Goal: Transaction & Acquisition: Purchase product/service

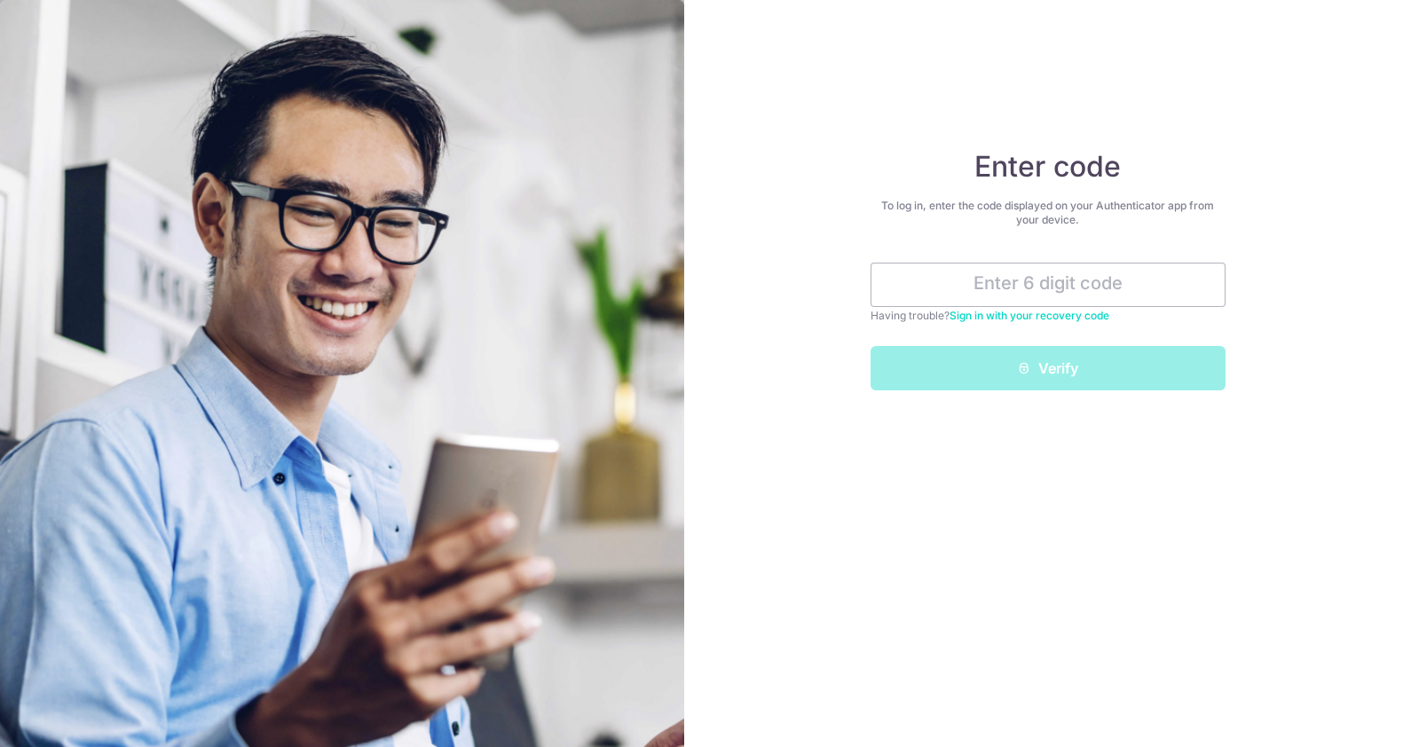
click at [1038, 311] on link "Sign in with your recovery code" at bounding box center [1029, 315] width 160 height 13
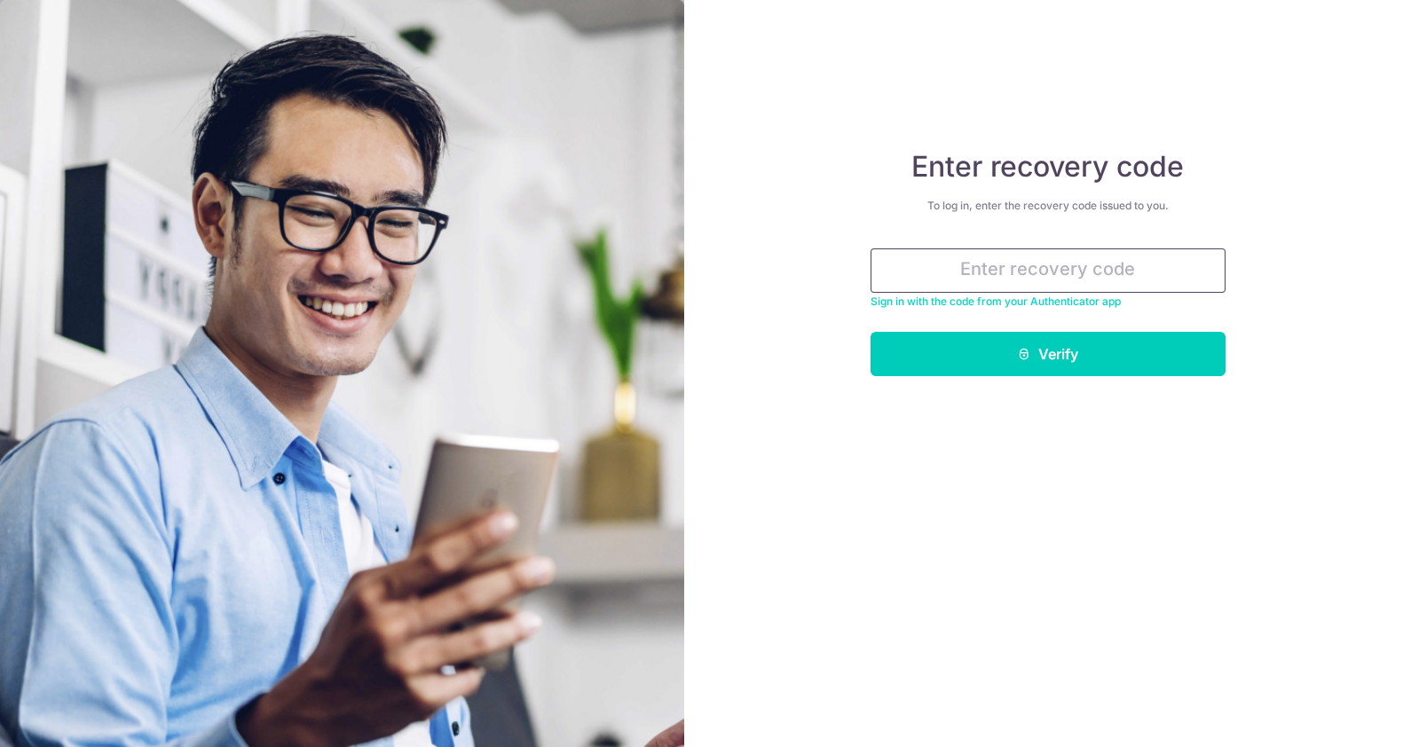
click at [1038, 271] on input "text" at bounding box center [1048, 270] width 355 height 44
paste input "39650-7e7c0-58030"
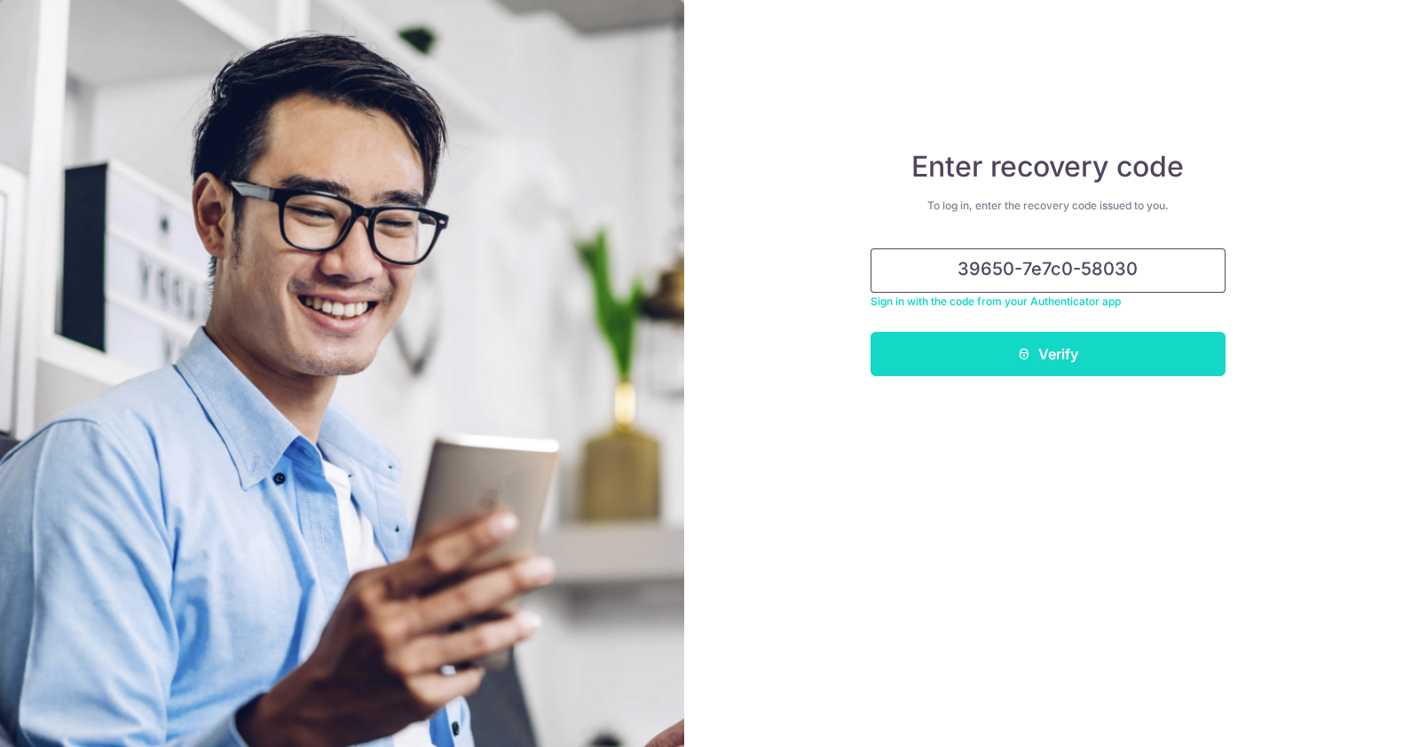
type input "39650-7e7c0-58030"
click at [1090, 362] on button "Verify" at bounding box center [1048, 354] width 355 height 44
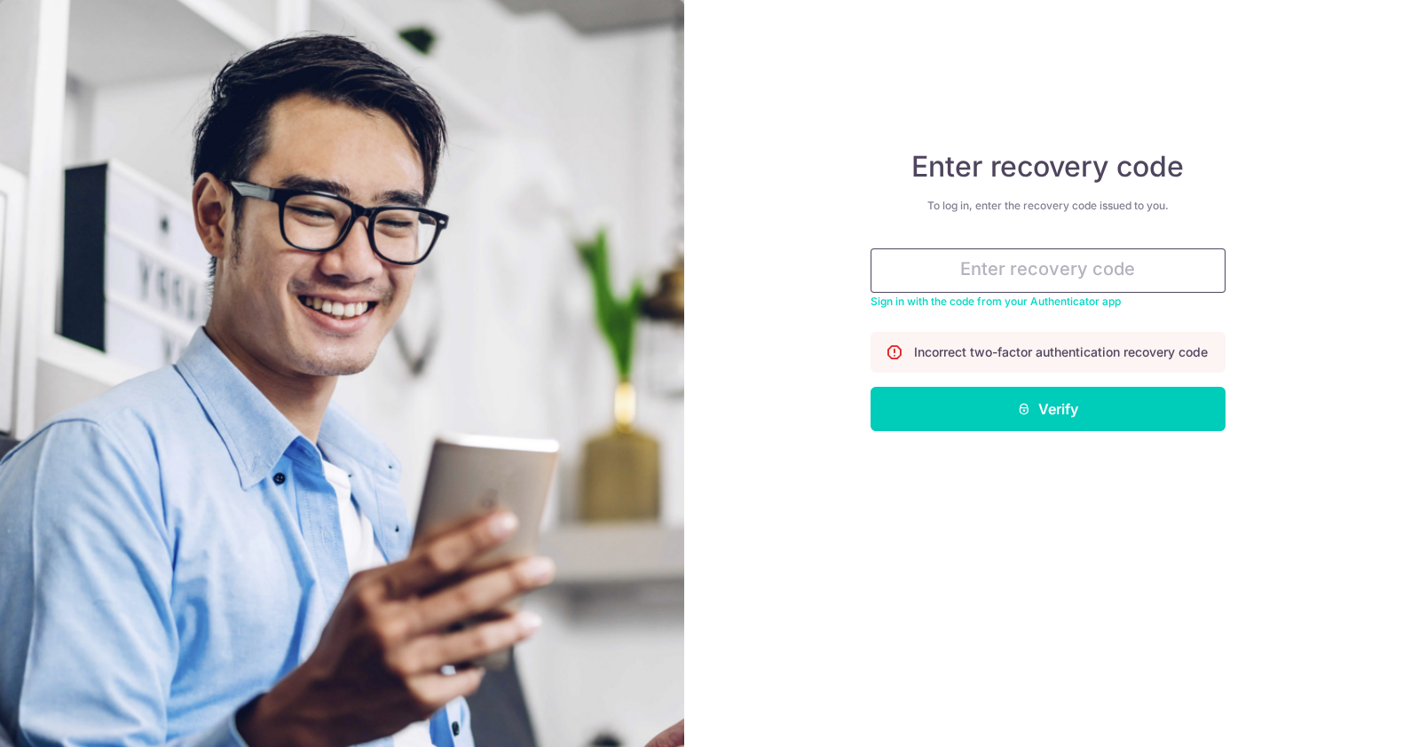
click at [1057, 281] on input "text" at bounding box center [1048, 270] width 355 height 44
click at [1093, 270] on input "text" at bounding box center [1048, 270] width 355 height 44
paste input "c047c-e2e1f-8ee5c"
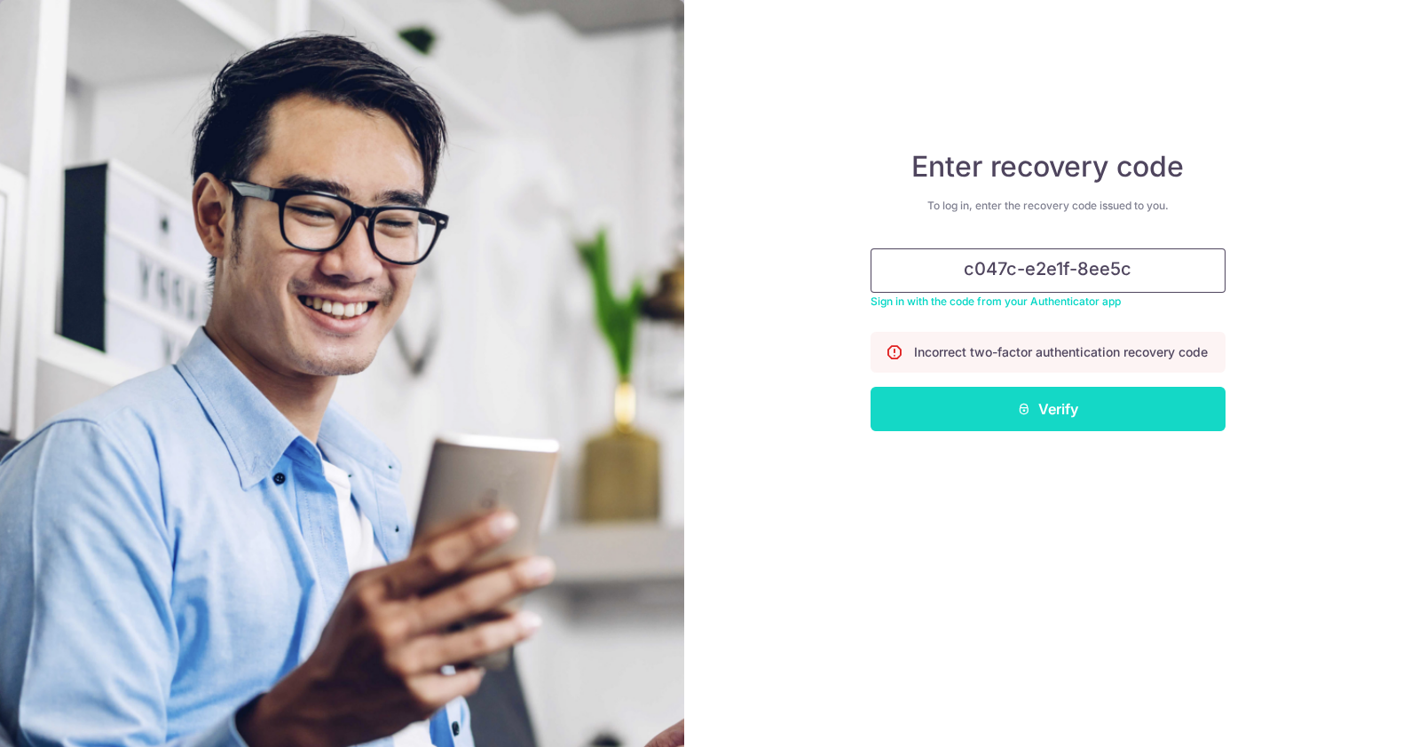
type input "c047c-e2e1f-8ee5c"
click at [1150, 426] on button "Verify" at bounding box center [1048, 409] width 355 height 44
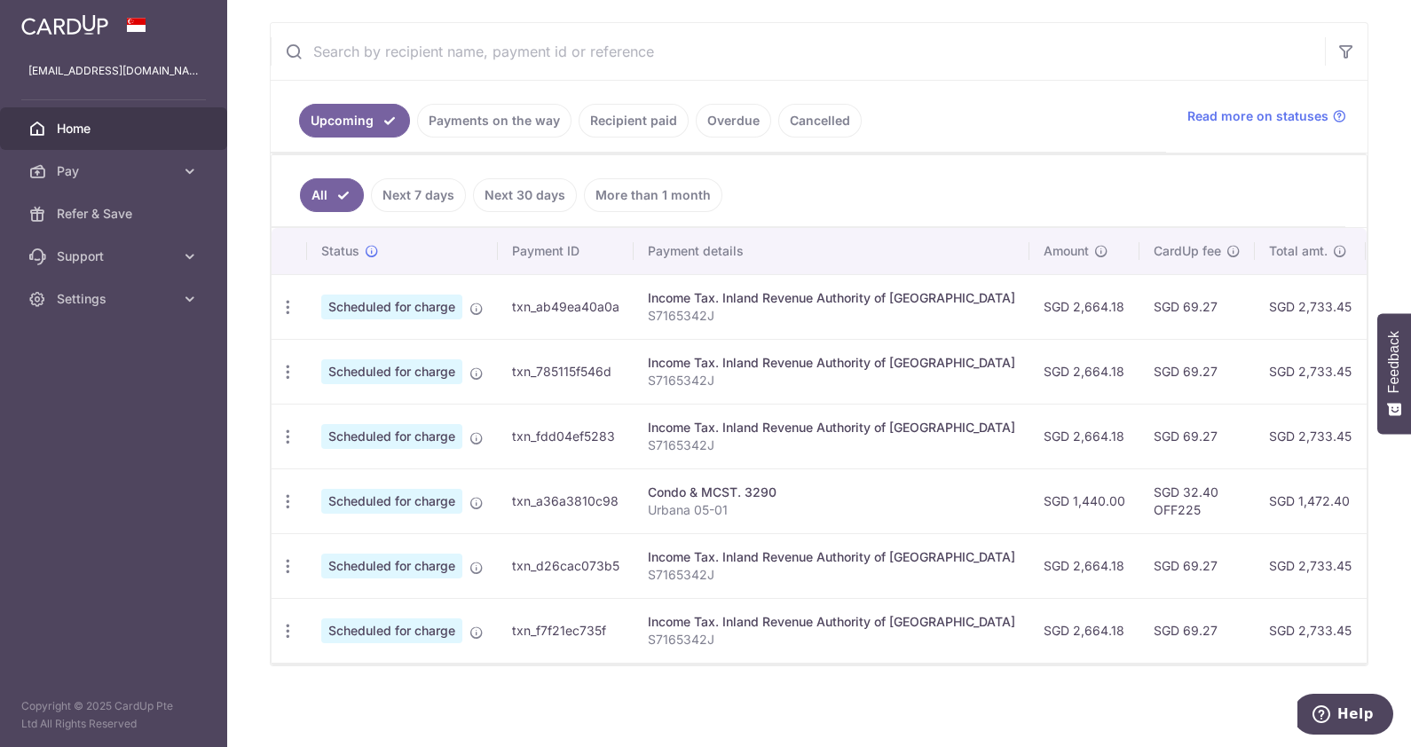
scroll to position [329, 0]
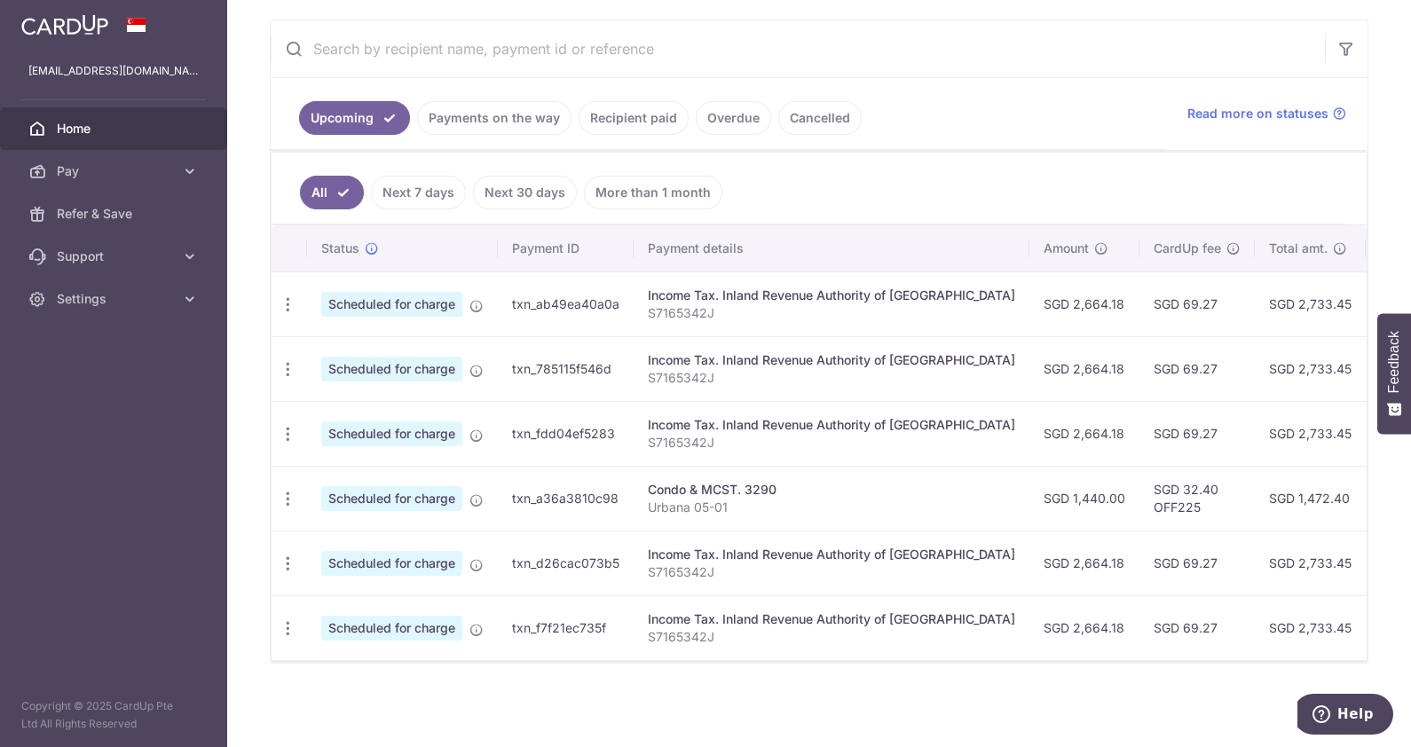
click at [803, 111] on link "Cancelled" at bounding box center [819, 118] width 83 height 34
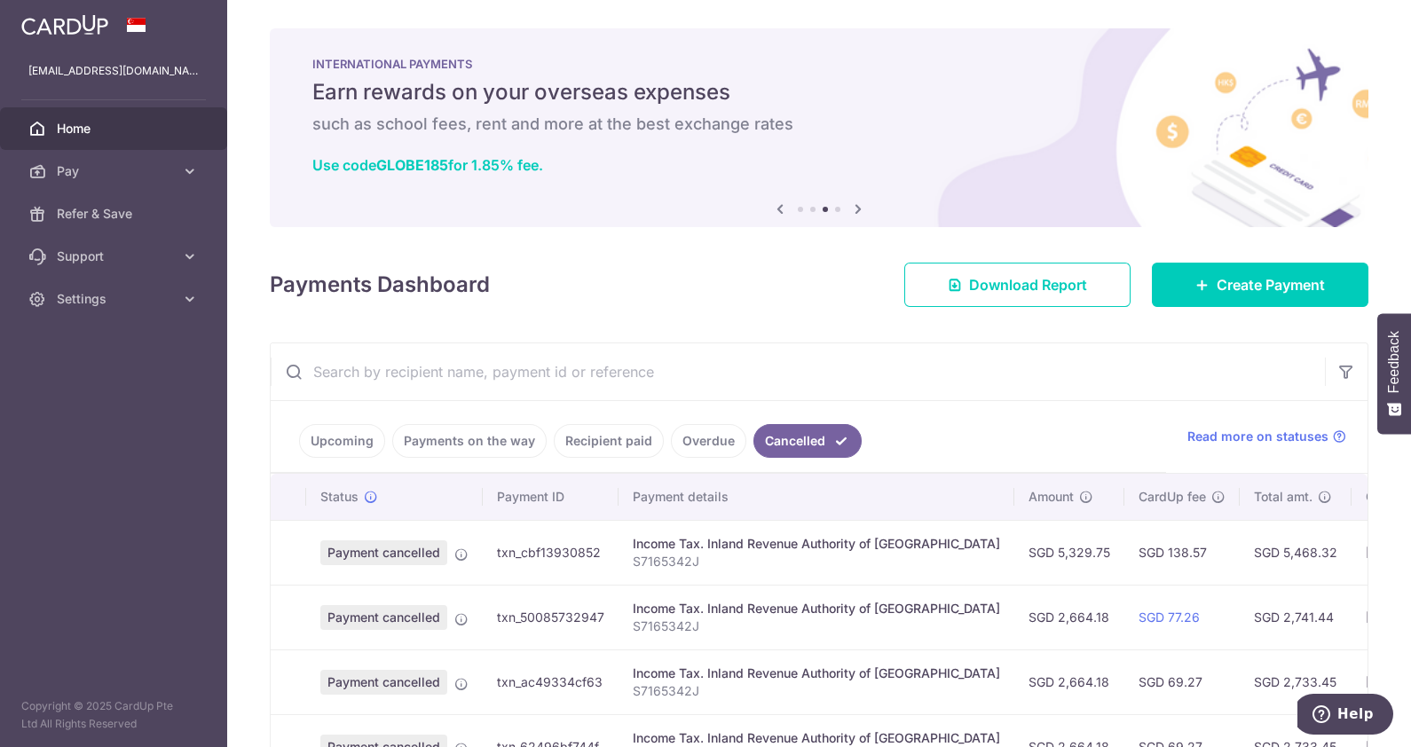
click at [327, 441] on link "Upcoming" at bounding box center [342, 441] width 86 height 34
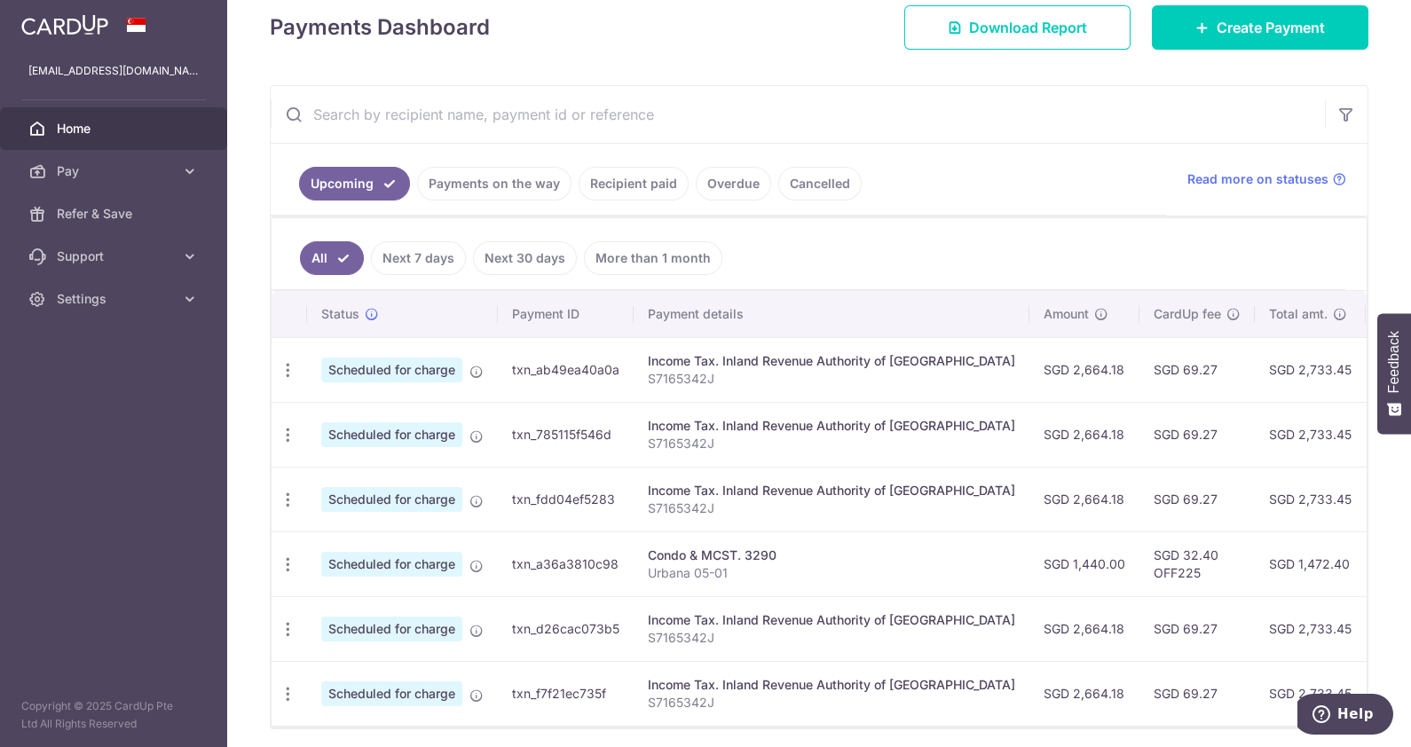
scroll to position [329, 0]
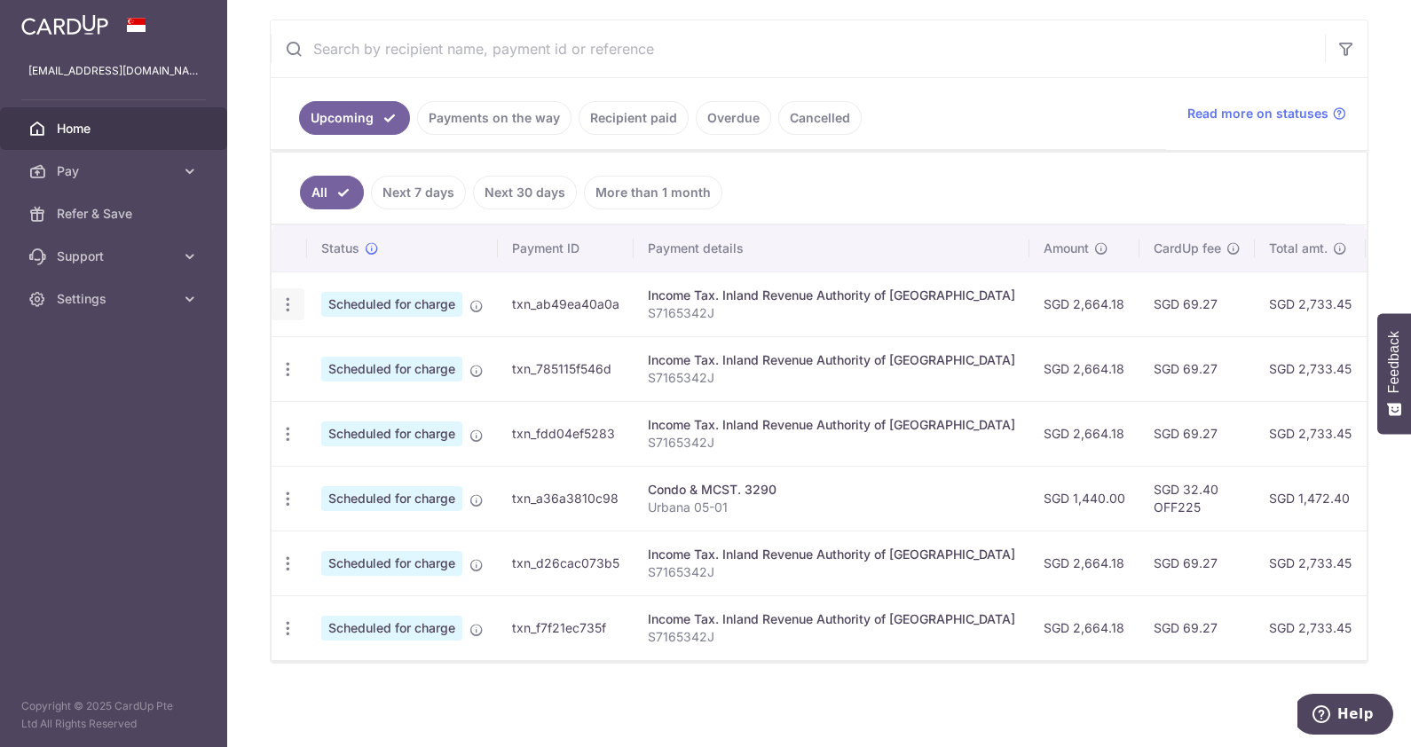
click at [284, 295] on icon "button" at bounding box center [288, 304] width 19 height 19
click at [415, 386] on span "Cancel payment" at bounding box center [382, 396] width 119 height 21
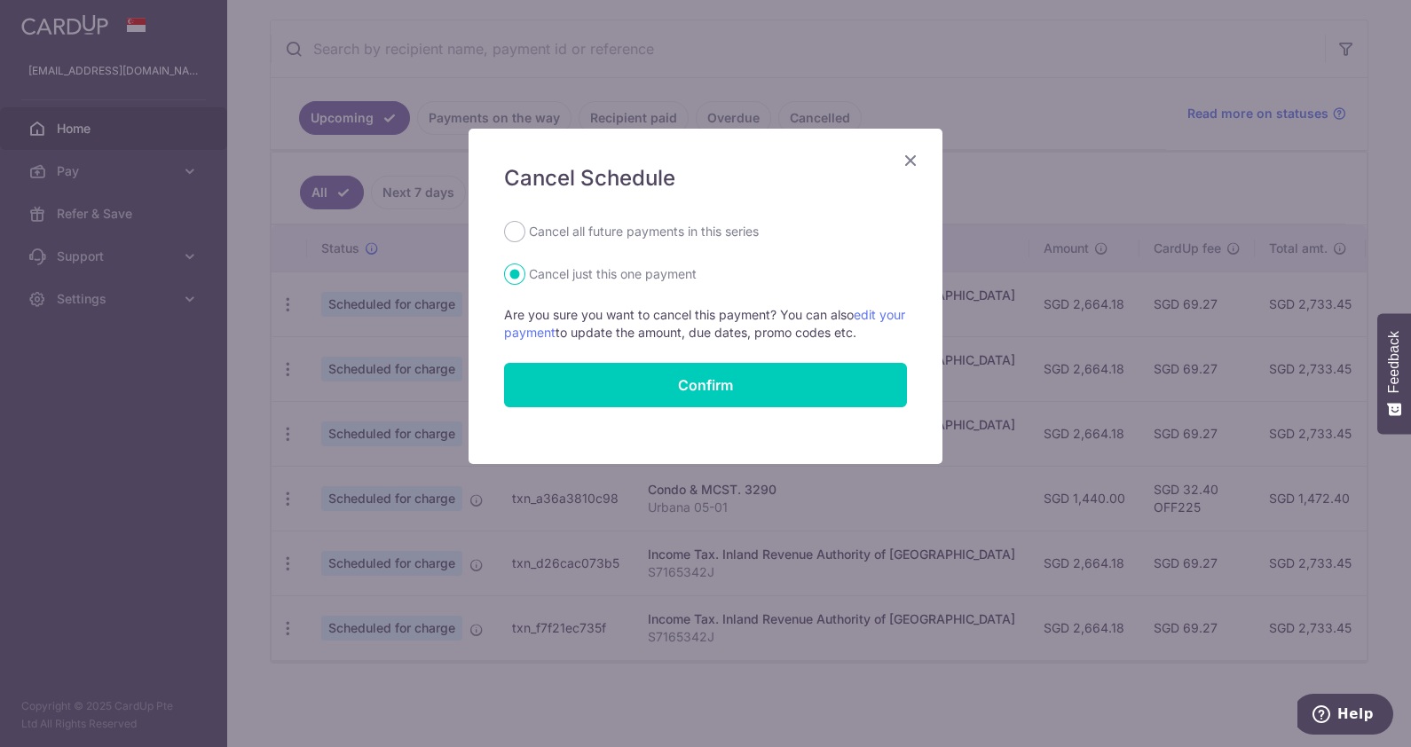
click at [655, 231] on label "Cancel all future payments in this series" at bounding box center [644, 231] width 230 height 21
click at [525, 231] on input "Cancel all future payments in this series" at bounding box center [514, 231] width 21 height 21
radio input "true"
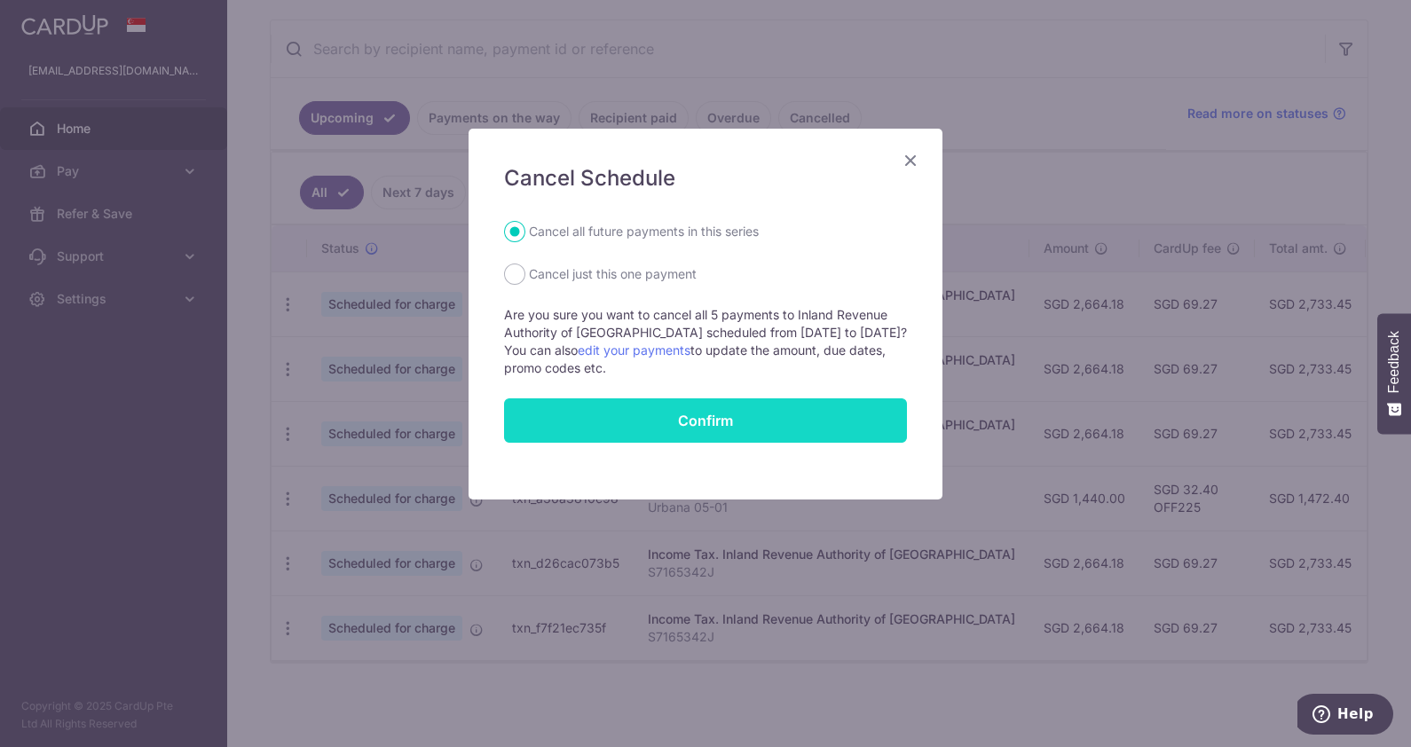
click at [768, 418] on button "Confirm" at bounding box center [705, 420] width 403 height 44
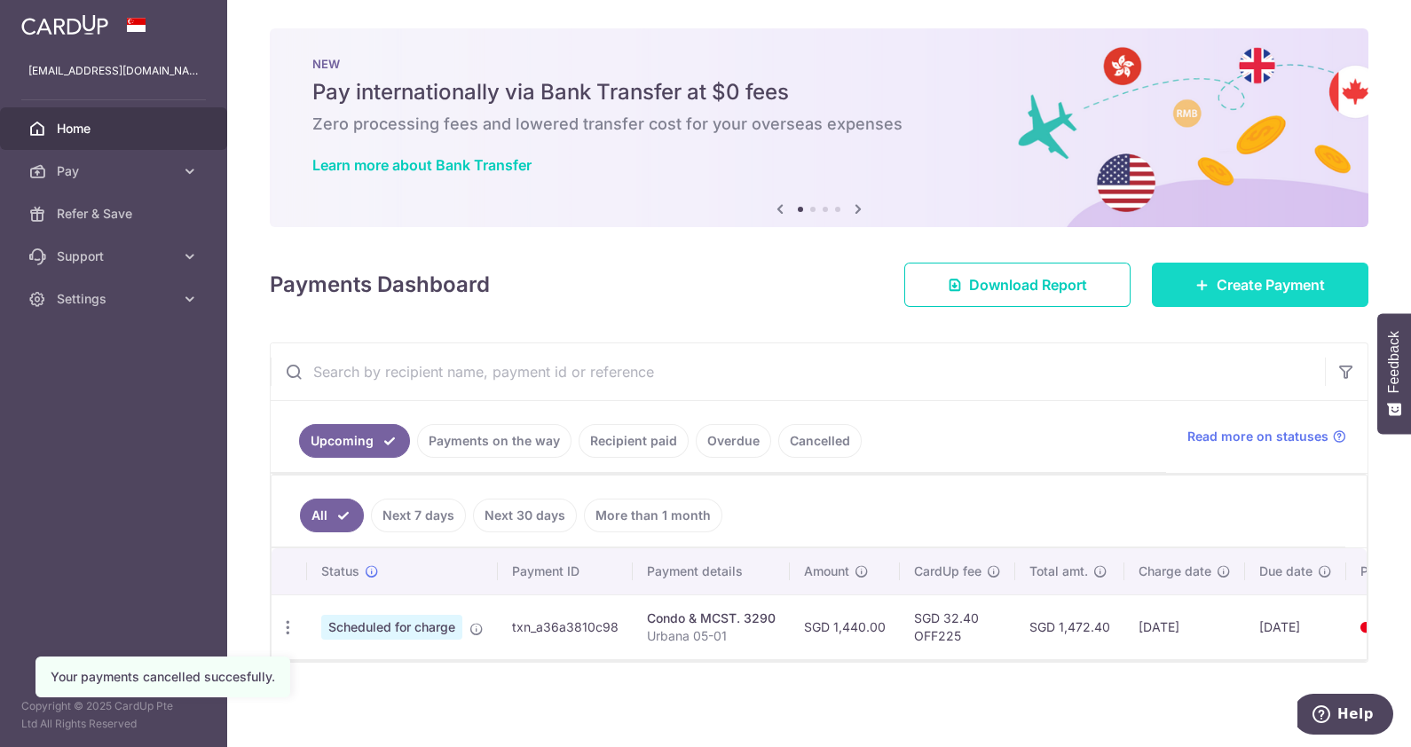
click at [1304, 274] on span "Create Payment" at bounding box center [1271, 284] width 108 height 21
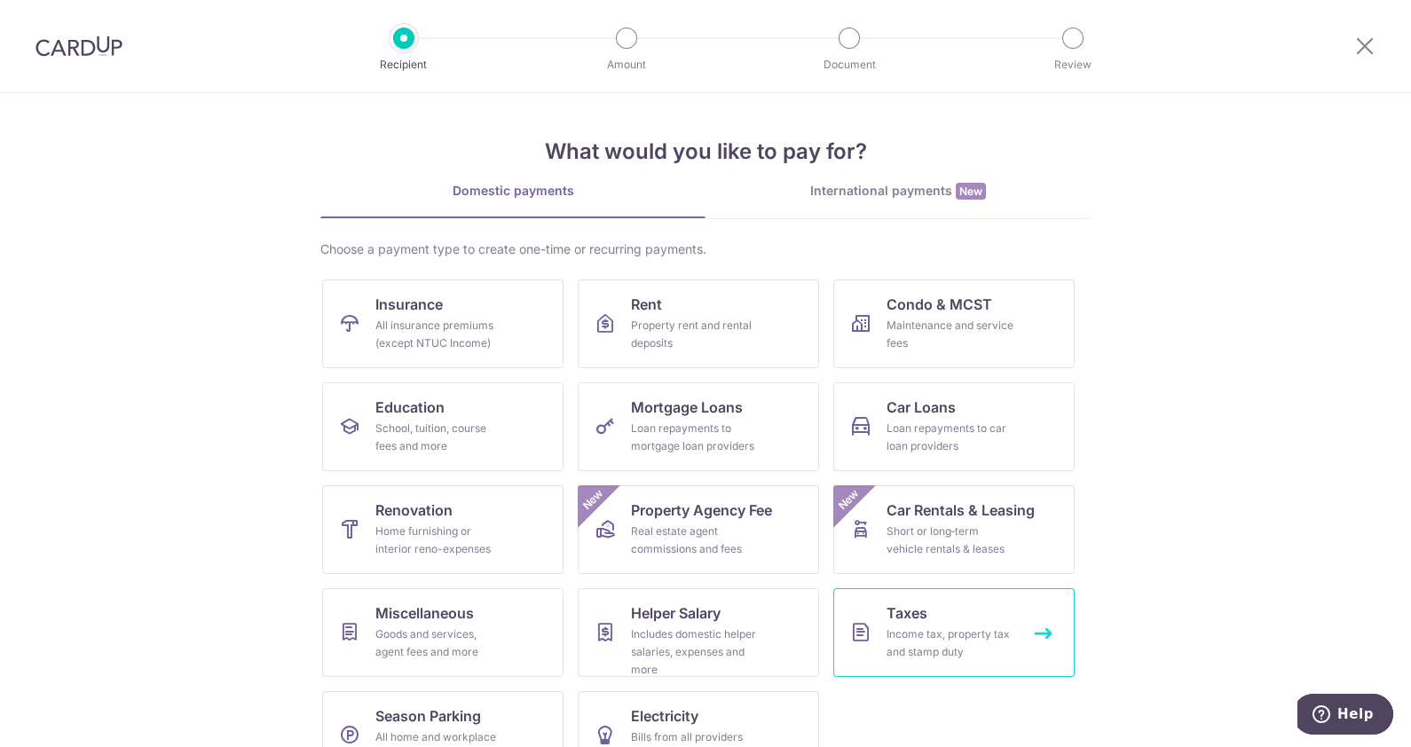
click at [925, 626] on div "Income tax, property tax and stamp duty" at bounding box center [950, 643] width 128 height 35
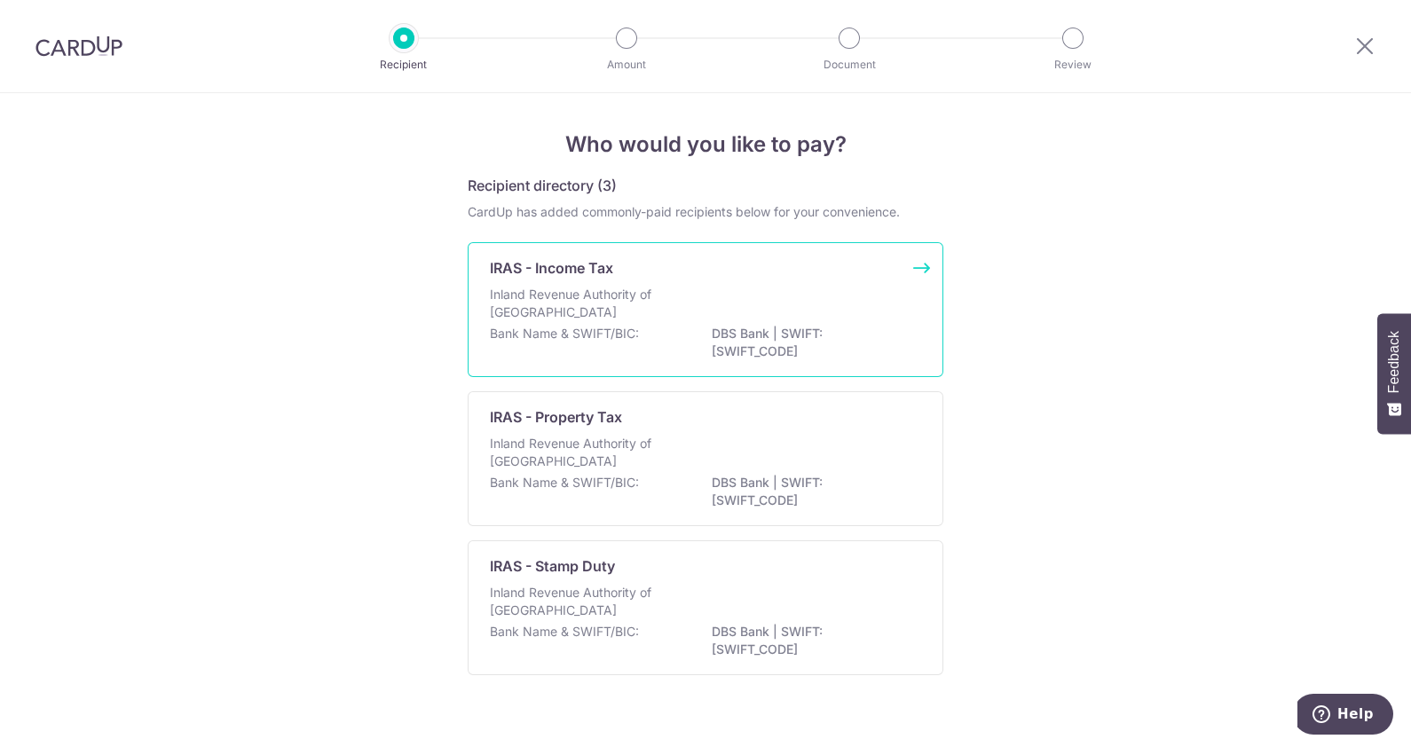
click at [577, 293] on p "Inland Revenue Authority of Singapore" at bounding box center [584, 303] width 188 height 35
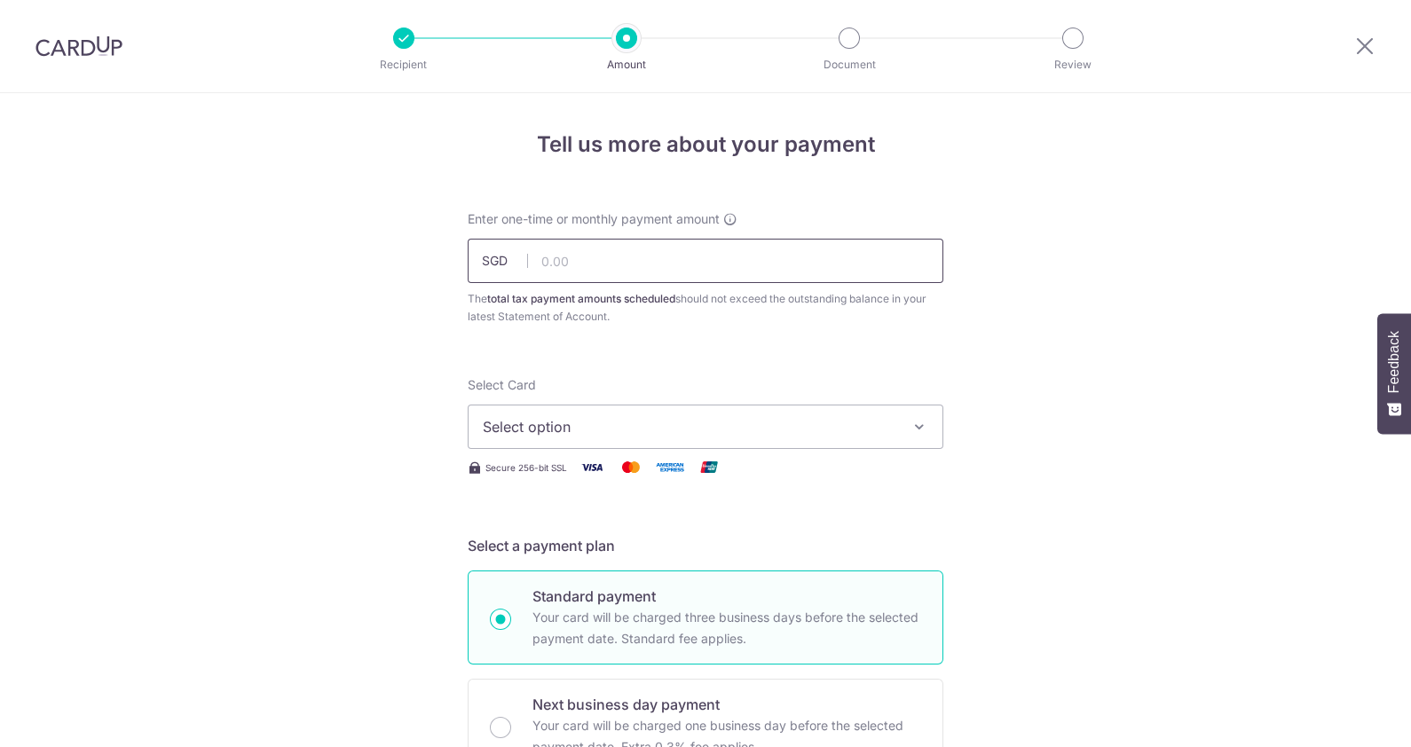
click at [652, 275] on input "text" at bounding box center [706, 261] width 476 height 44
type input "2,664.18"
click at [663, 422] on span "Select option" at bounding box center [690, 426] width 414 height 21
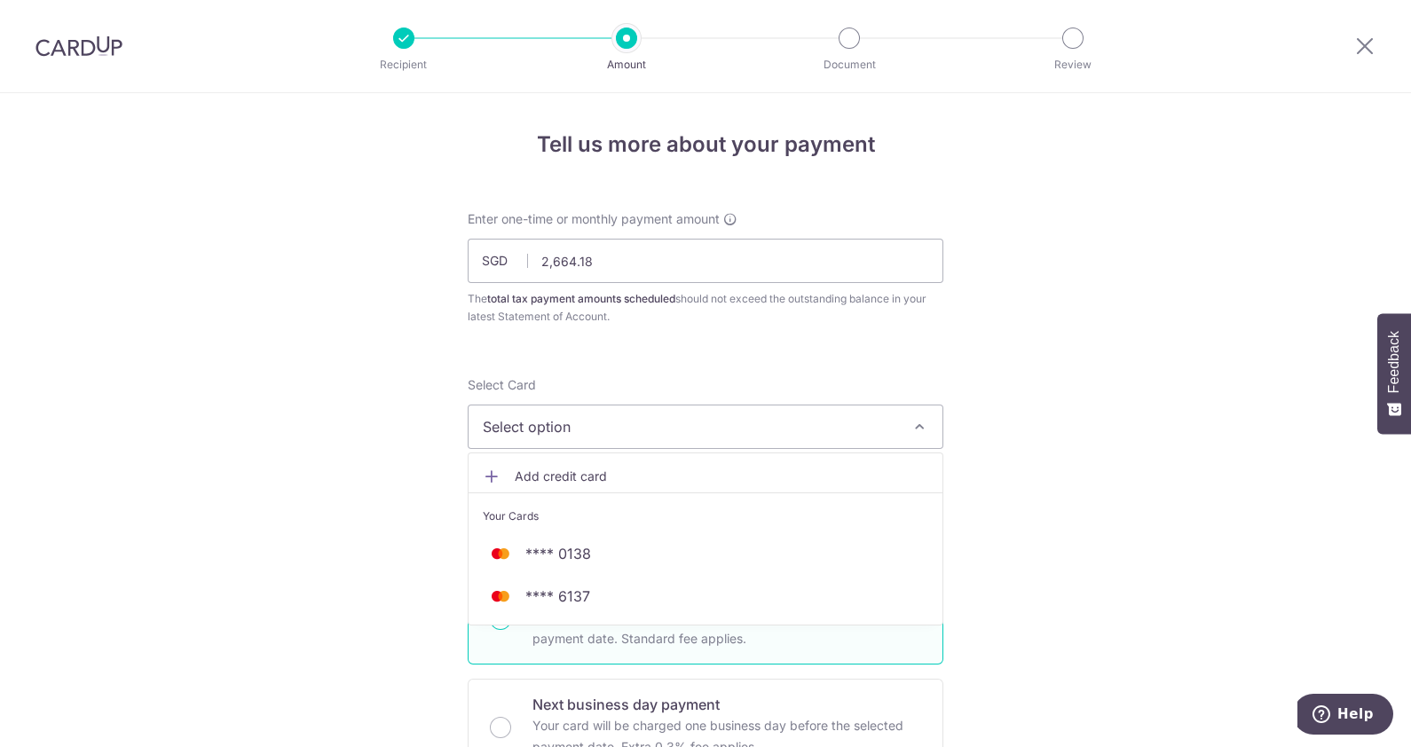
click at [629, 481] on span "Add credit card" at bounding box center [722, 477] width 414 height 18
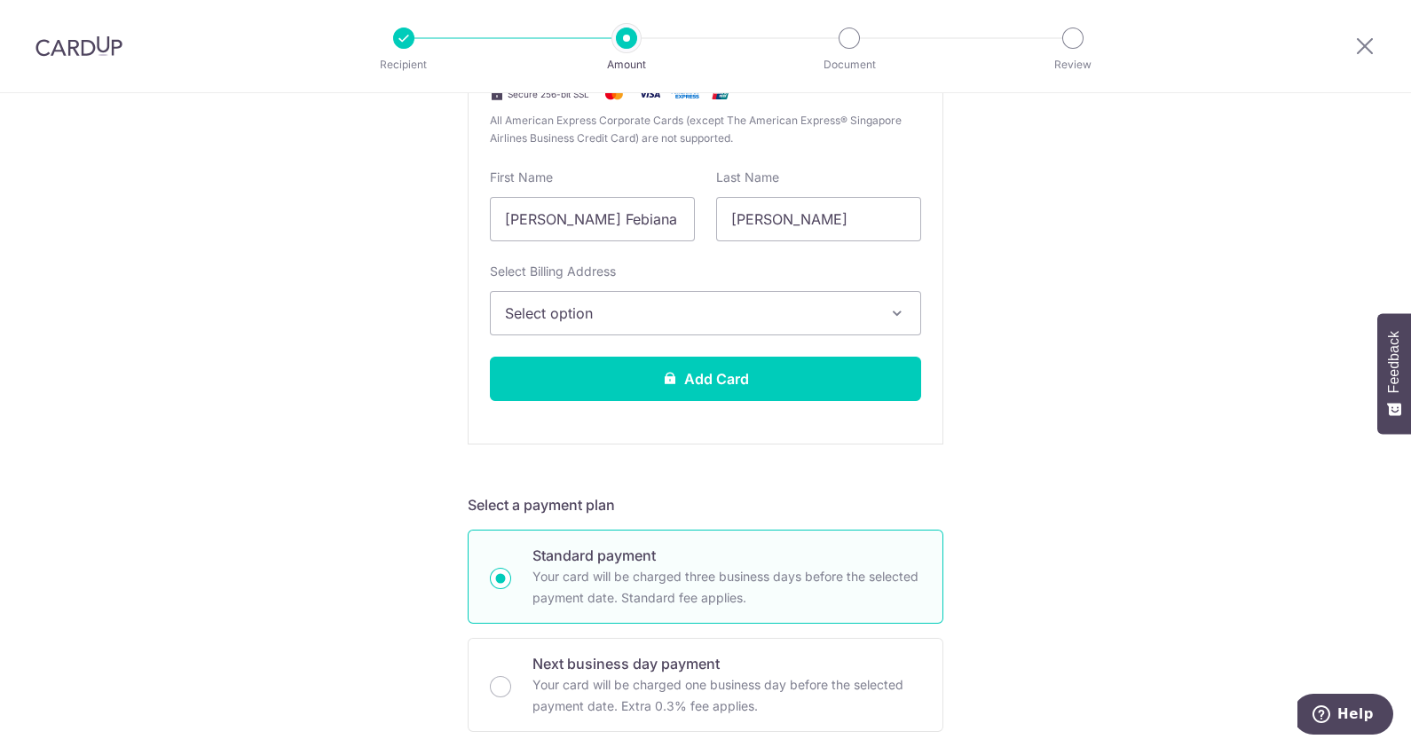
scroll to position [537, 0]
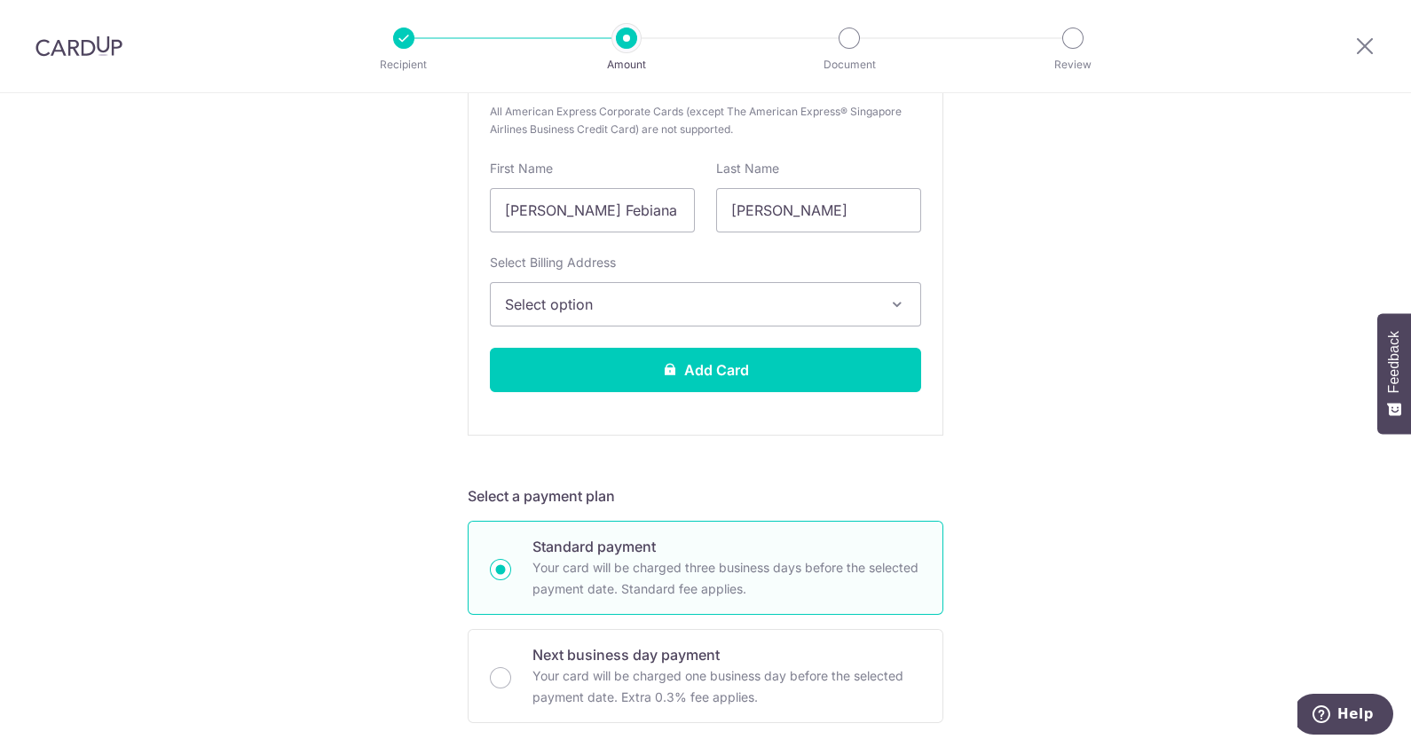
click at [646, 301] on span "Select option" at bounding box center [689, 304] width 369 height 21
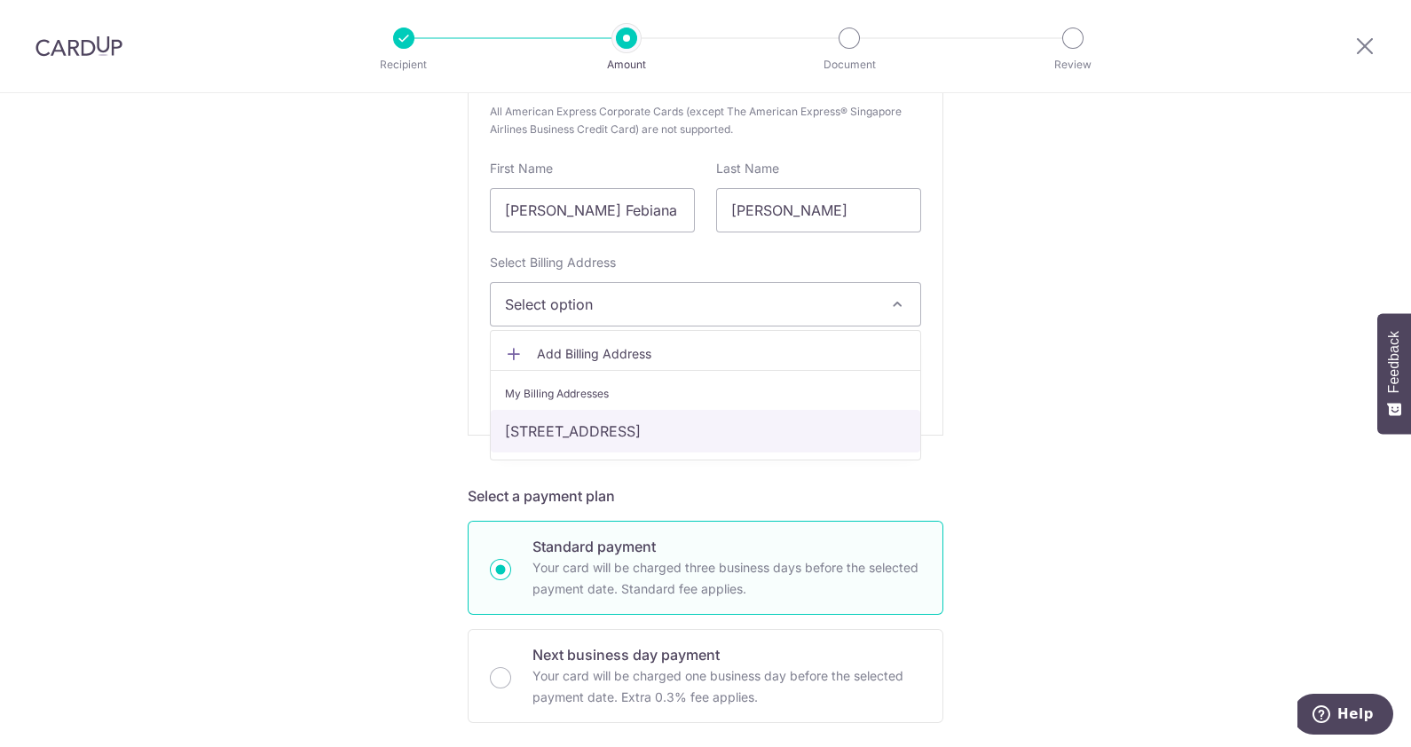
click at [610, 428] on link "[STREET_ADDRESS]" at bounding box center [705, 431] width 429 height 43
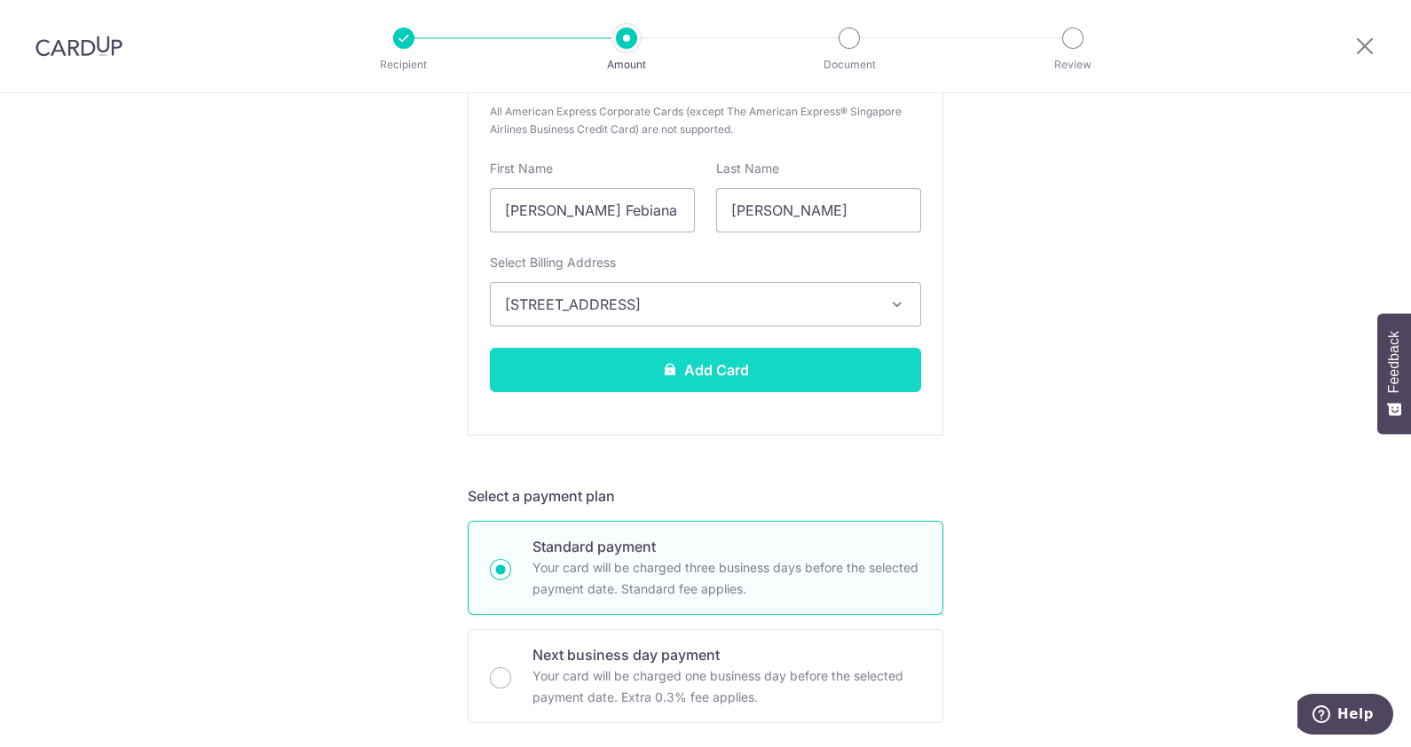
click at [761, 365] on button "Add Card" at bounding box center [705, 370] width 431 height 44
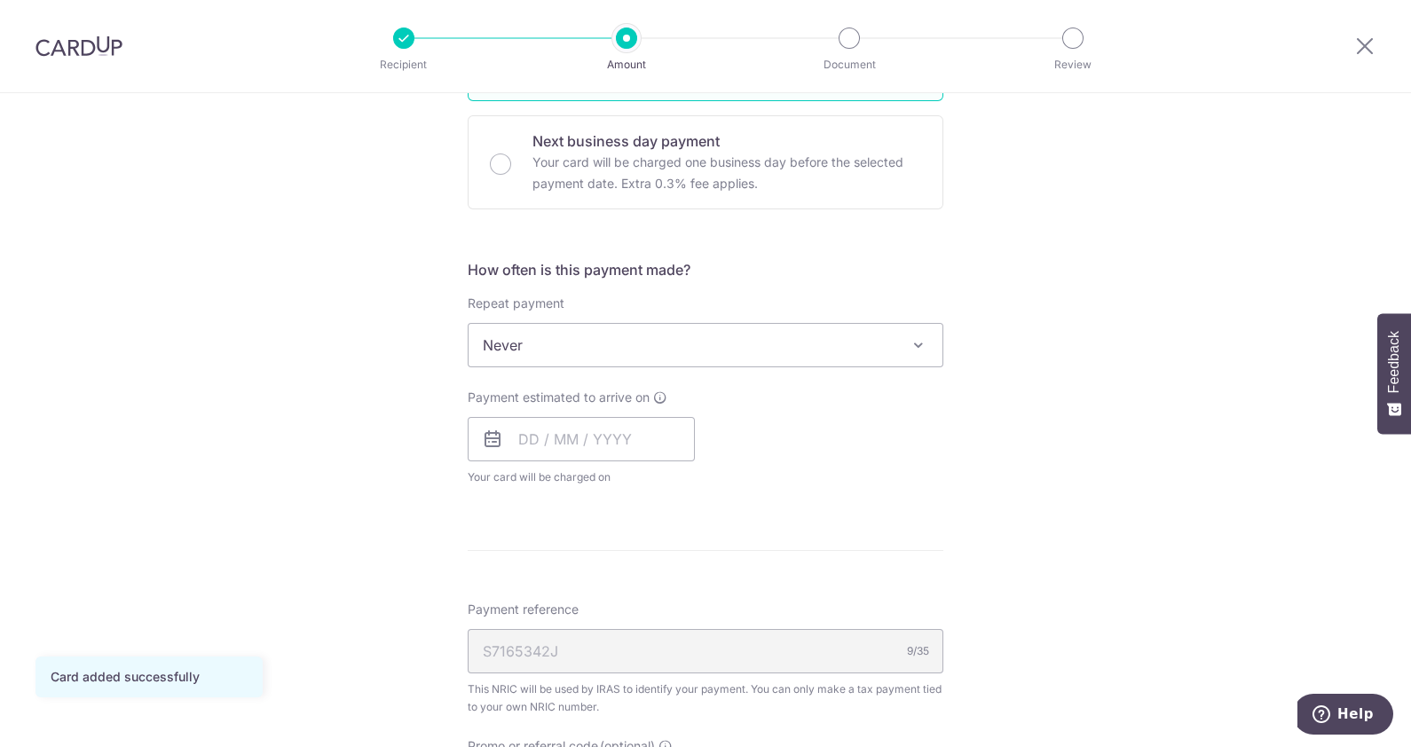
scroll to position [571, 0]
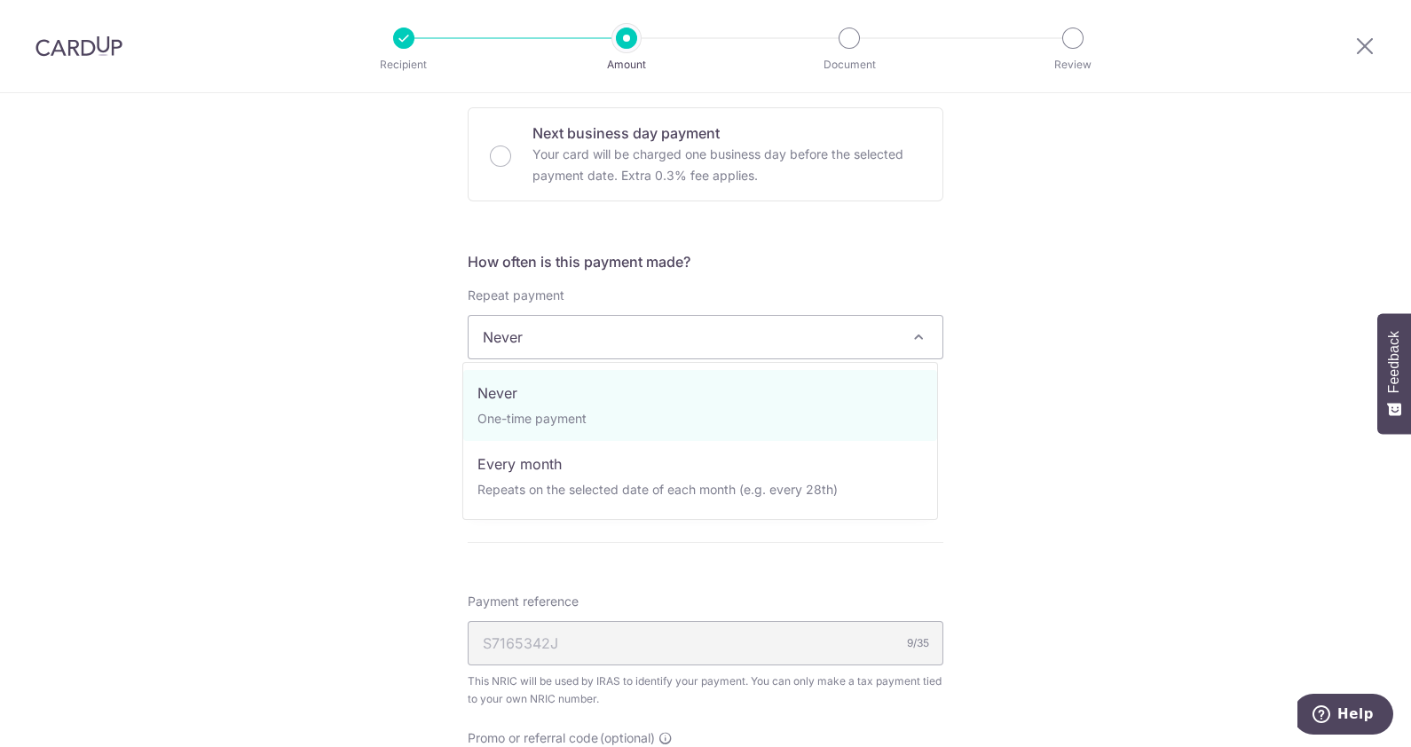
click at [703, 341] on span "Never" at bounding box center [706, 337] width 474 height 43
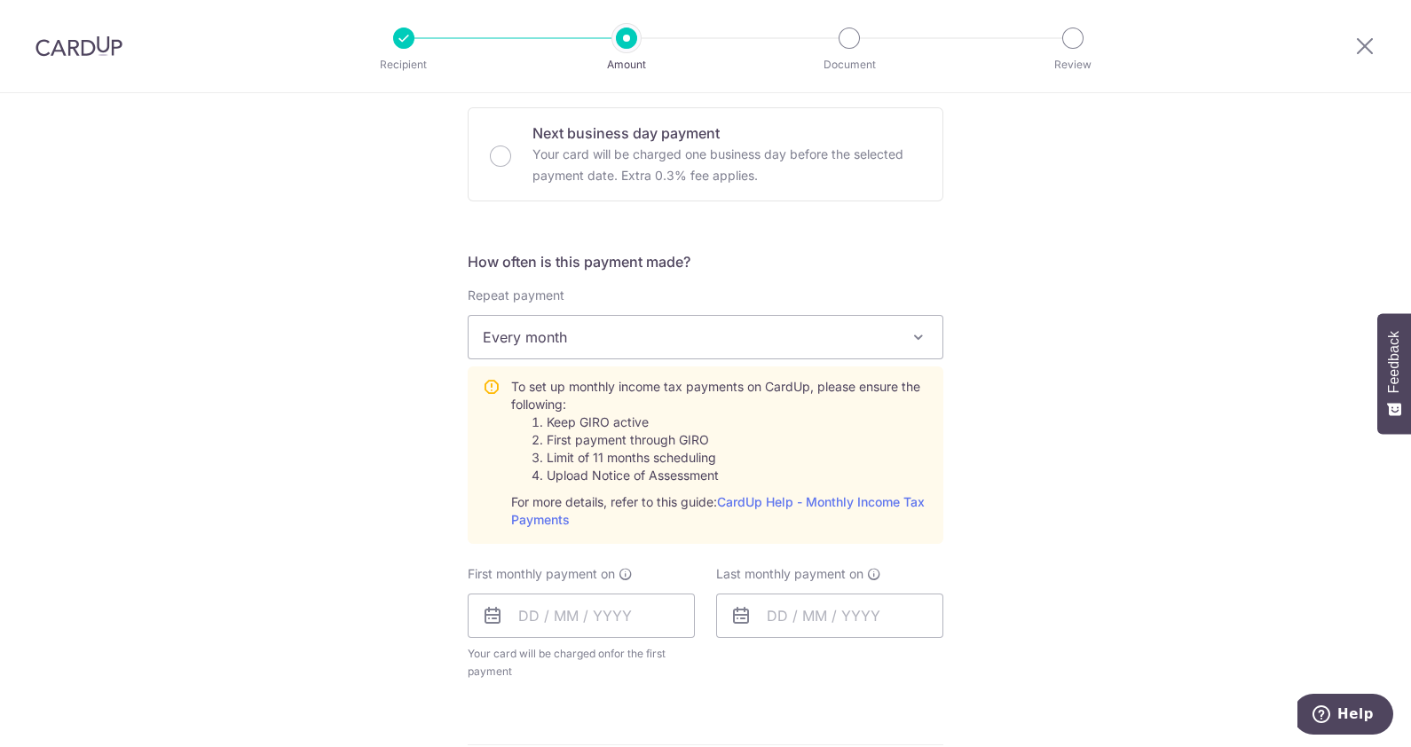
click at [595, 333] on span "Every month" at bounding box center [706, 337] width 474 height 43
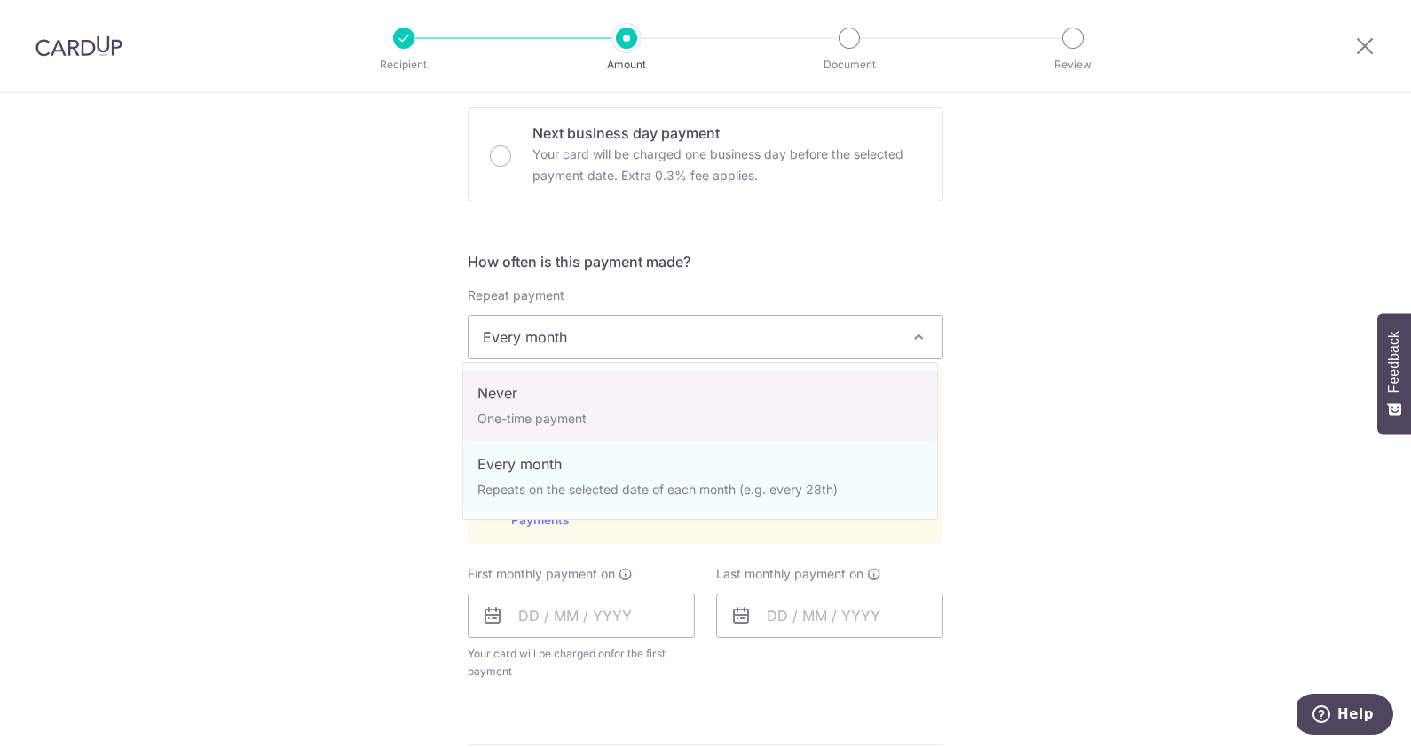
select select "1"
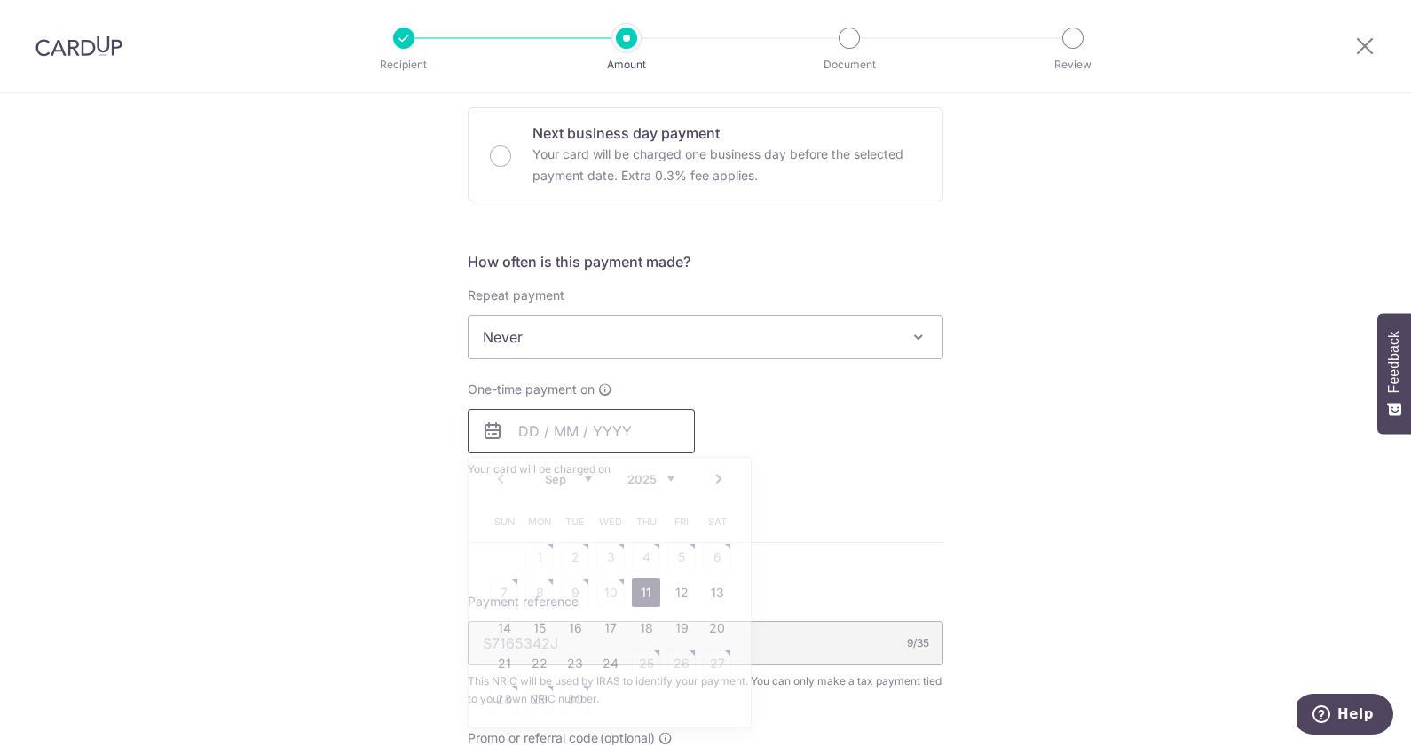
click at [581, 429] on input "text" at bounding box center [581, 431] width 227 height 44
drag, startPoint x: 537, startPoint y: 656, endPoint x: 918, endPoint y: 442, distance: 436.6
click at [537, 656] on link "22" at bounding box center [539, 664] width 28 height 28
type input "[DATE]"
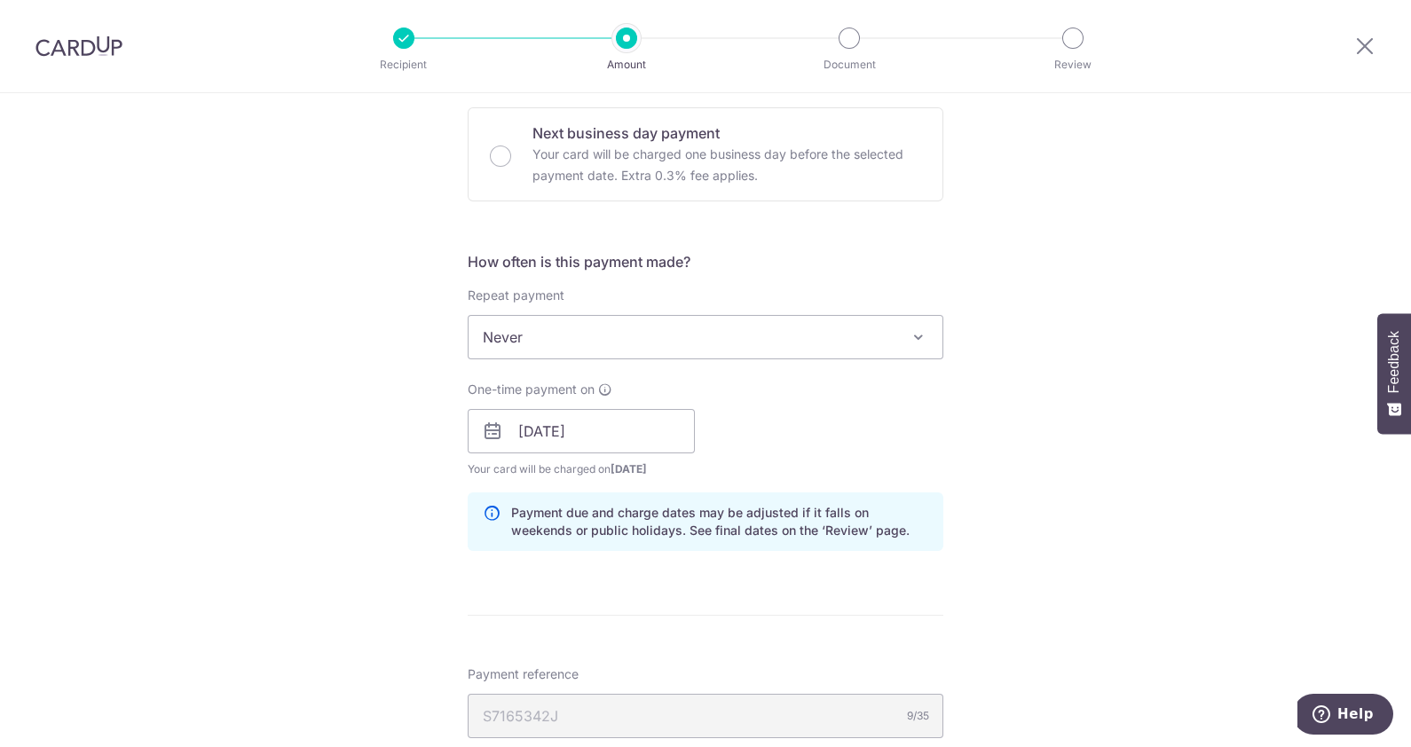
click at [944, 390] on div "One-time payment on [DATE] Prev Next Sep Oct Nov [DATE] 2026 2027 2028 2029 203…" at bounding box center [705, 430] width 497 height 98
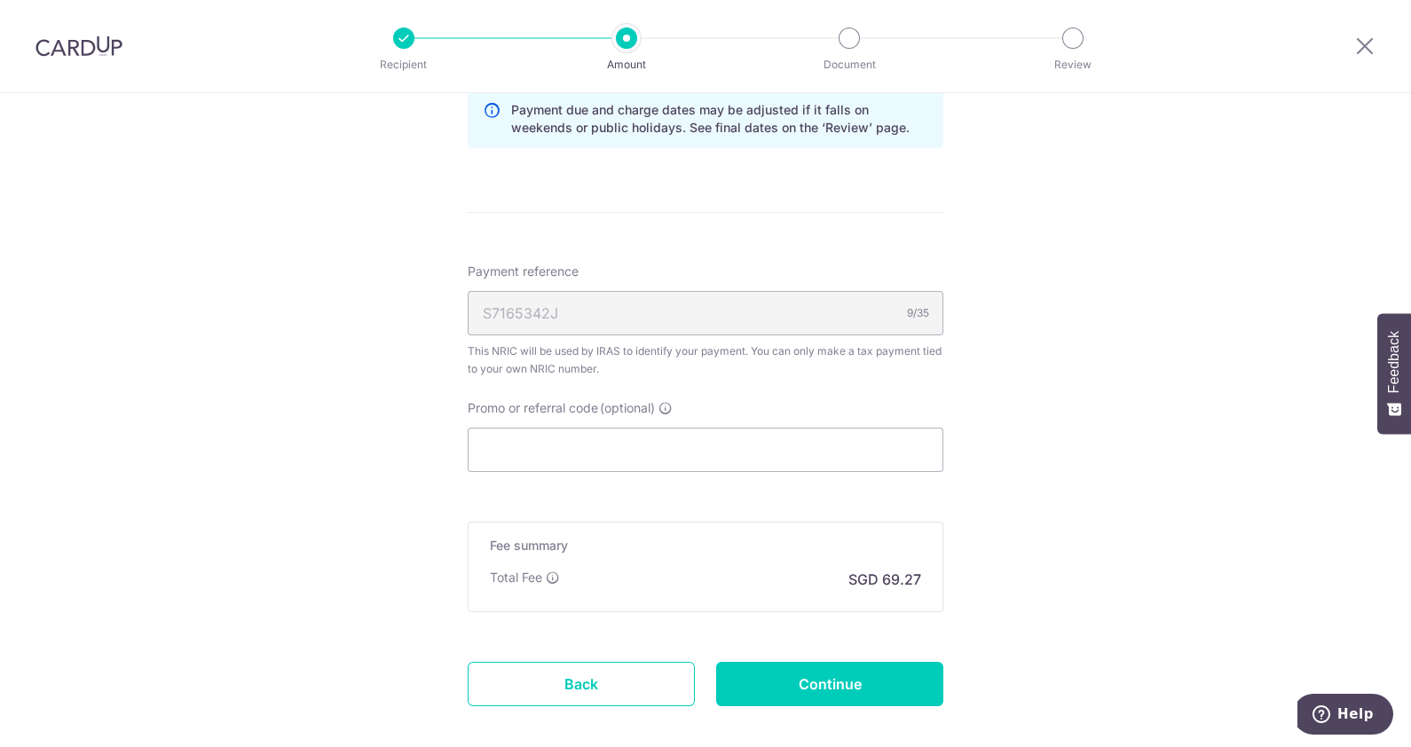
scroll to position [990, 0]
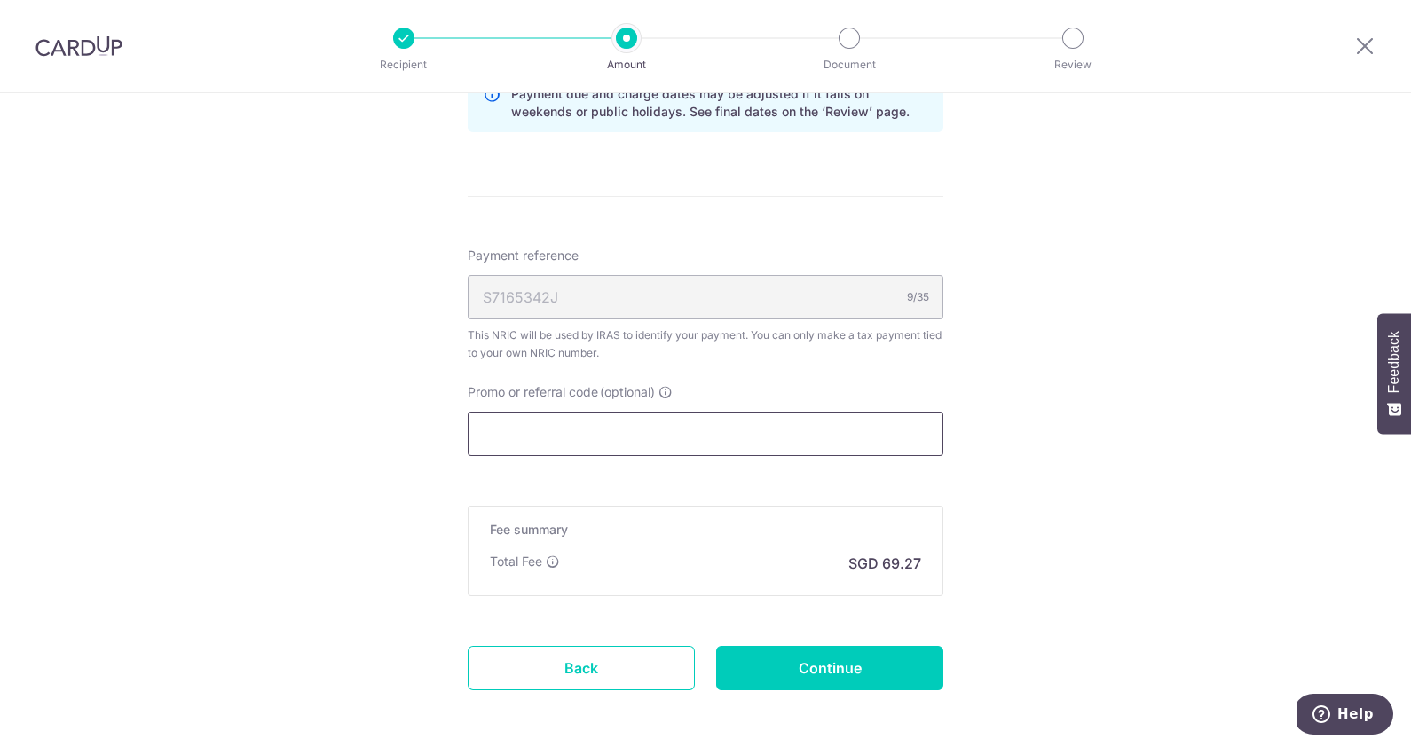
click at [820, 434] on input "Promo or referral code (optional)" at bounding box center [706, 434] width 476 height 44
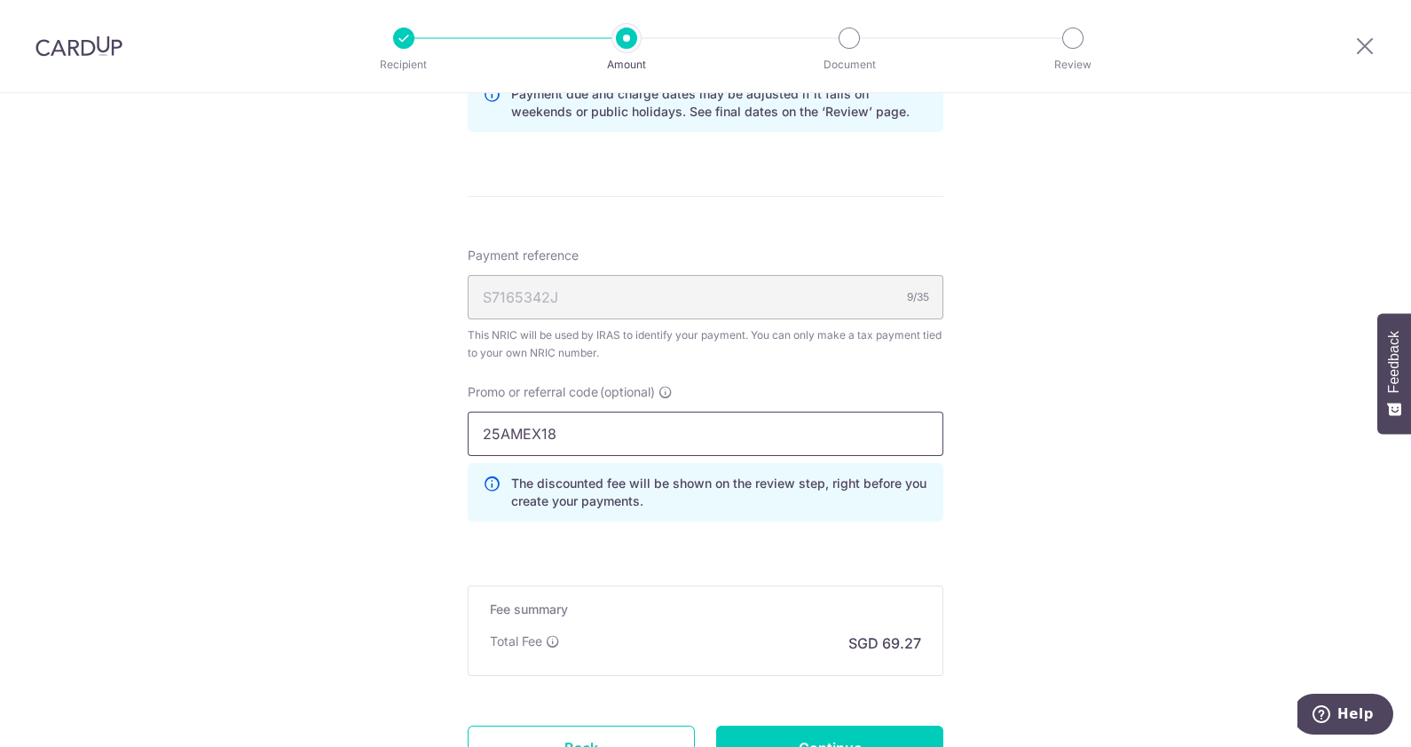
type input "25AMEX18"
click at [1148, 563] on div "Tell us more about your payment Enter one-time or monthly payment amount SGD 2,…" at bounding box center [705, 3] width 1411 height 1800
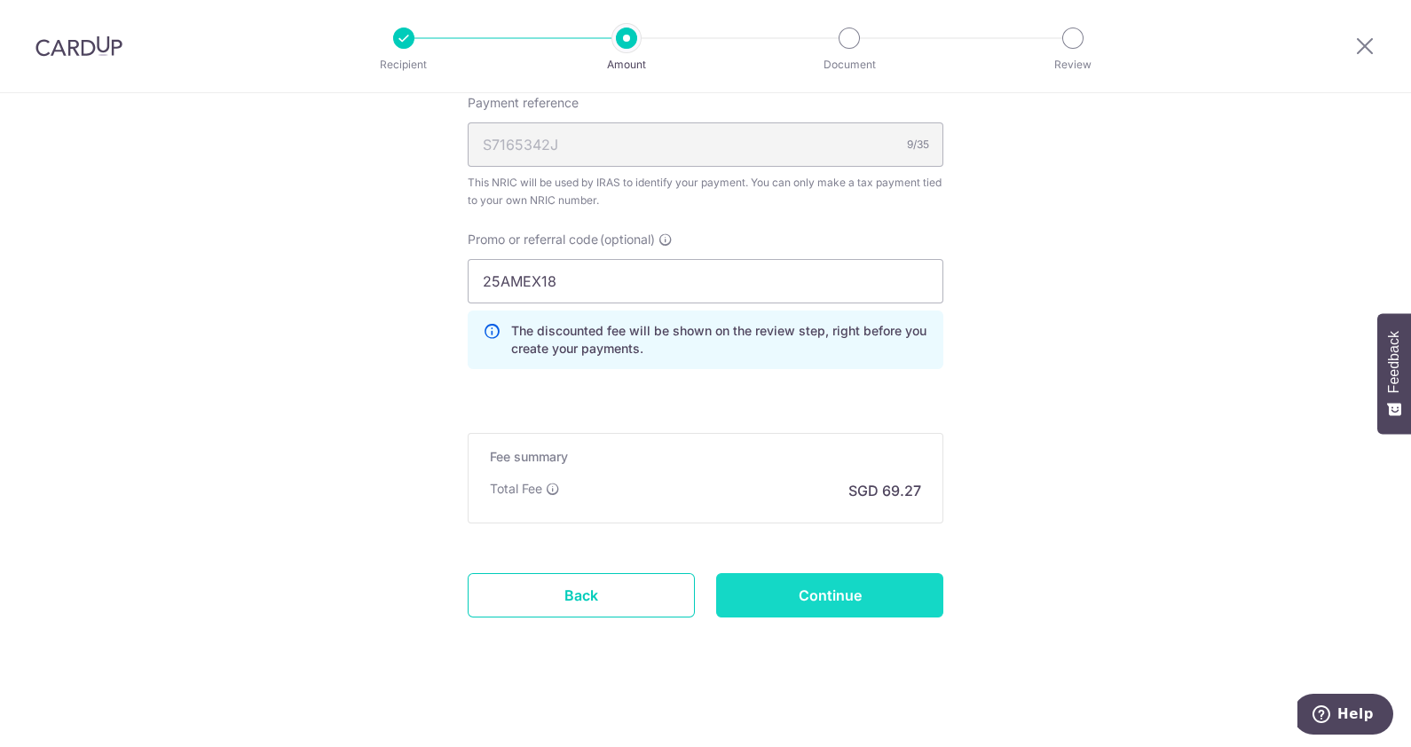
click at [866, 597] on input "Continue" at bounding box center [829, 595] width 227 height 44
type input "Create Schedule"
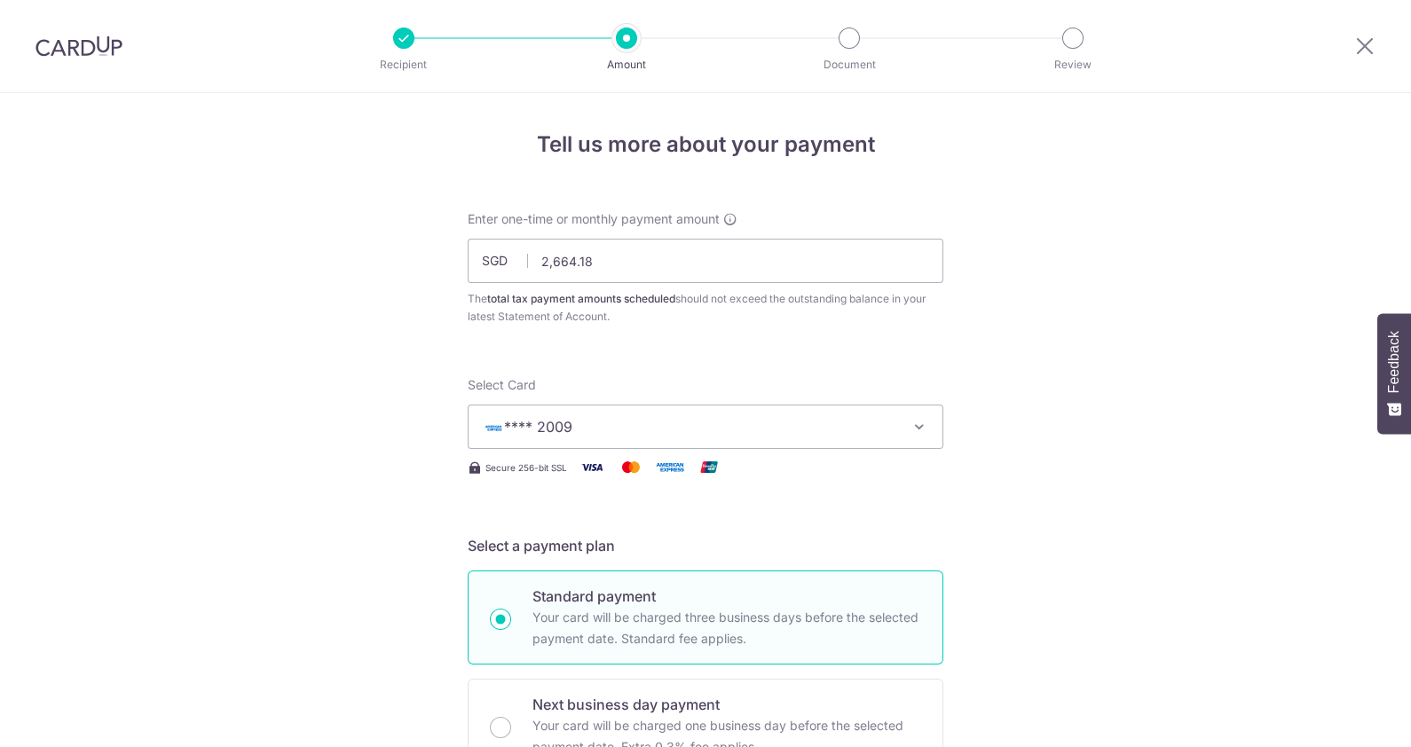
scroll to position [1168, 0]
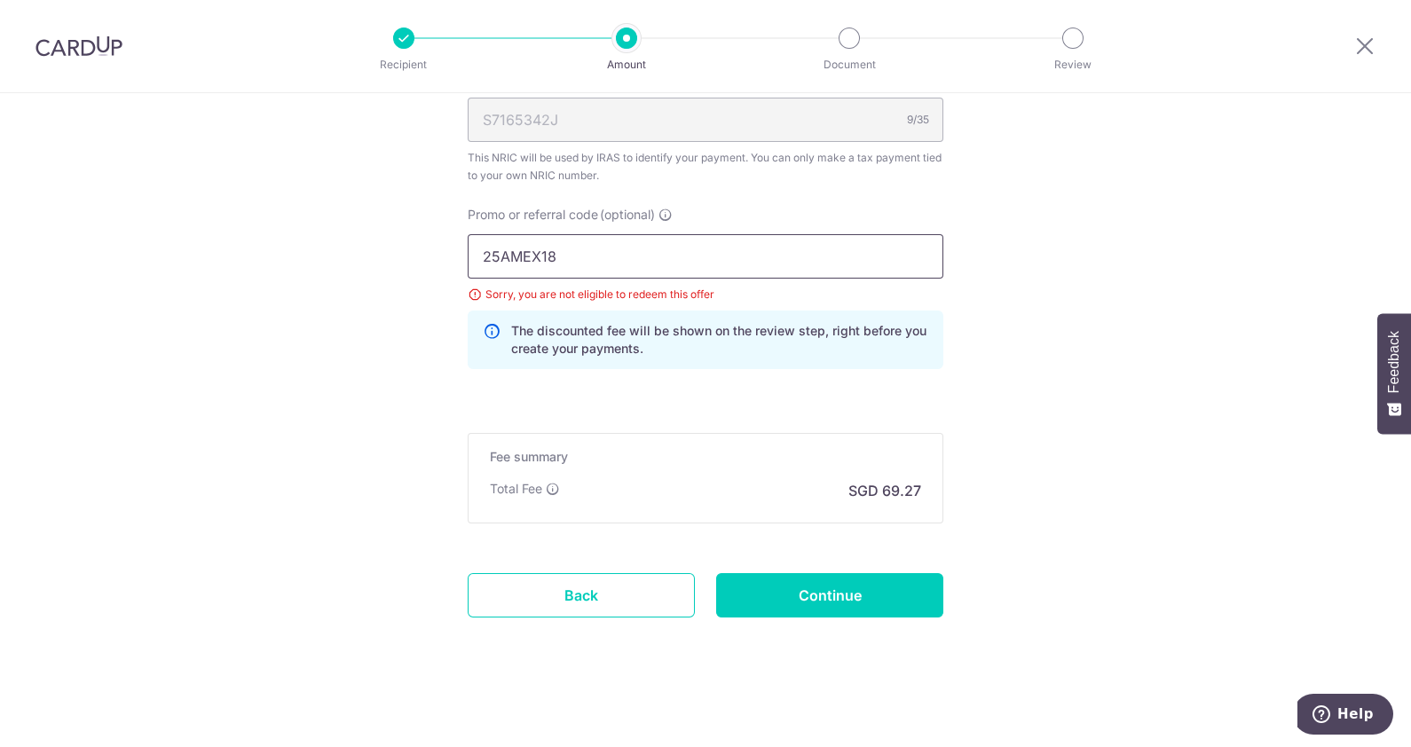
click at [626, 249] on input "25AMEX18" at bounding box center [706, 256] width 476 height 44
type input "25AMEX21"
click at [853, 597] on input "Continue" at bounding box center [829, 595] width 227 height 44
type input "Update Schedule"
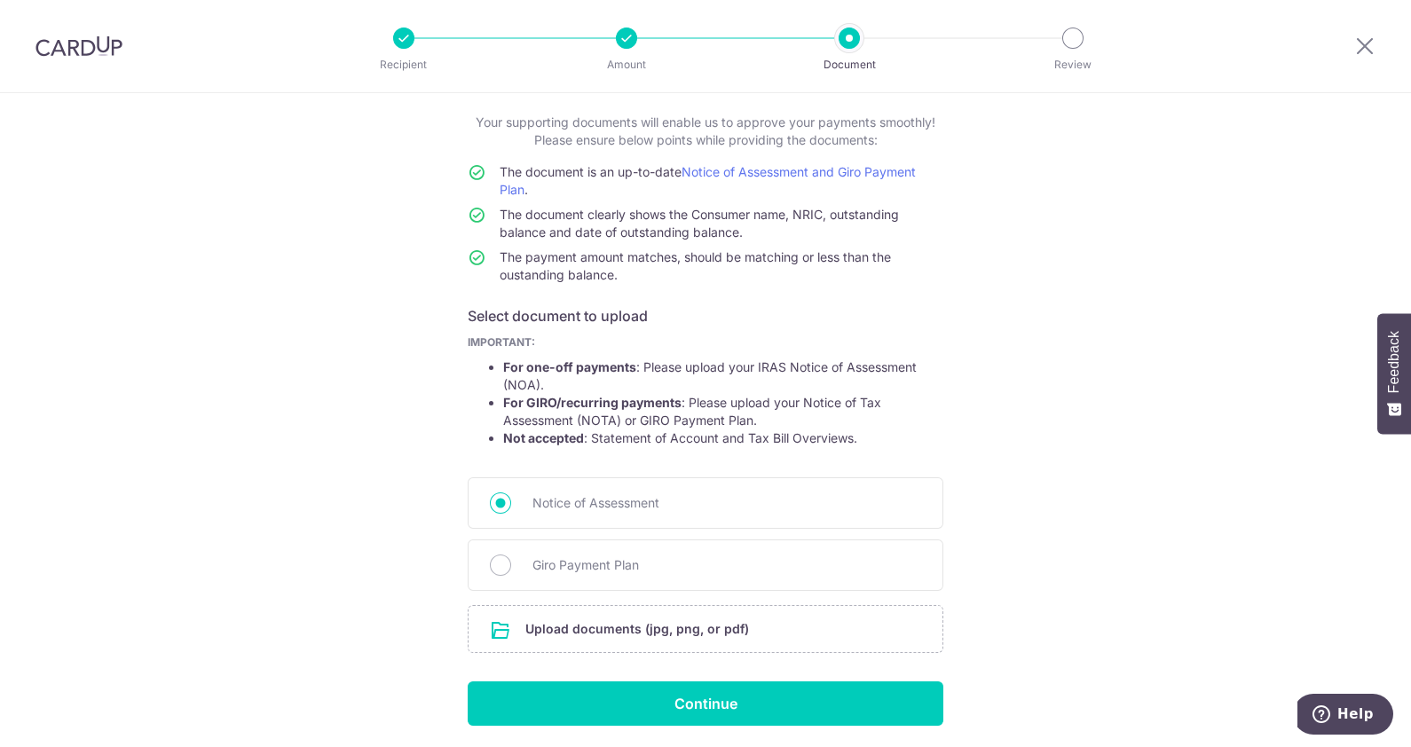
scroll to position [156, 0]
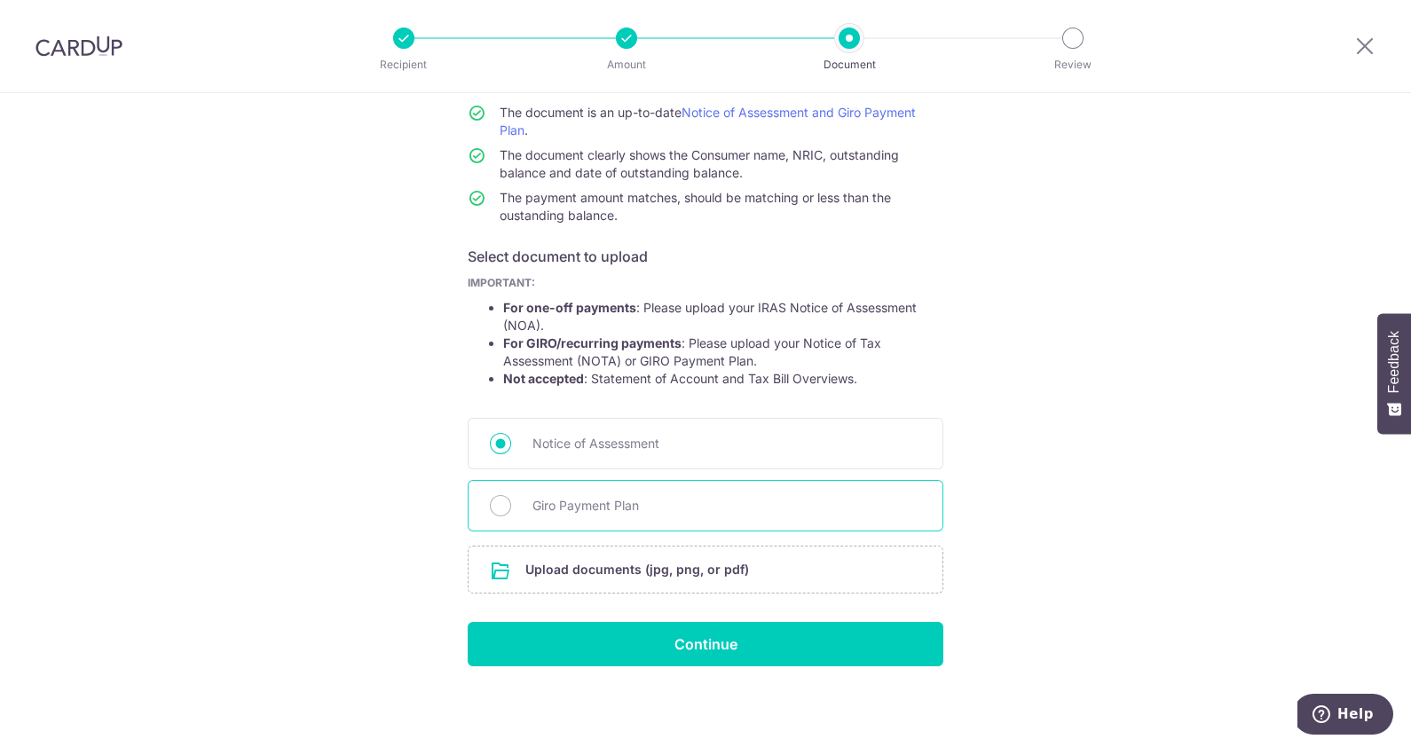
click at [593, 513] on span "Giro Payment Plan" at bounding box center [726, 505] width 389 height 21
click at [511, 513] on input "Giro Payment Plan" at bounding box center [500, 505] width 21 height 21
radio input "true"
click at [688, 563] on input "file" at bounding box center [706, 570] width 474 height 46
click at [564, 568] on input "file" at bounding box center [706, 570] width 474 height 46
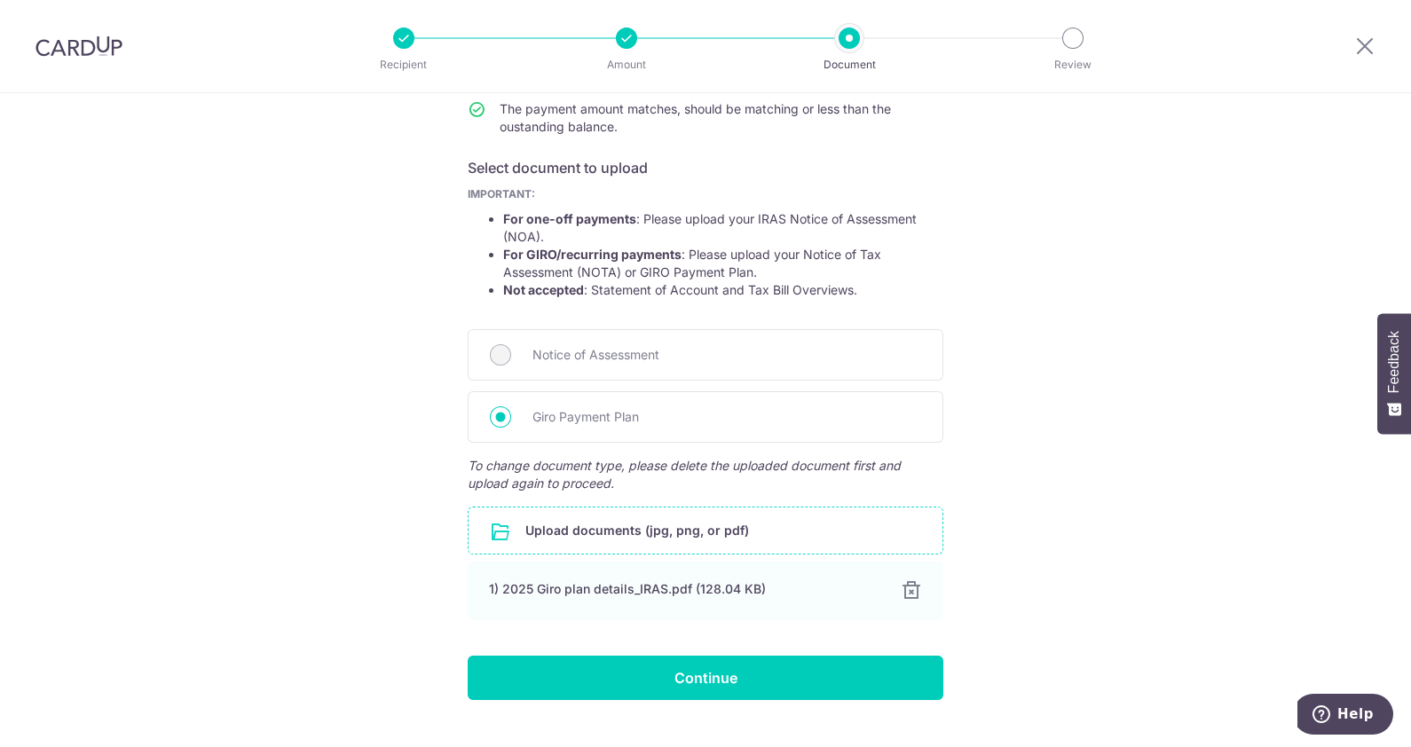
scroll to position [280, 0]
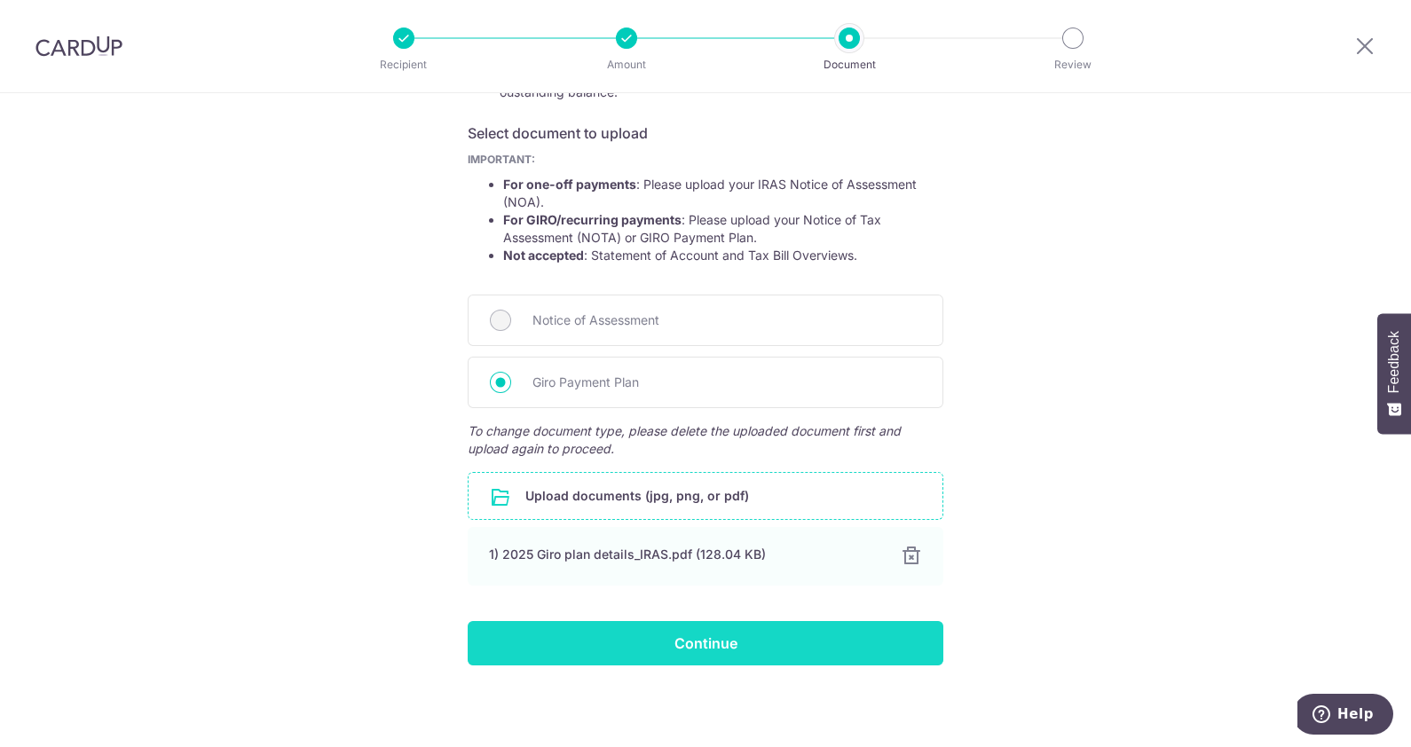
click at [697, 642] on input "Continue" at bounding box center [706, 643] width 476 height 44
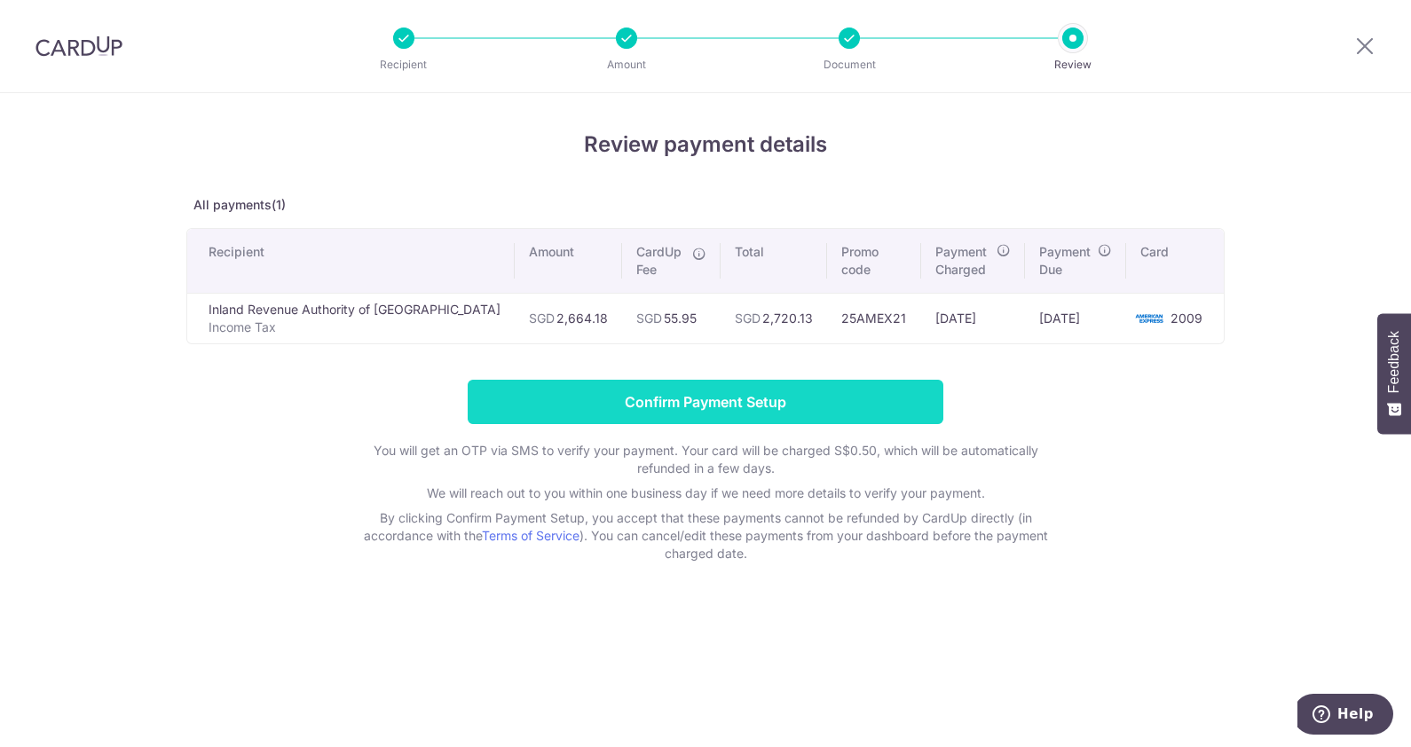
click at [759, 399] on input "Confirm Payment Setup" at bounding box center [706, 402] width 476 height 44
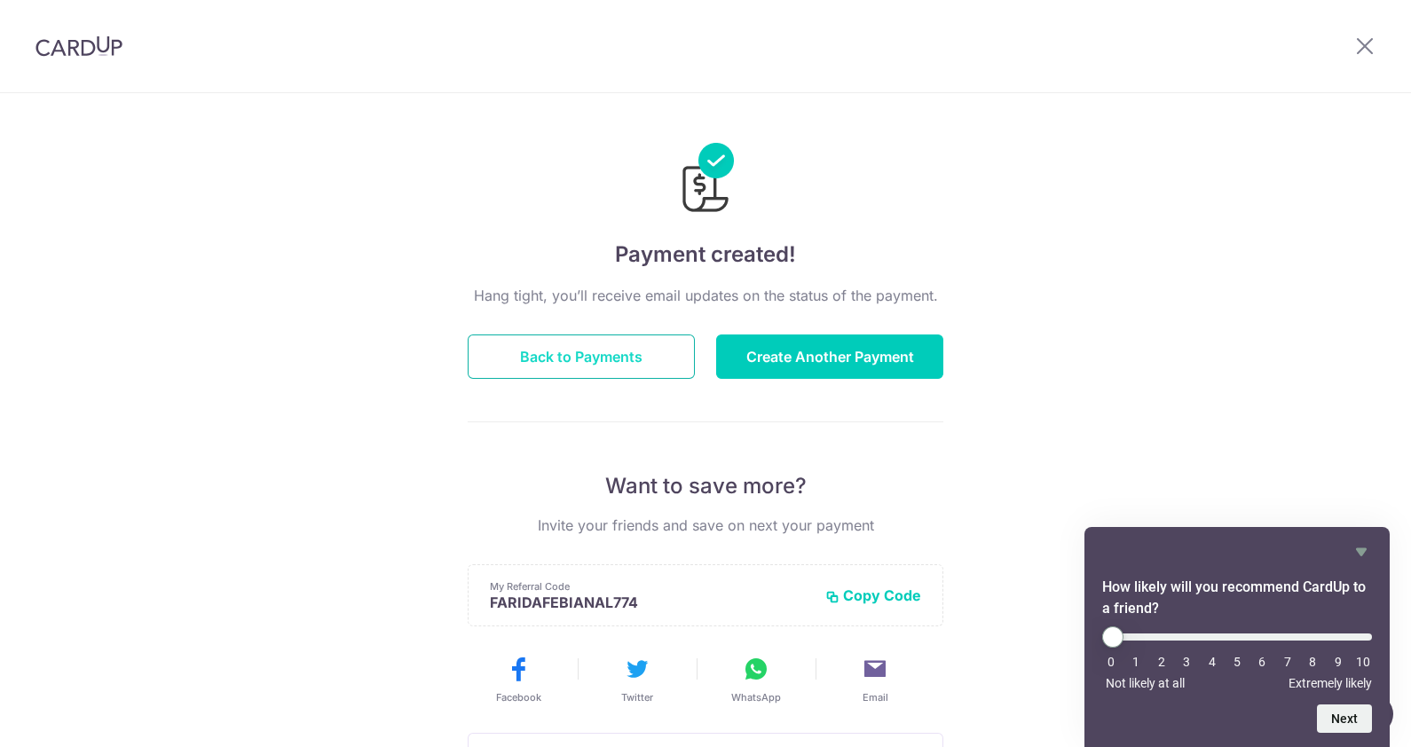
click at [597, 363] on button "Back to Payments" at bounding box center [581, 357] width 227 height 44
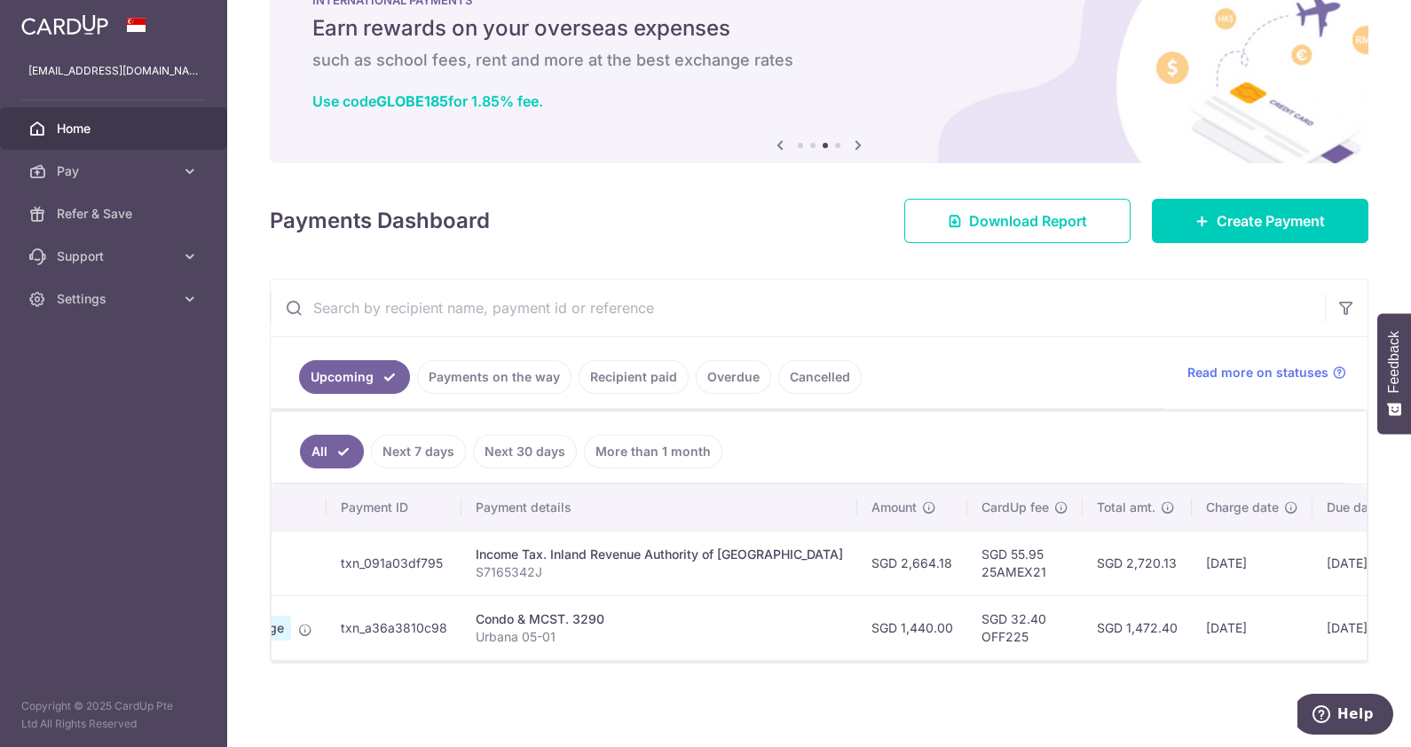
scroll to position [0, 140]
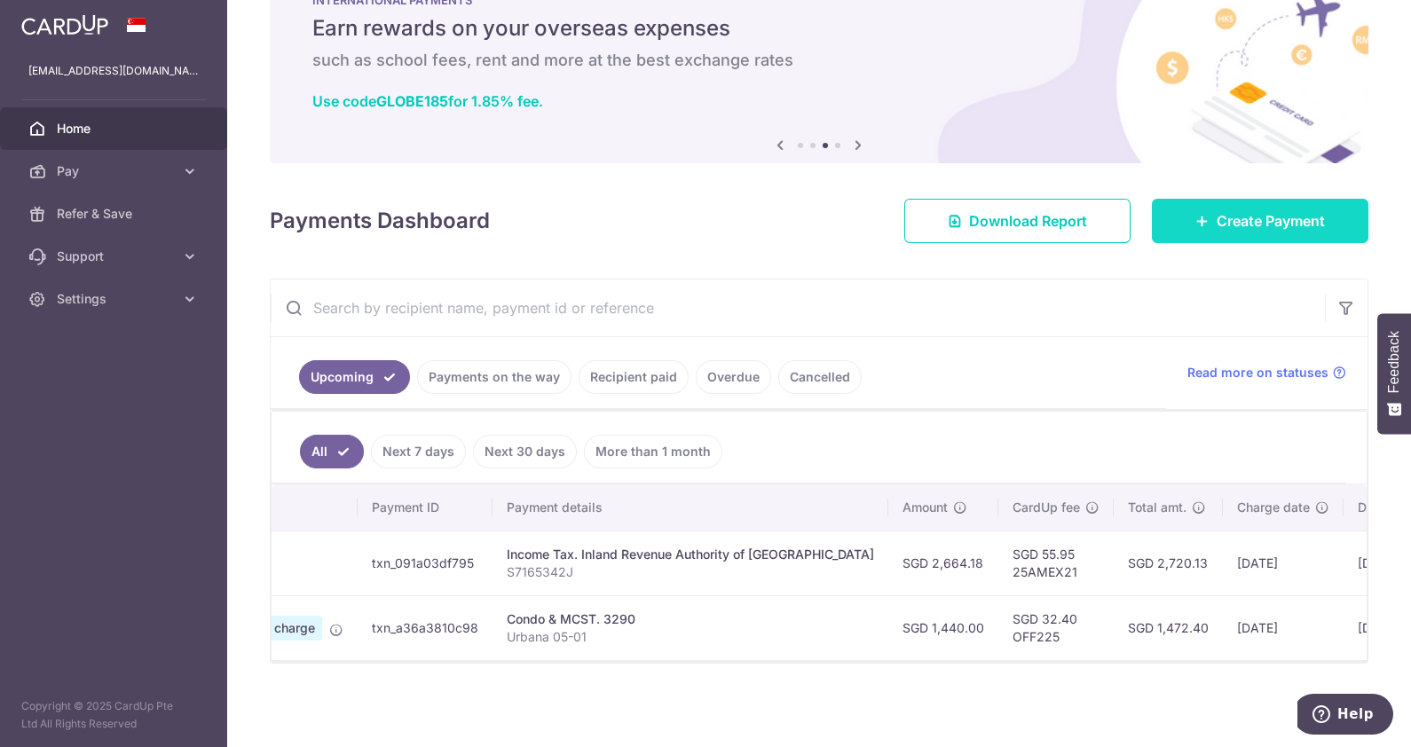
click at [1266, 201] on link "Create Payment" at bounding box center [1260, 221] width 217 height 44
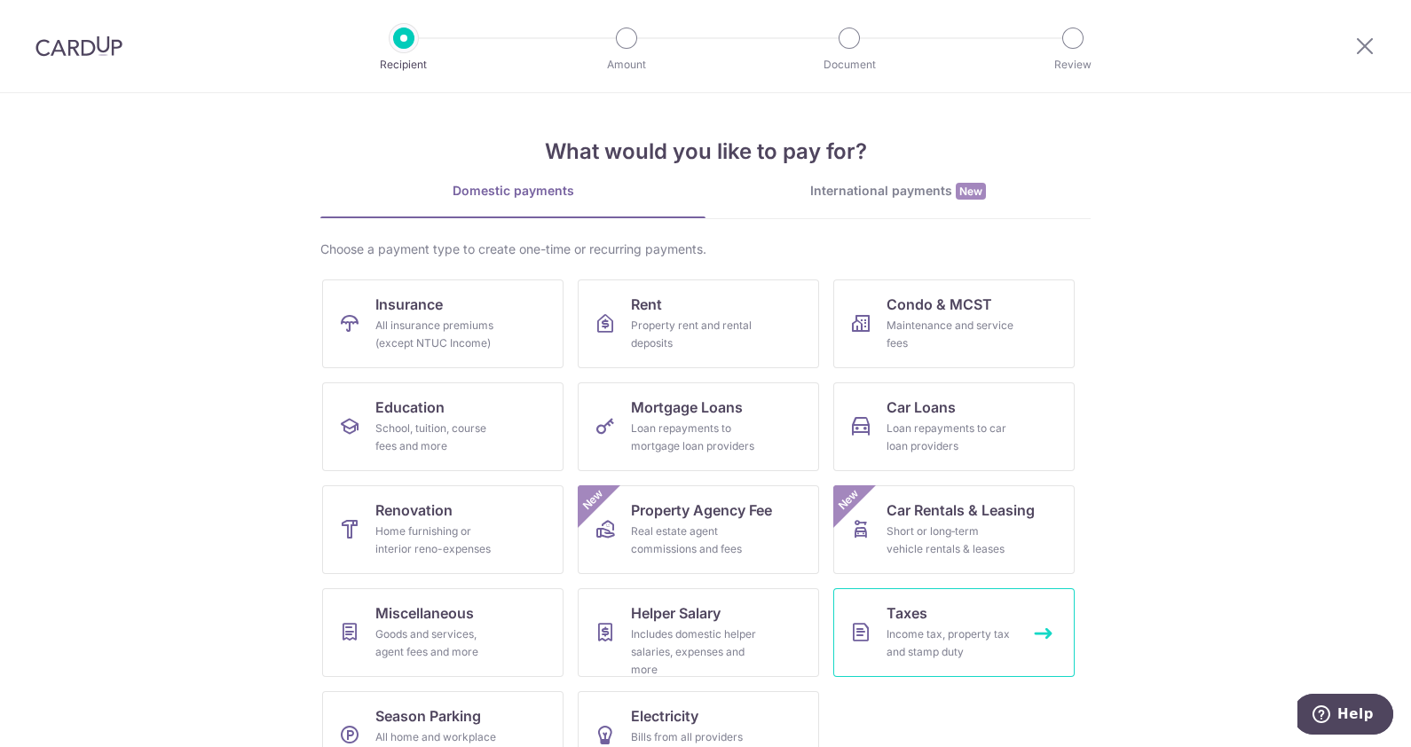
click at [926, 642] on div "Income tax, property tax and stamp duty" at bounding box center [950, 643] width 128 height 35
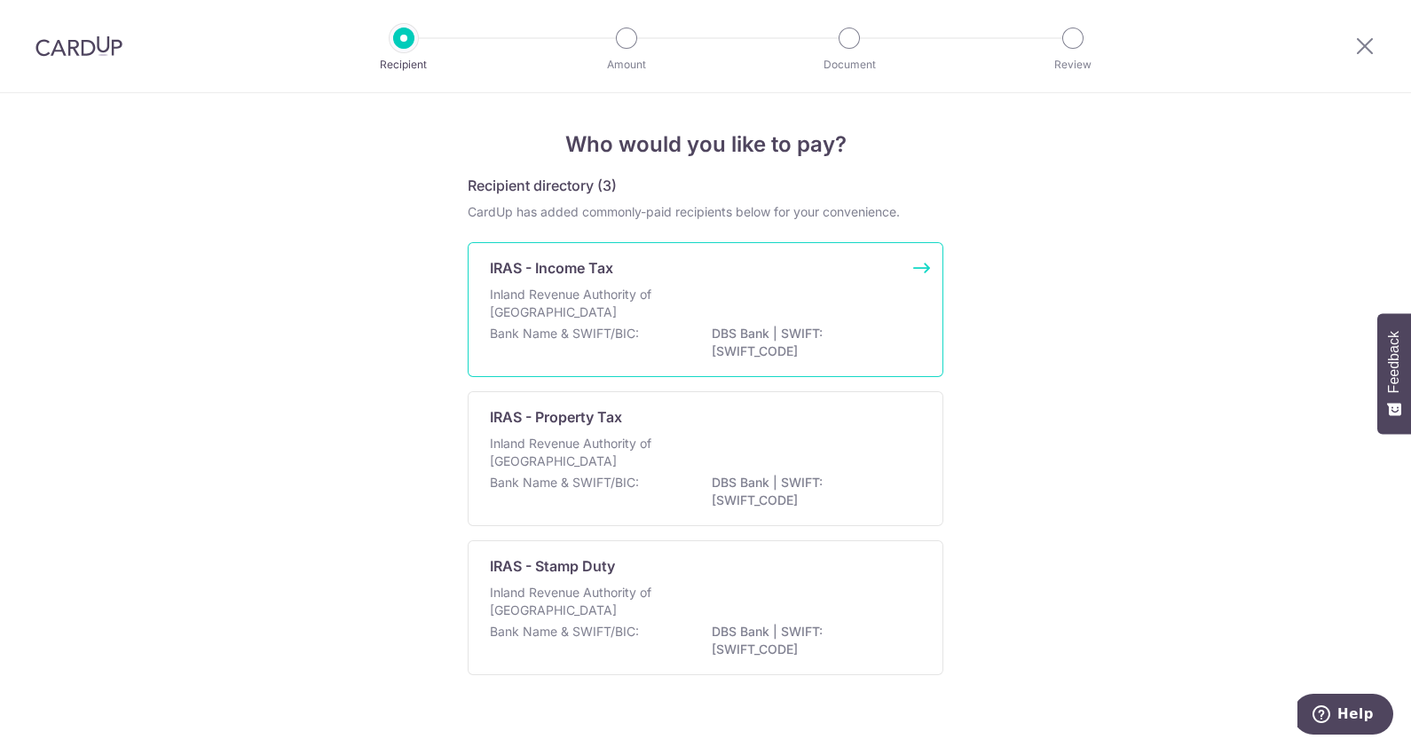
click at [599, 311] on p "Inland Revenue Authority of Singapore" at bounding box center [584, 303] width 188 height 35
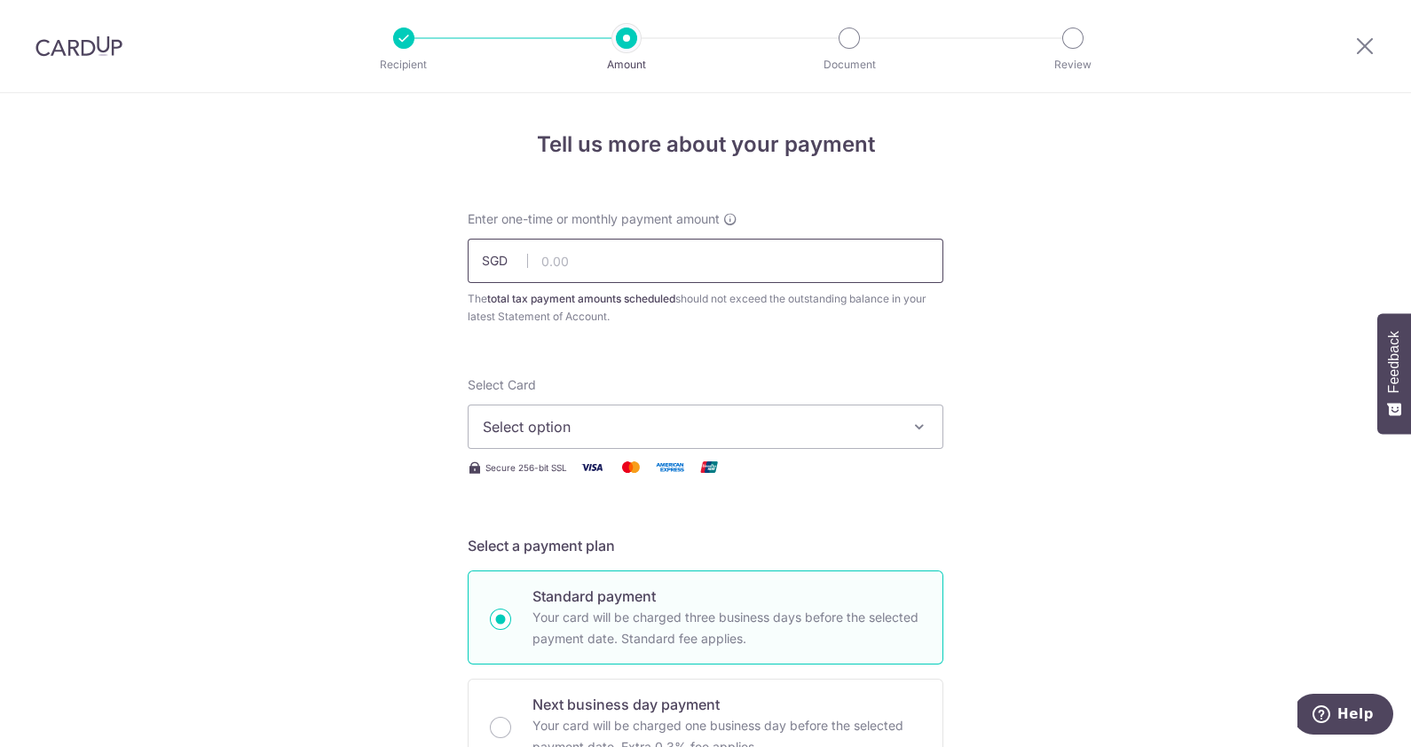
click at [580, 251] on input "text" at bounding box center [706, 261] width 476 height 44
type input "2,664.18"
type input "25AMEX21"
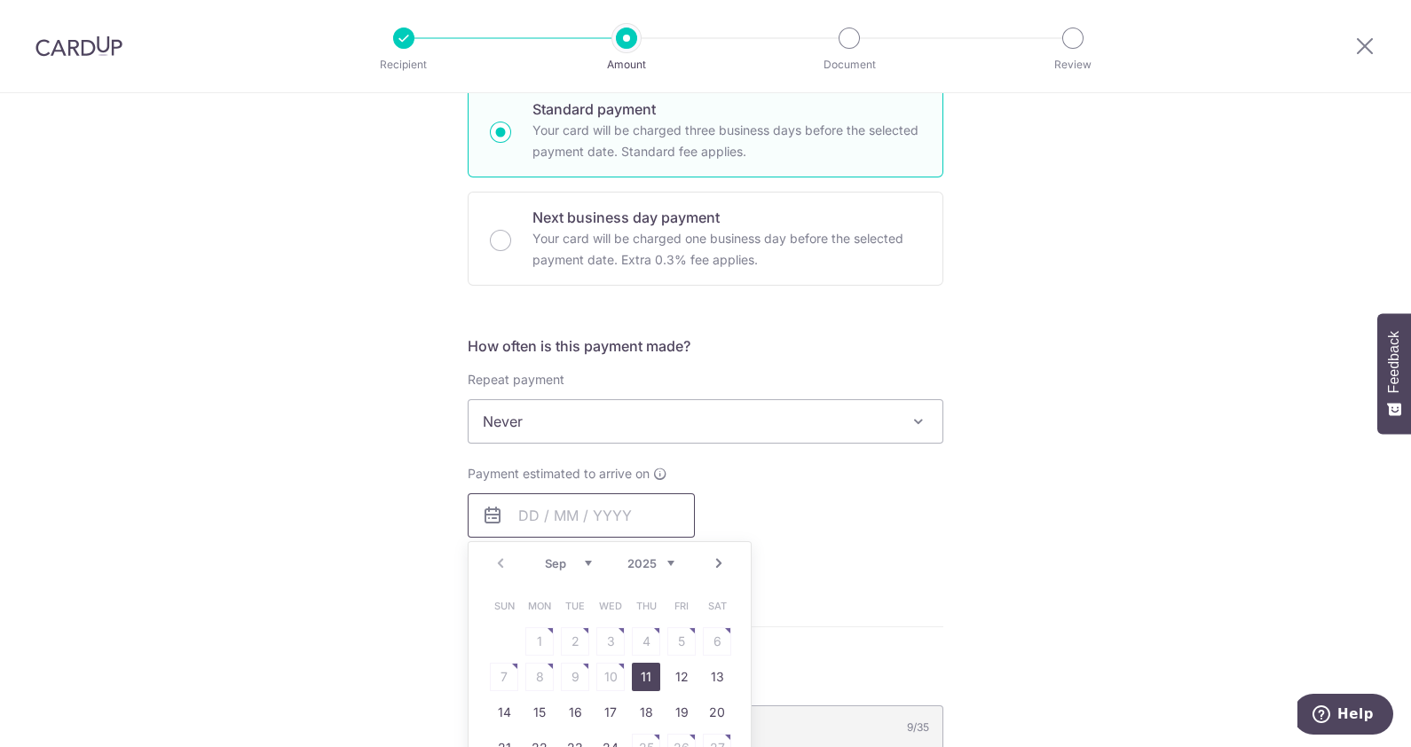
type input "2,664.18"
click at [562, 413] on span "Never" at bounding box center [706, 421] width 474 height 43
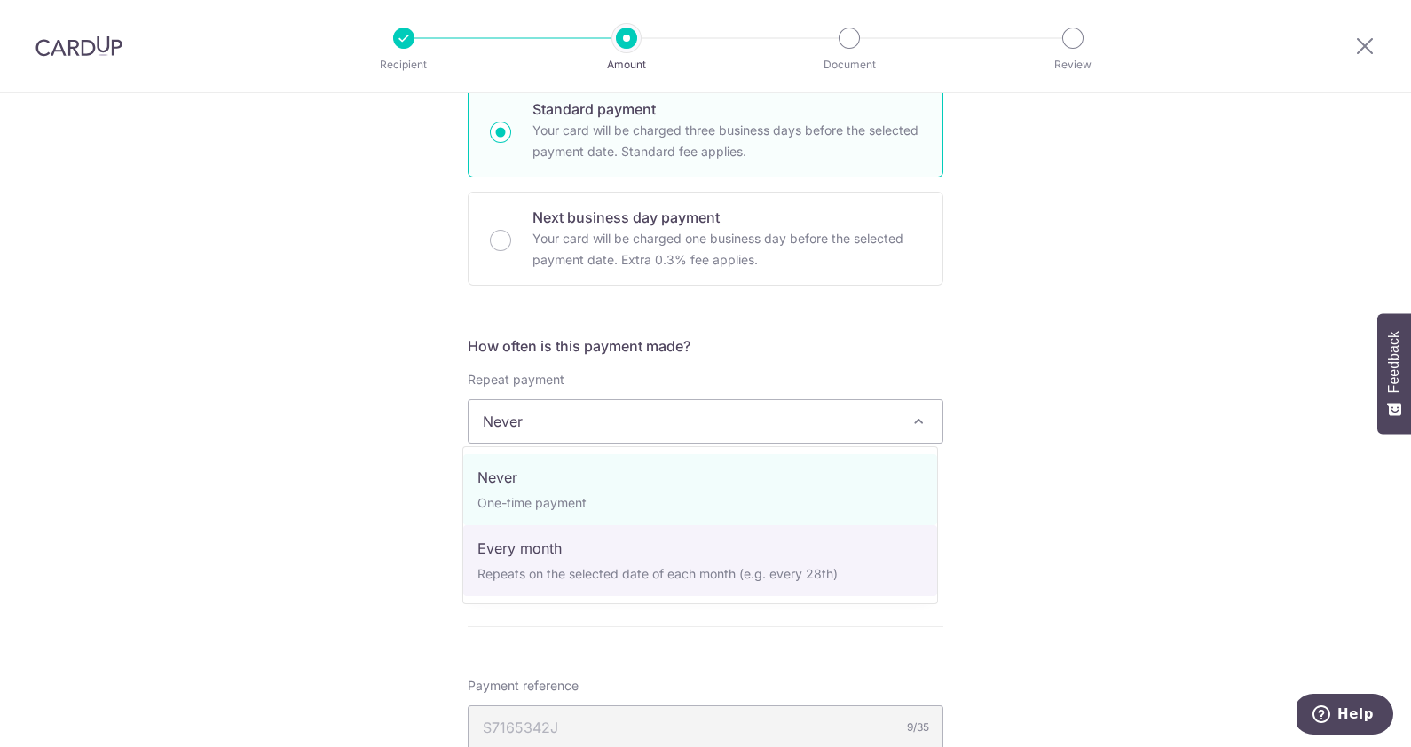
select select "3"
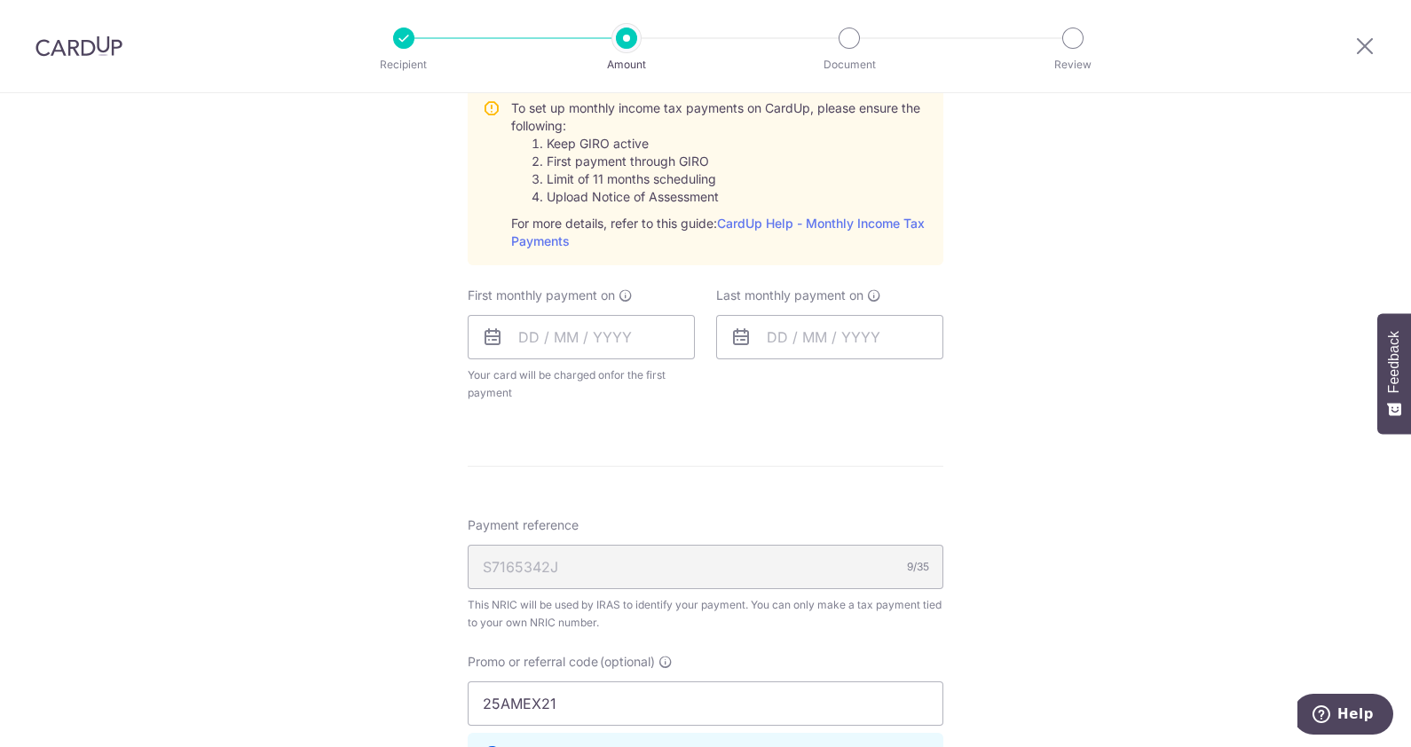
scroll to position [873, 0]
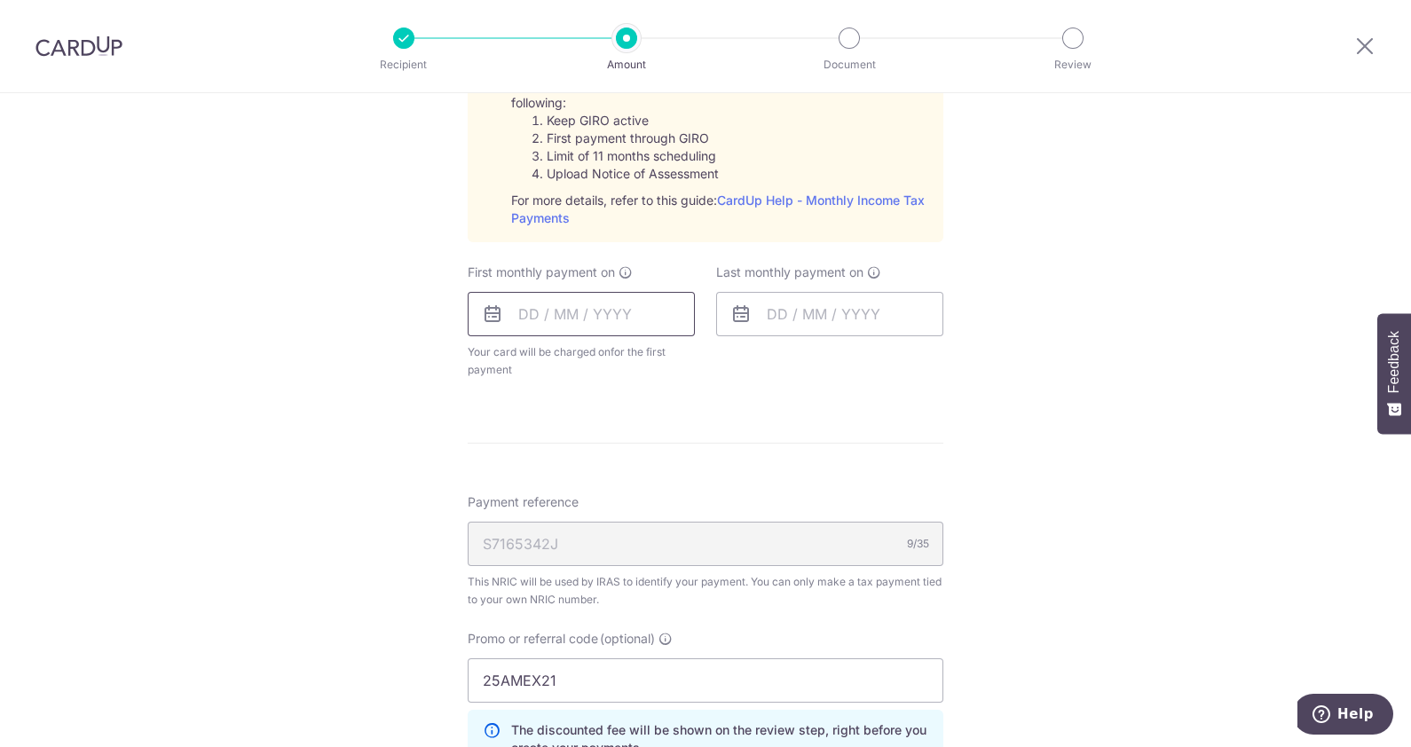
click at [566, 319] on input "text" at bounding box center [581, 314] width 227 height 44
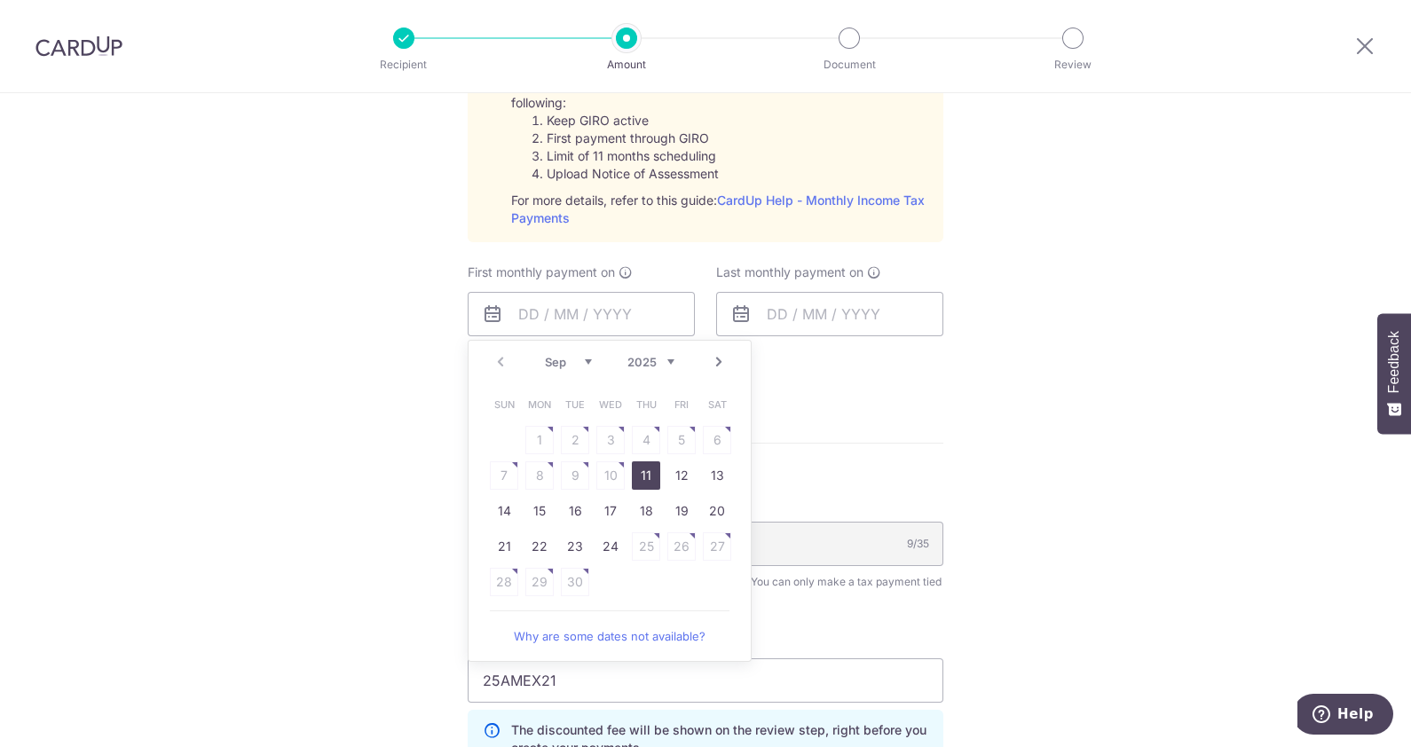
click at [714, 355] on link "Next" at bounding box center [718, 361] width 21 height 21
click at [673, 537] on link "24" at bounding box center [681, 546] width 28 height 28
type input "[DATE]"
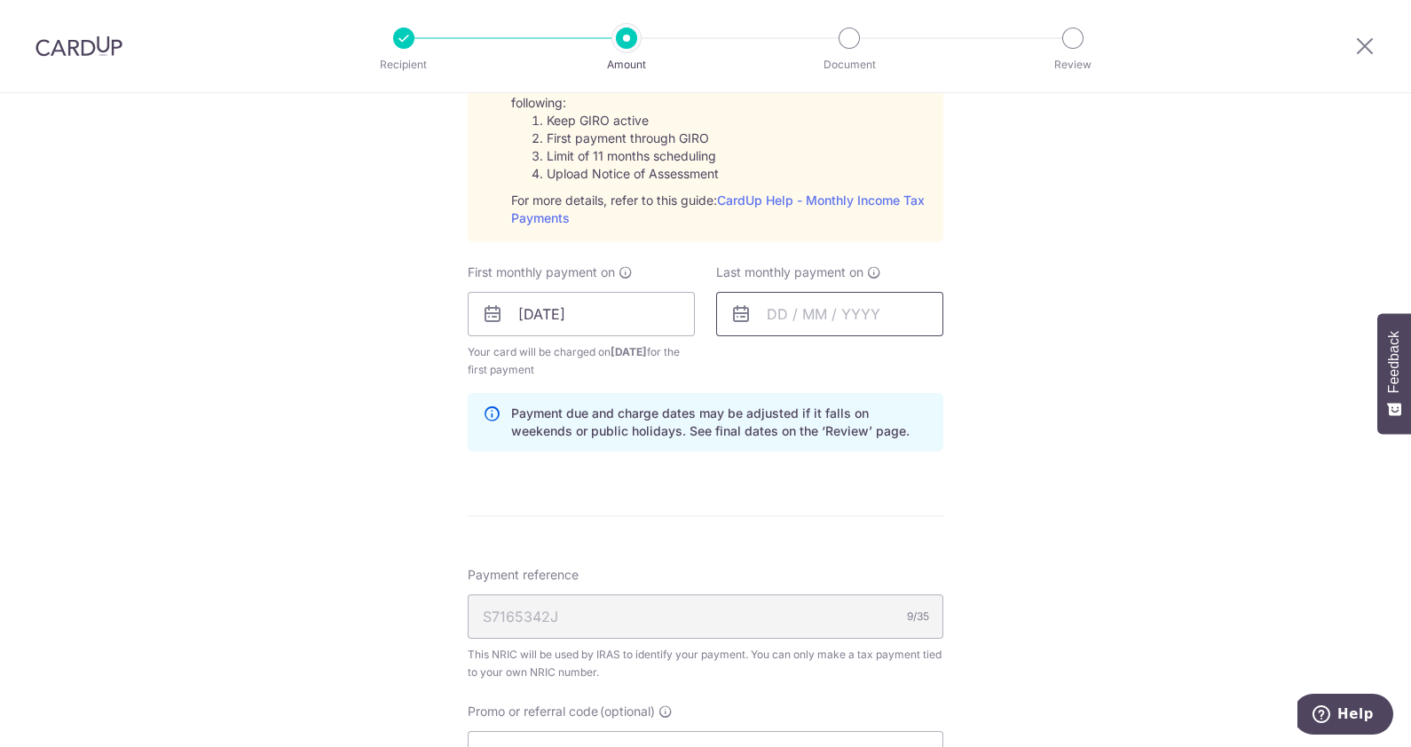
click at [803, 311] on input "text" at bounding box center [829, 314] width 227 height 44
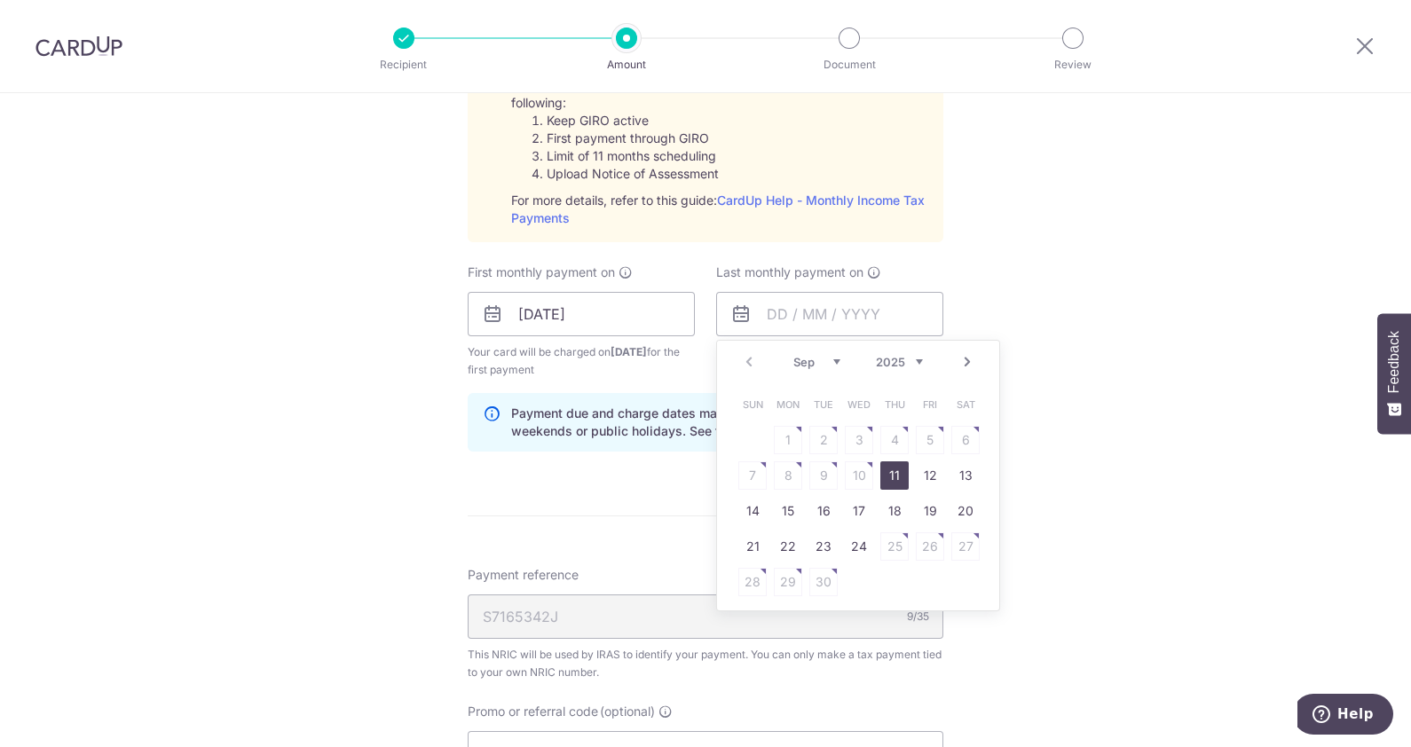
click at [959, 359] on link "Next" at bounding box center [967, 361] width 21 height 21
click at [857, 537] on link "24" at bounding box center [859, 546] width 28 height 28
type input "24/12/2025"
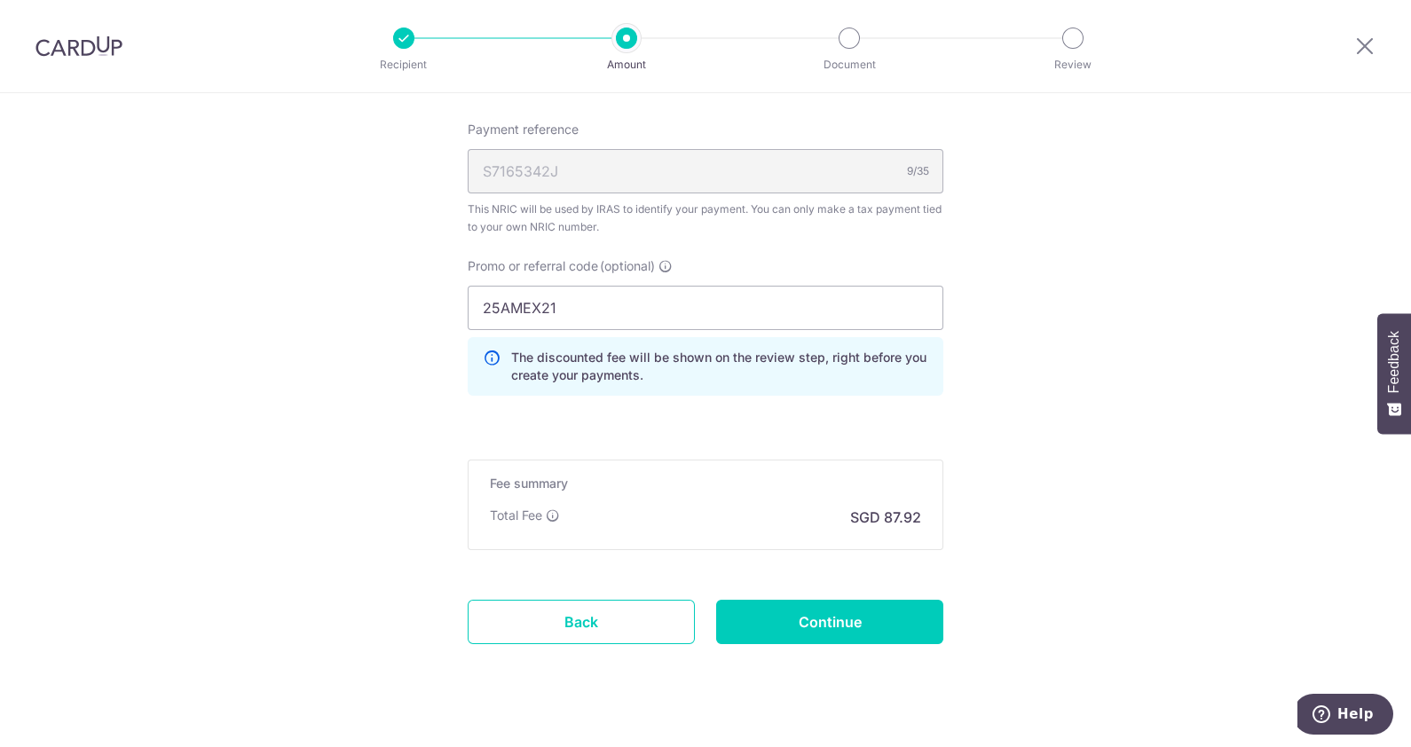
scroll to position [1328, 0]
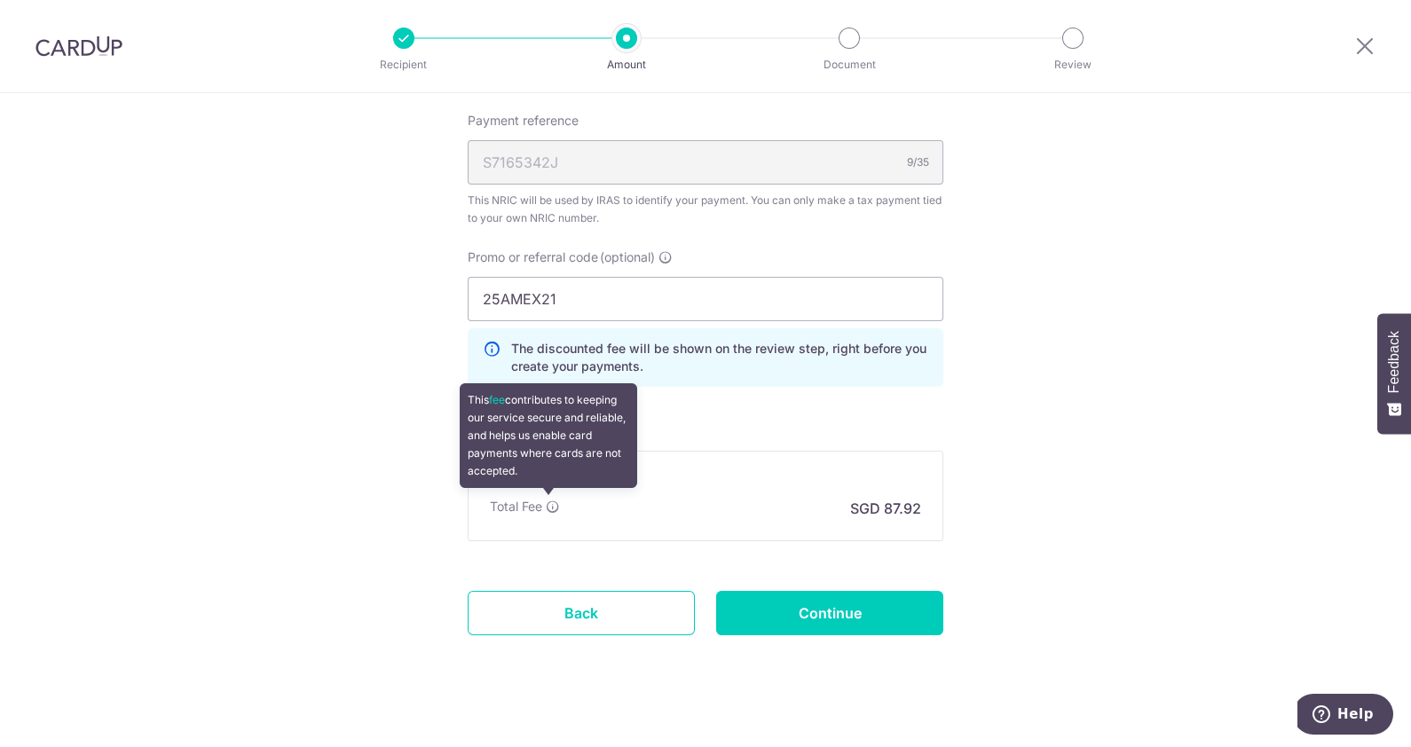
click at [548, 500] on icon at bounding box center [553, 507] width 14 height 14
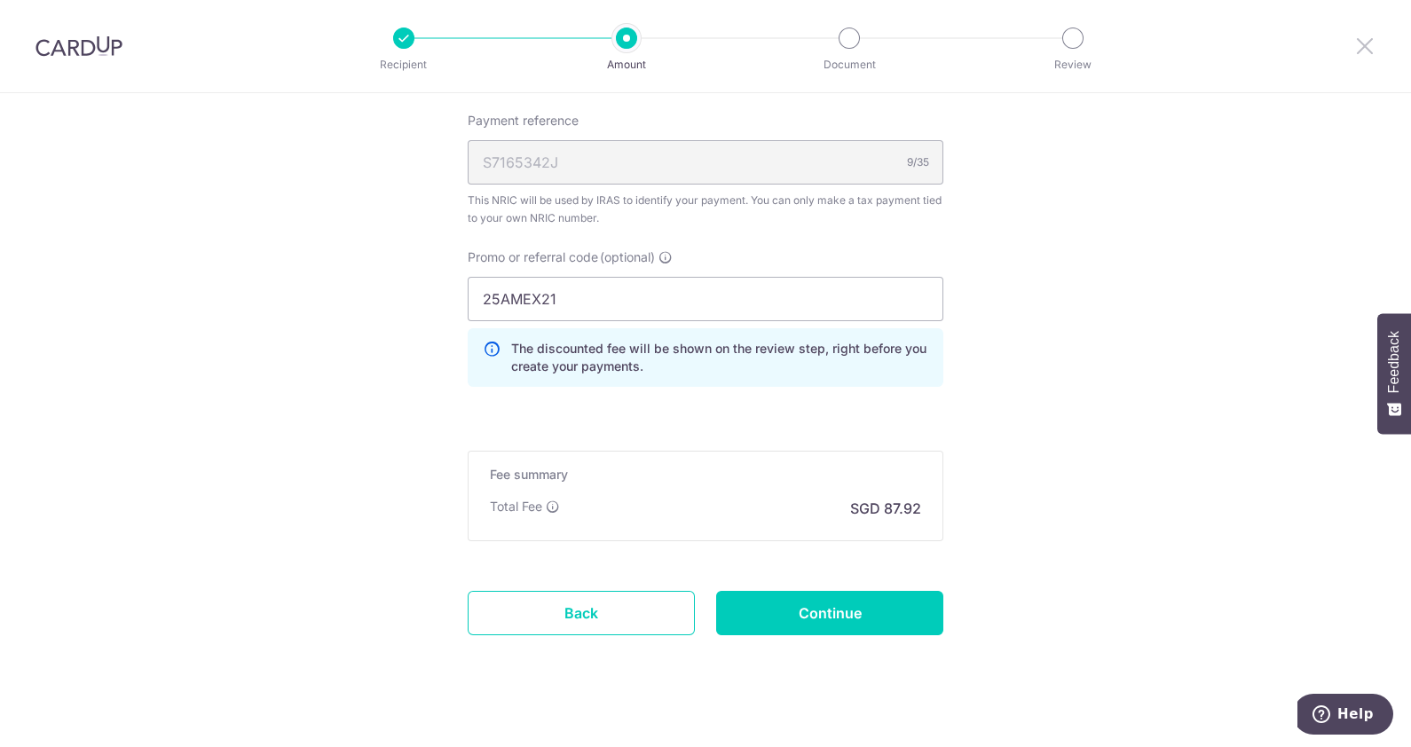
click at [1354, 43] on icon at bounding box center [1364, 46] width 21 height 22
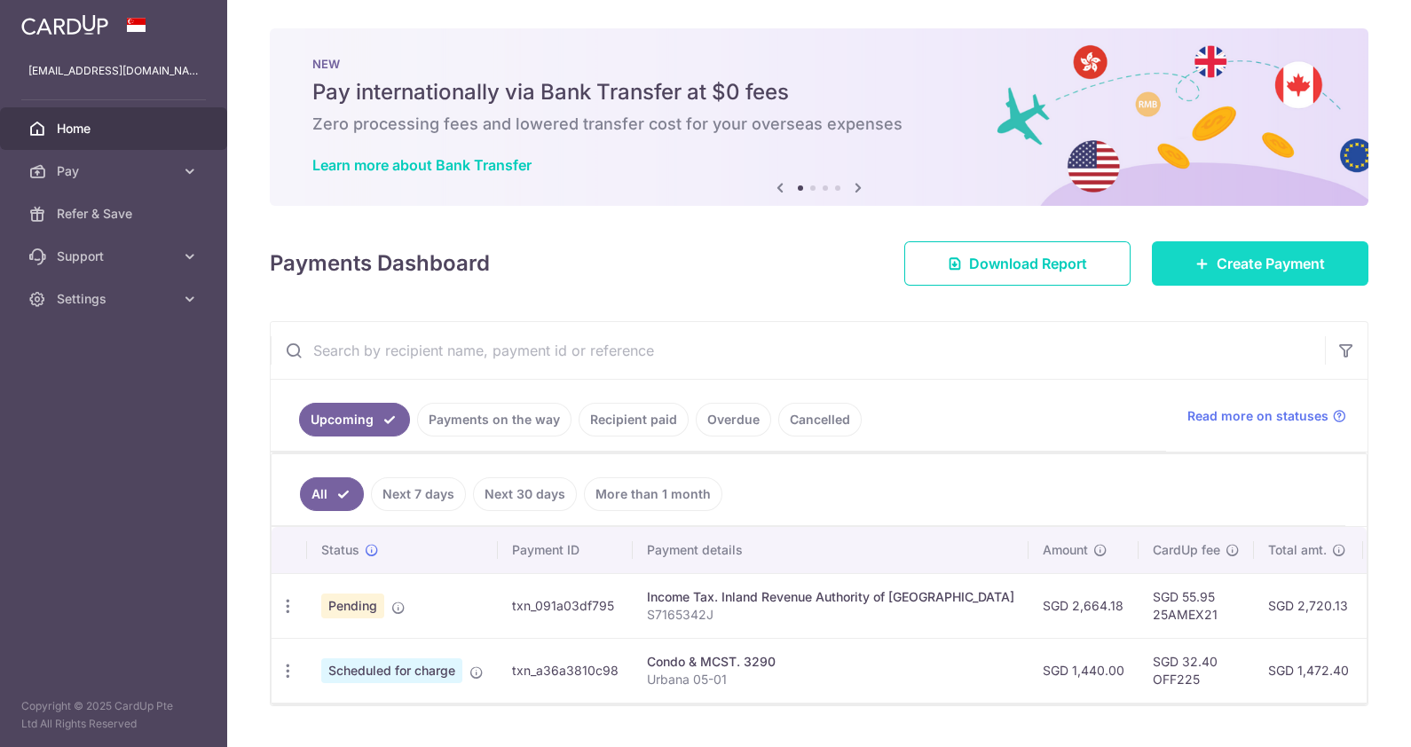
click at [1251, 257] on span "Create Payment" at bounding box center [1271, 263] width 108 height 21
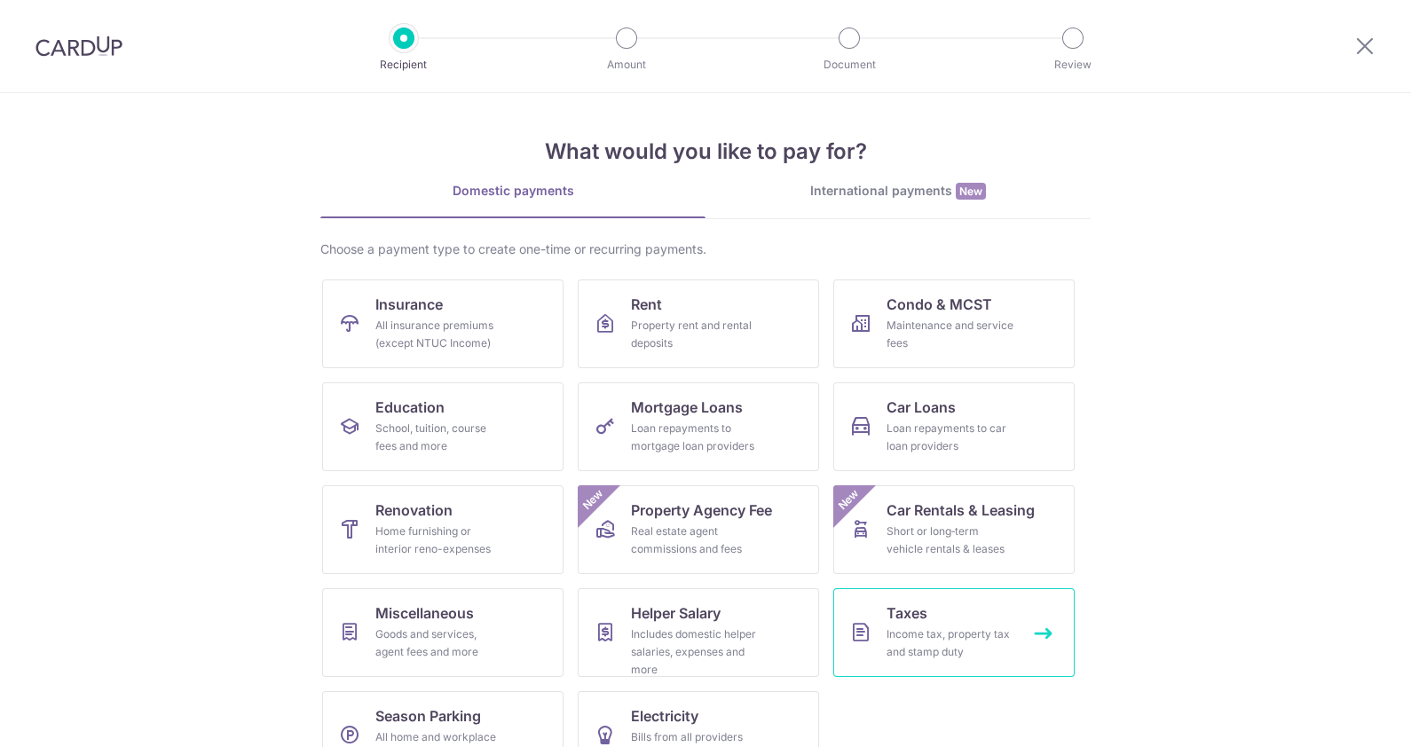
click at [950, 645] on div "Income tax, property tax and stamp duty" at bounding box center [950, 643] width 128 height 35
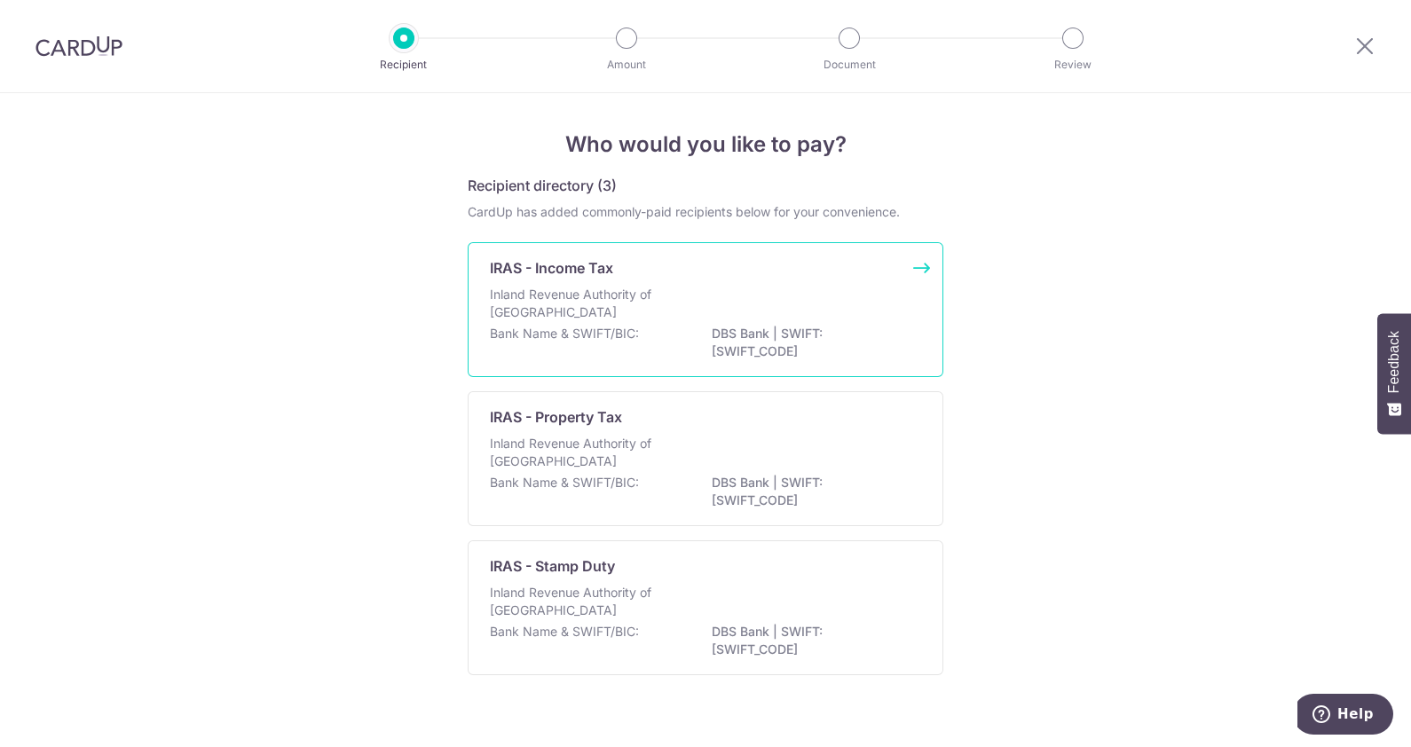
click at [562, 298] on p "Inland Revenue Authority of [GEOGRAPHIC_DATA]" at bounding box center [584, 303] width 188 height 35
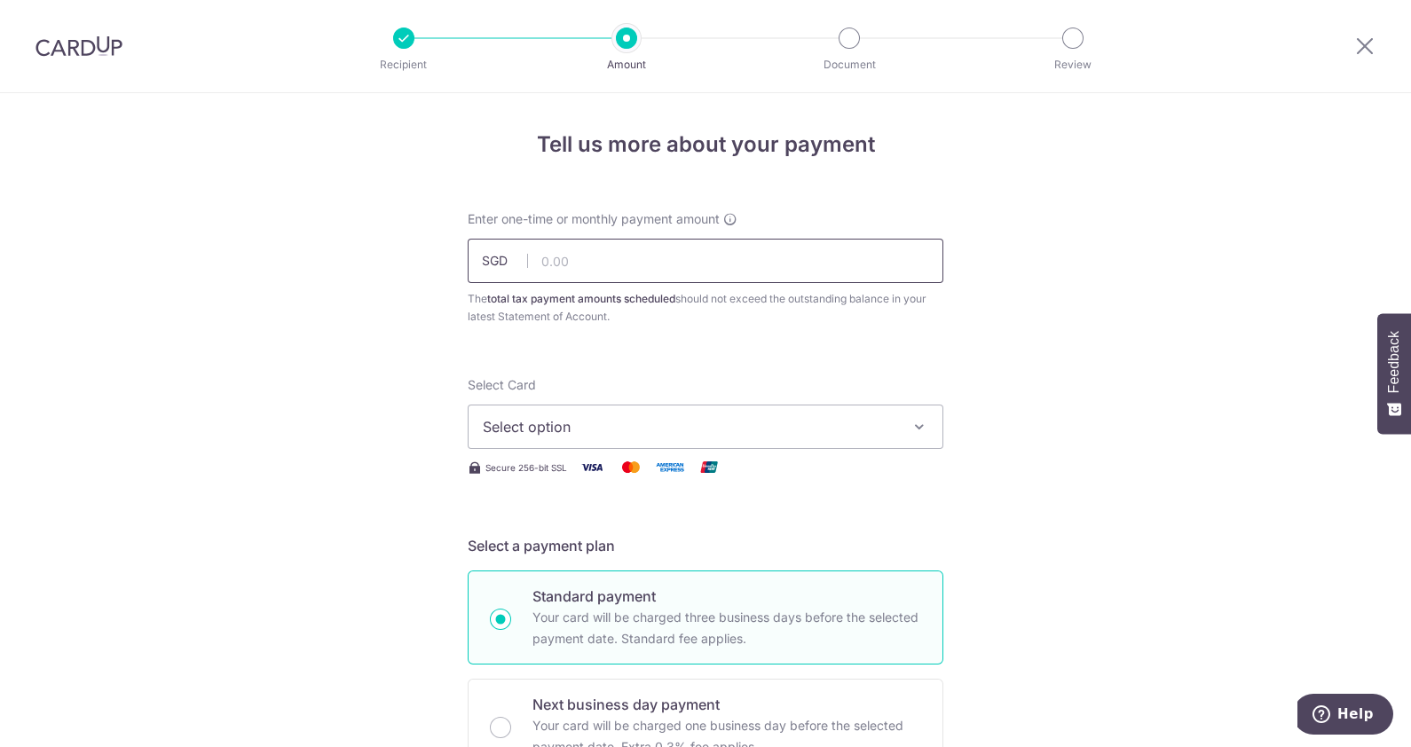
click at [610, 261] on input "text" at bounding box center [706, 261] width 476 height 44
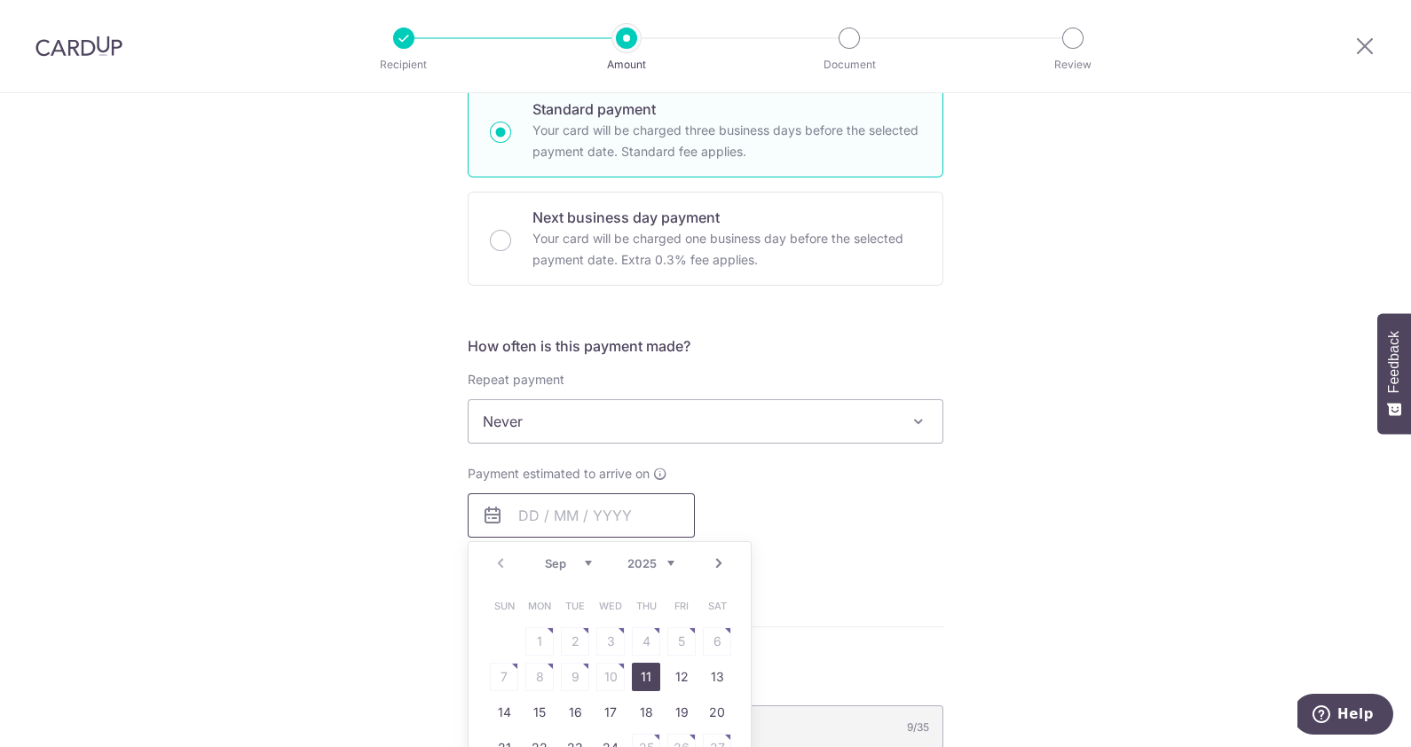
type input "2,664.18"
click at [672, 431] on span "Never" at bounding box center [706, 421] width 474 height 43
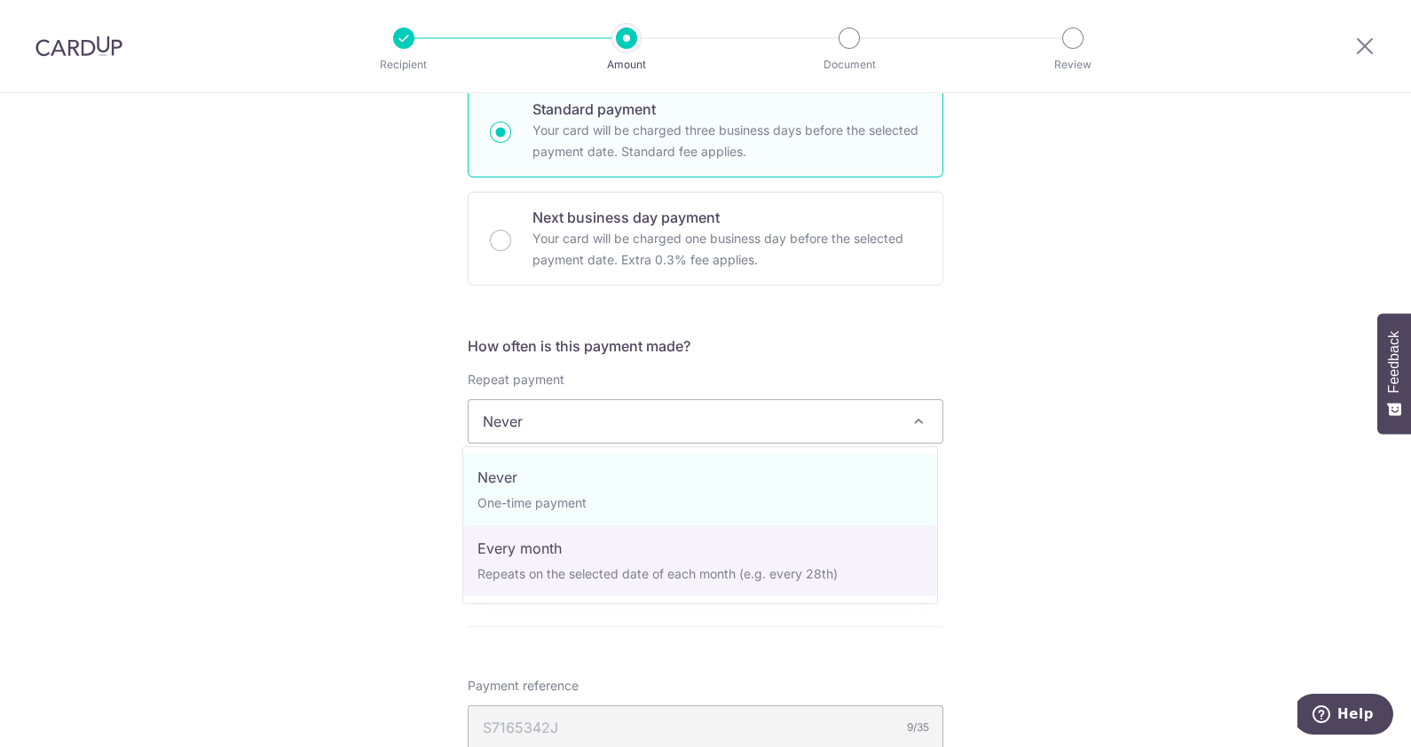
select select "3"
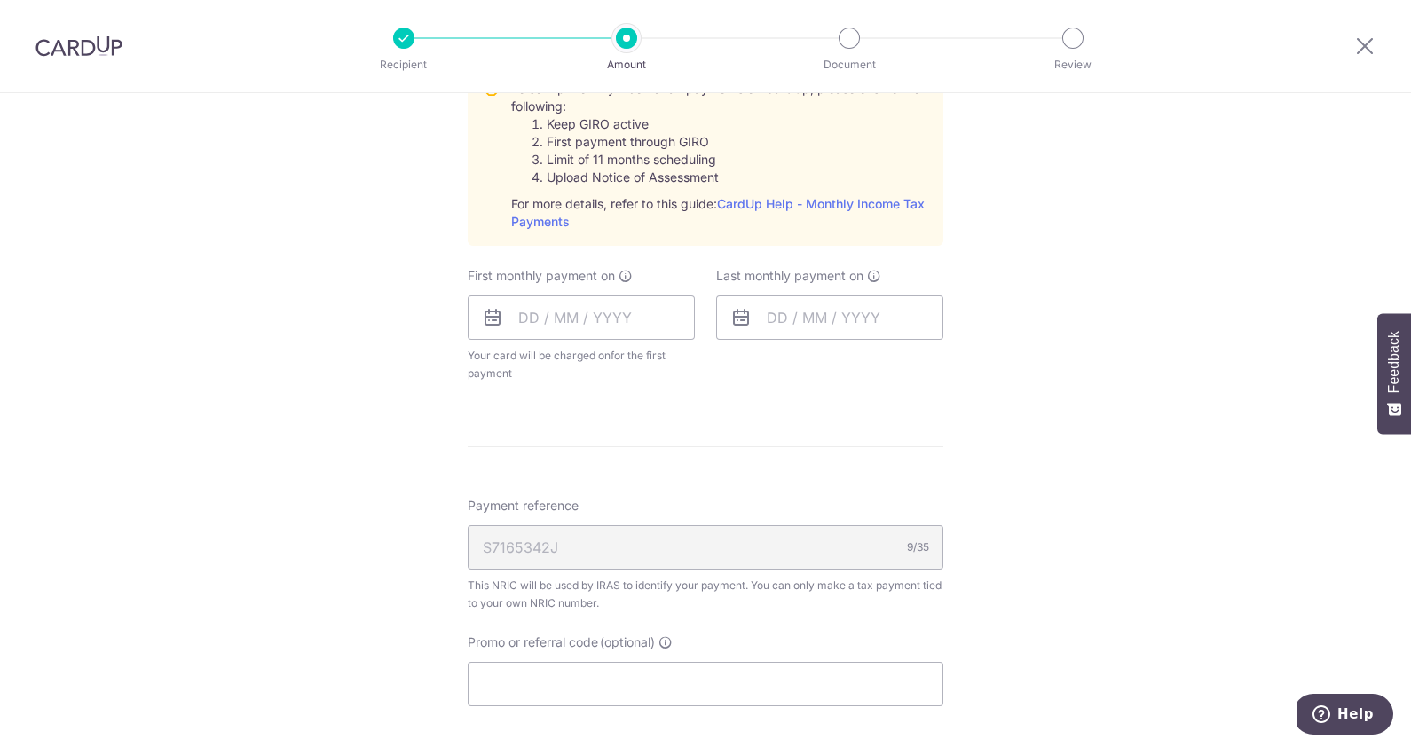
scroll to position [938, 0]
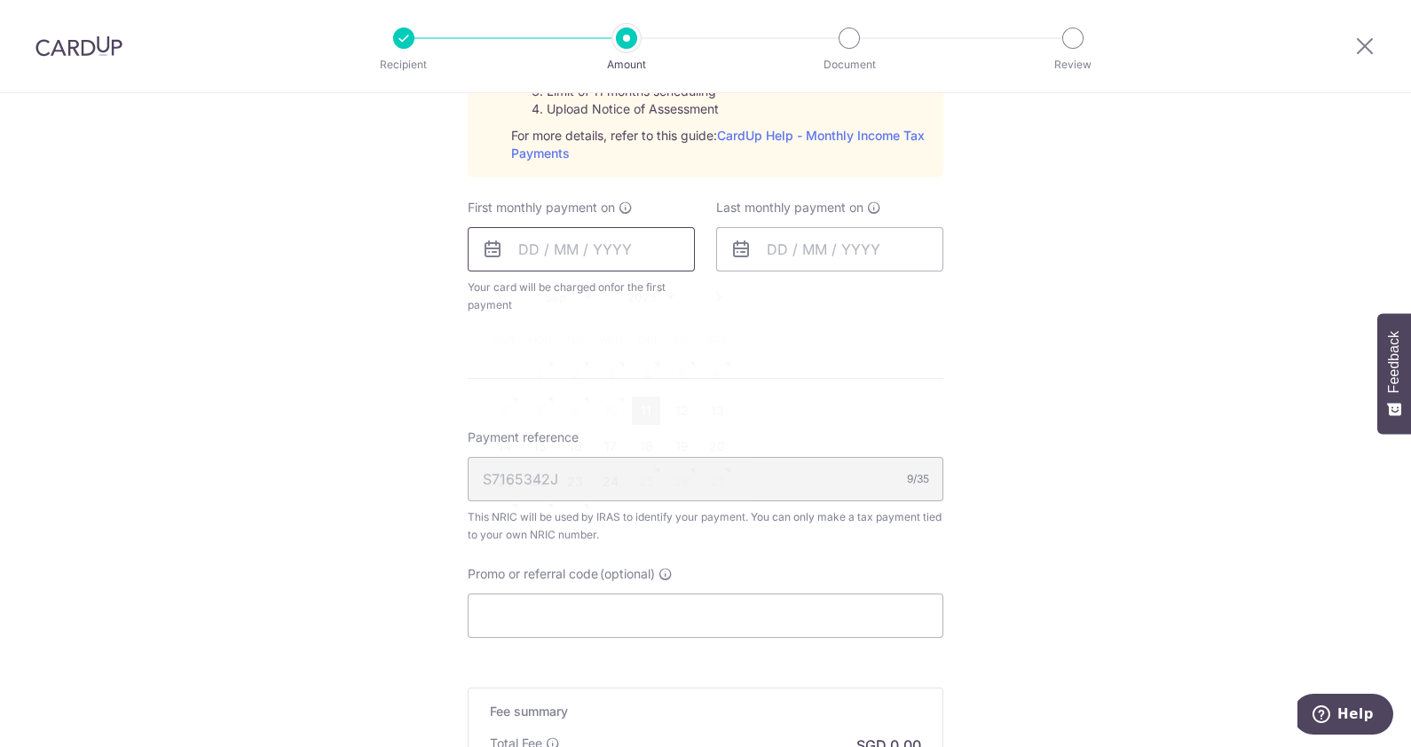
click at [618, 253] on input "text" at bounding box center [581, 249] width 227 height 44
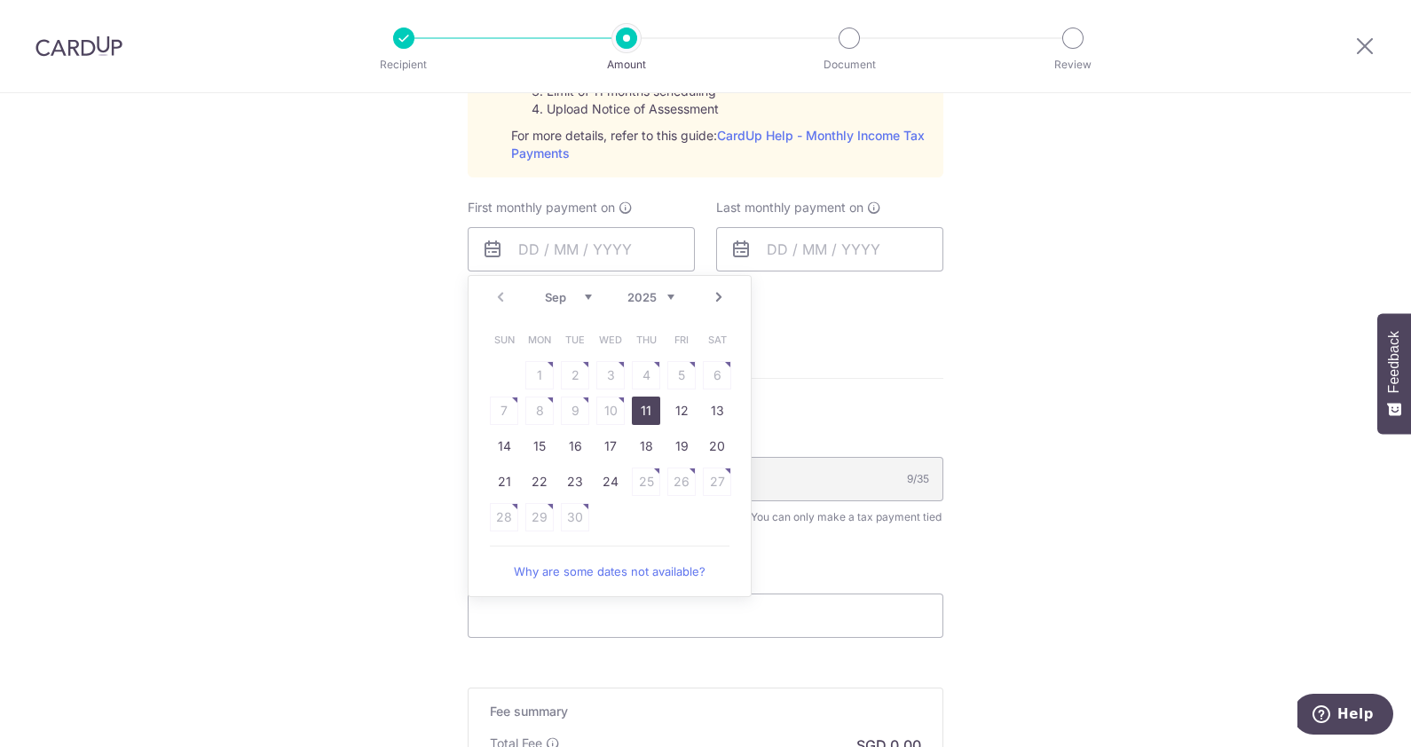
click at [712, 297] on link "Next" at bounding box center [718, 297] width 21 height 21
drag, startPoint x: 680, startPoint y: 469, endPoint x: 884, endPoint y: 247, distance: 302.1
click at [680, 469] on link "24" at bounding box center [681, 482] width 28 height 28
type input "24/10/2025"
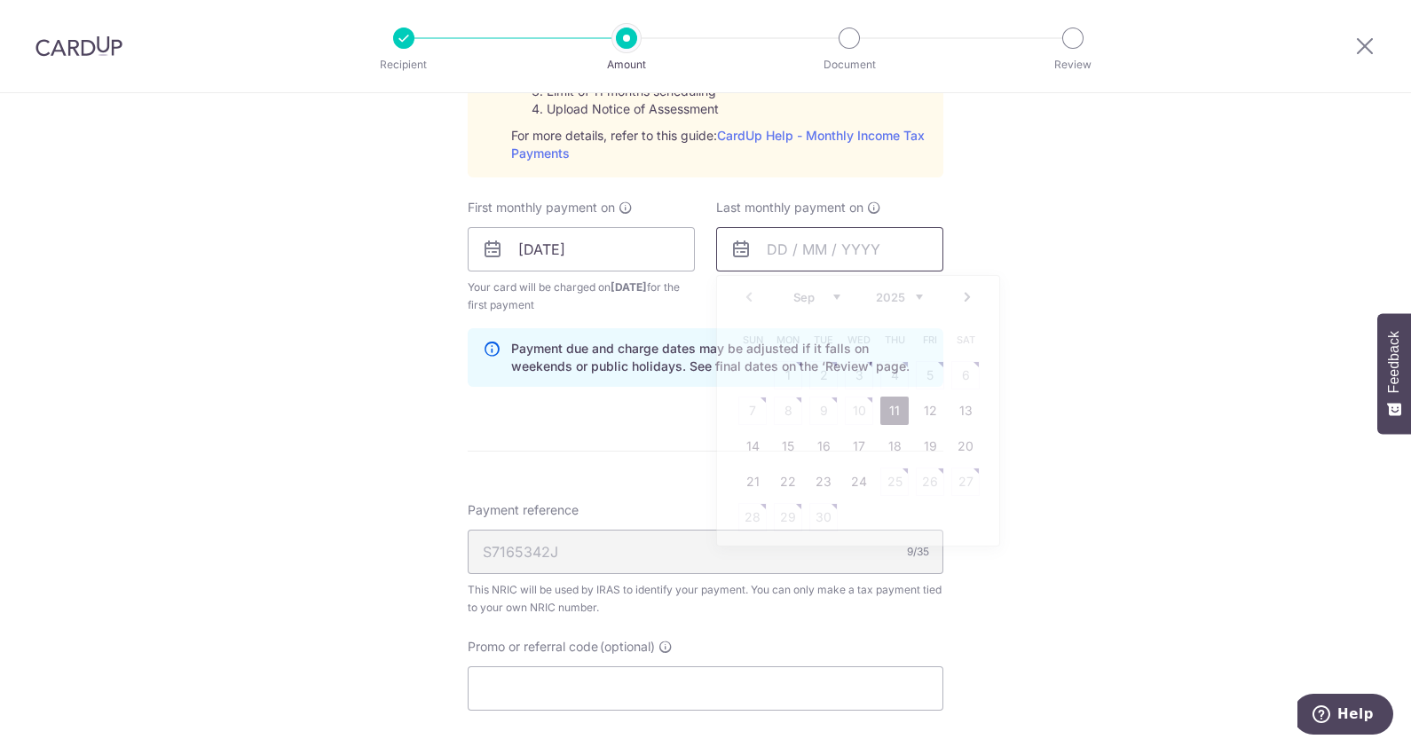
click at [876, 251] on input "text" at bounding box center [829, 249] width 227 height 44
click at [959, 292] on link "Next" at bounding box center [967, 297] width 21 height 21
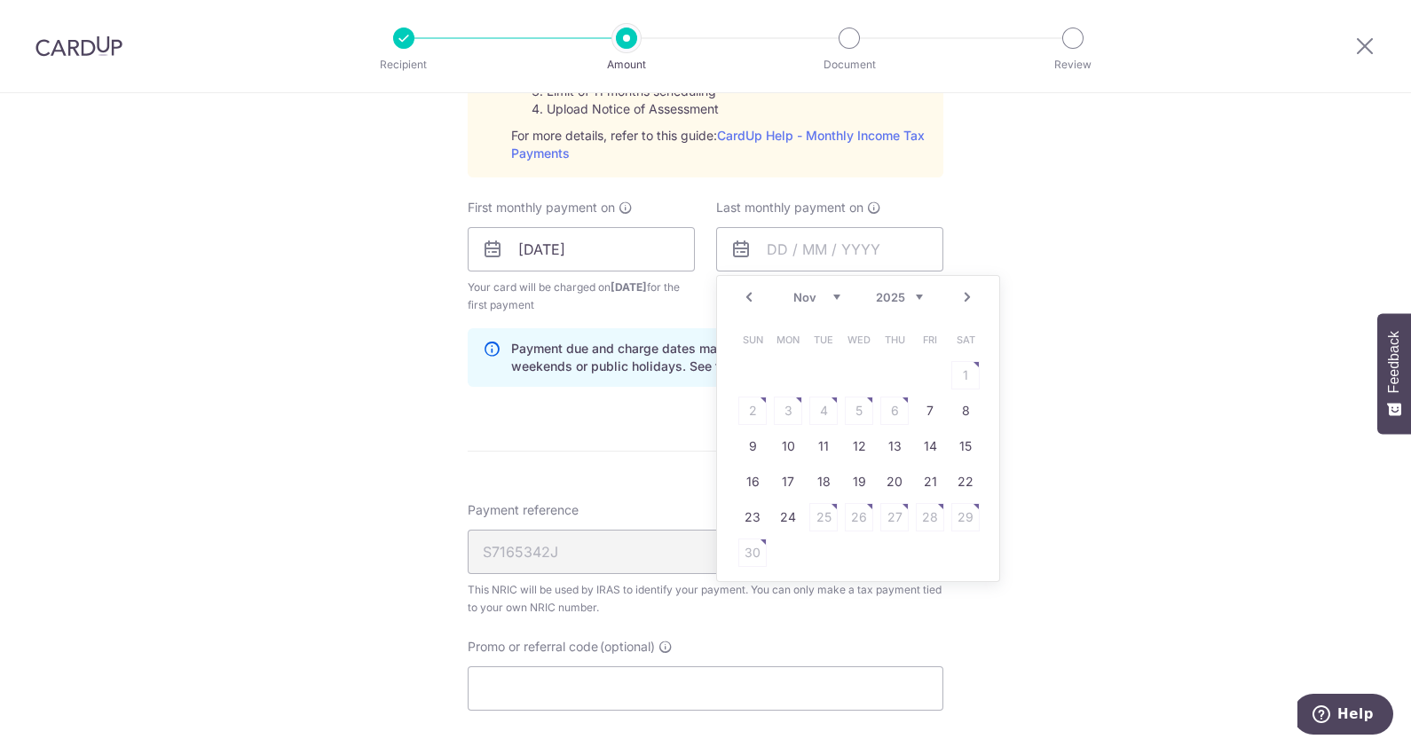
click at [959, 292] on link "Next" at bounding box center [967, 297] width 21 height 21
click at [847, 478] on link "24" at bounding box center [859, 482] width 28 height 28
type input "24/12/2025"
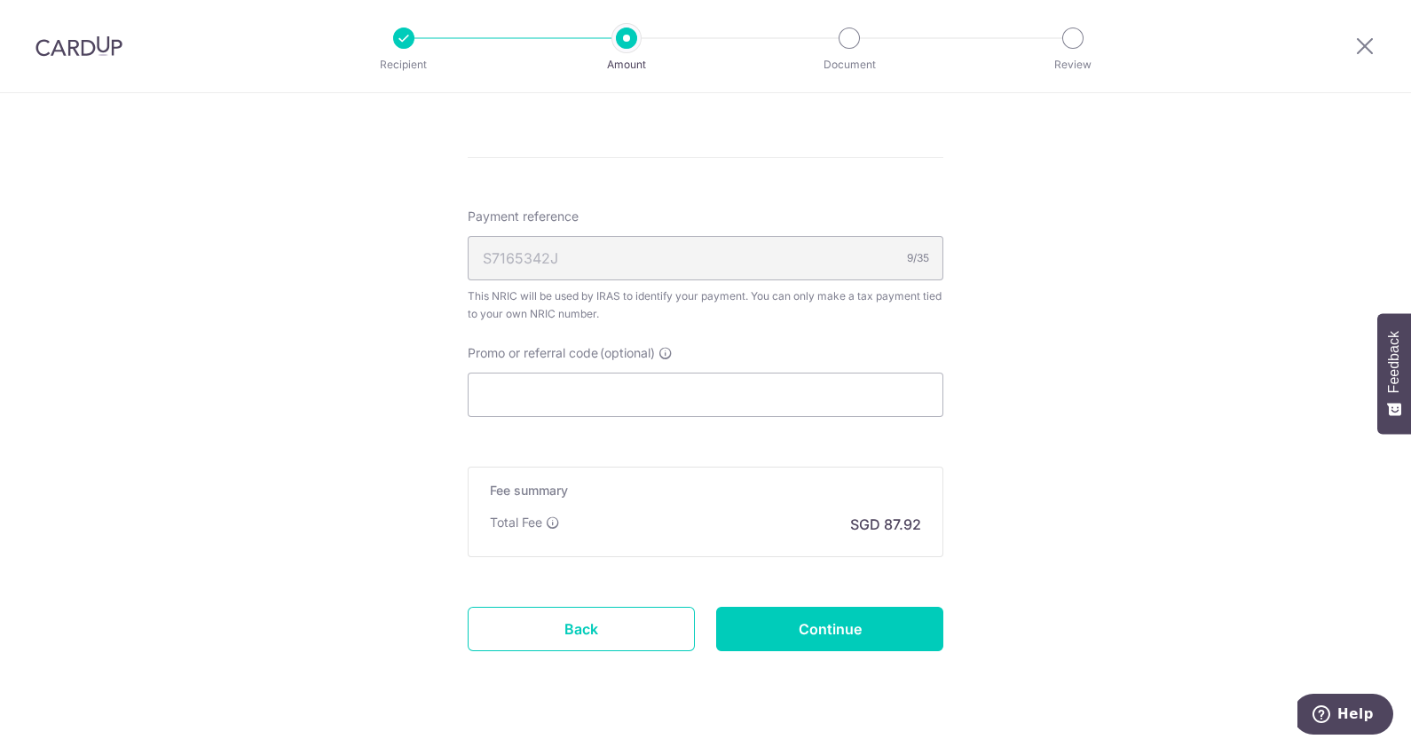
scroll to position [1265, 0]
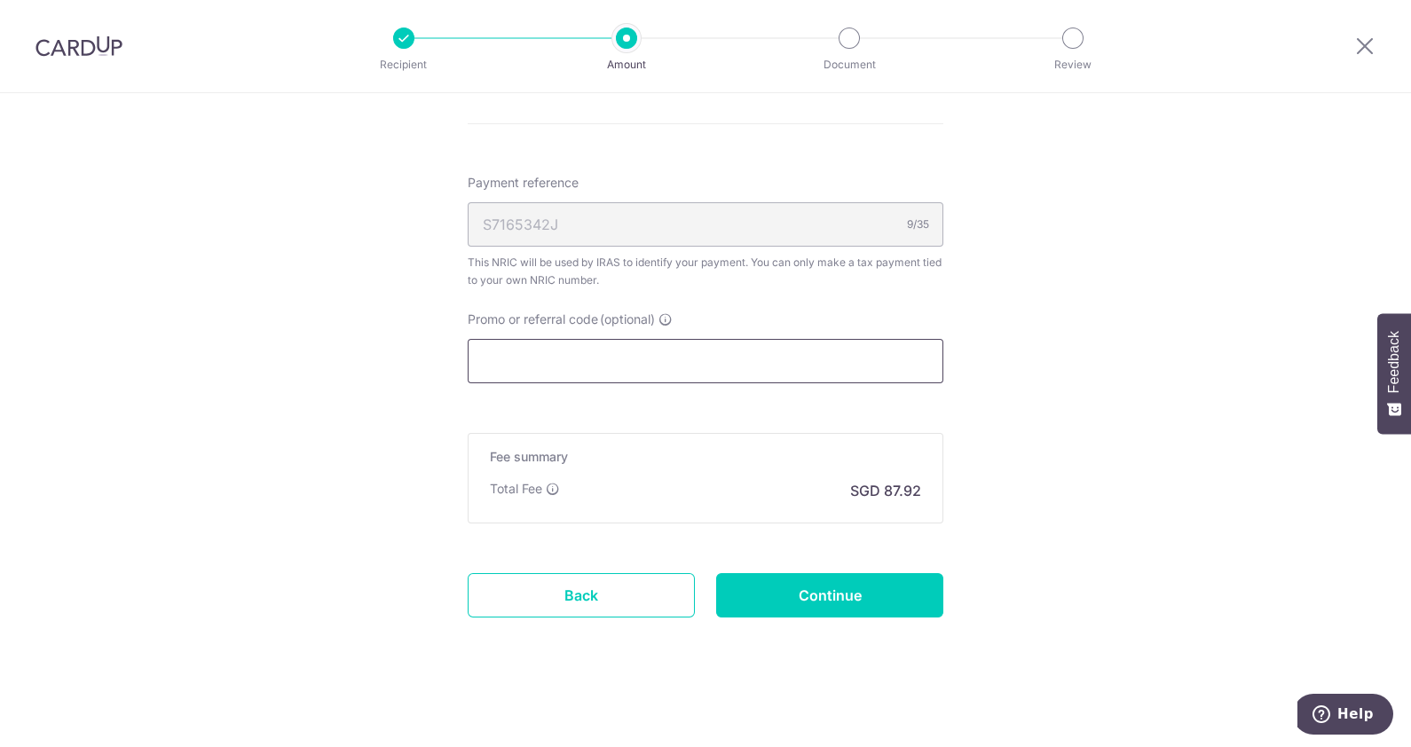
click at [692, 346] on input "Promo or referral code (optional)" at bounding box center [706, 361] width 476 height 44
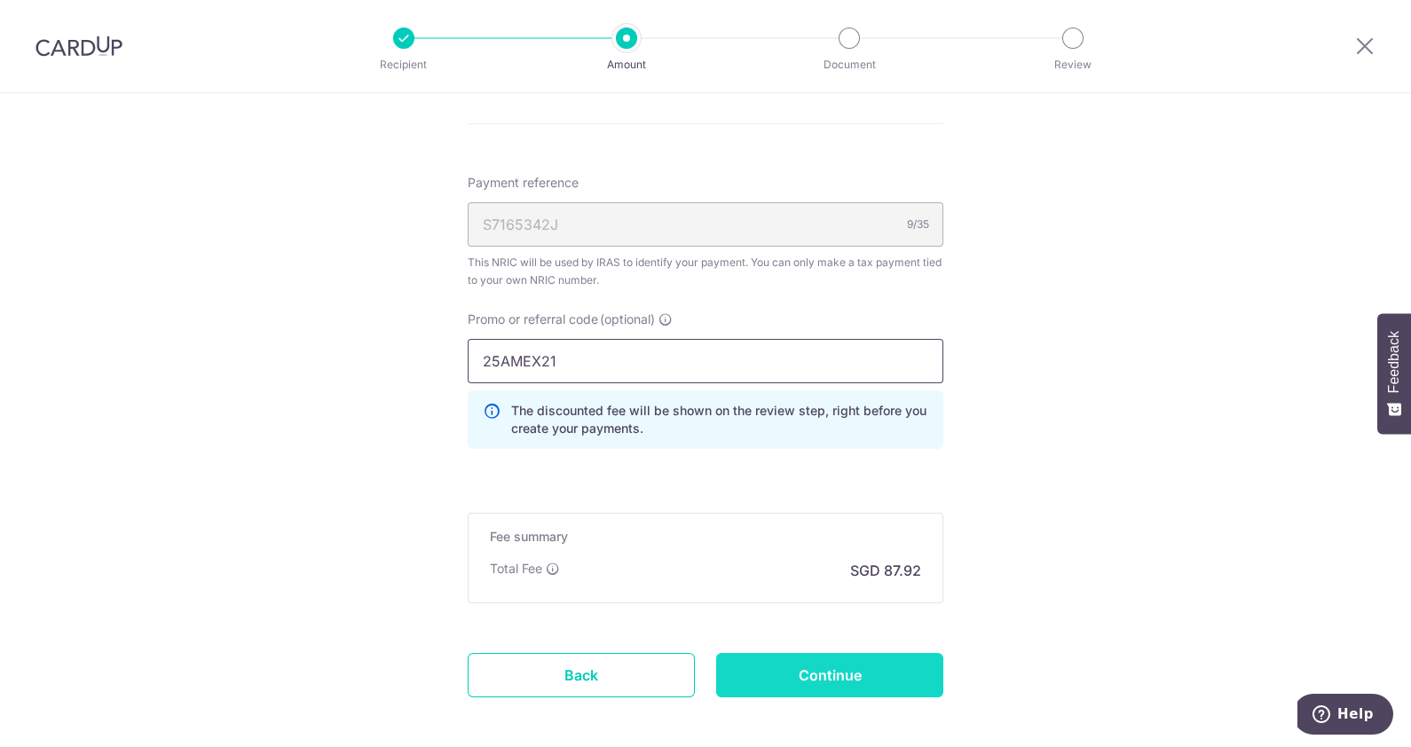
type input "25AMEX21"
click at [861, 666] on input "Continue" at bounding box center [829, 675] width 227 height 44
type input "Create Schedule"
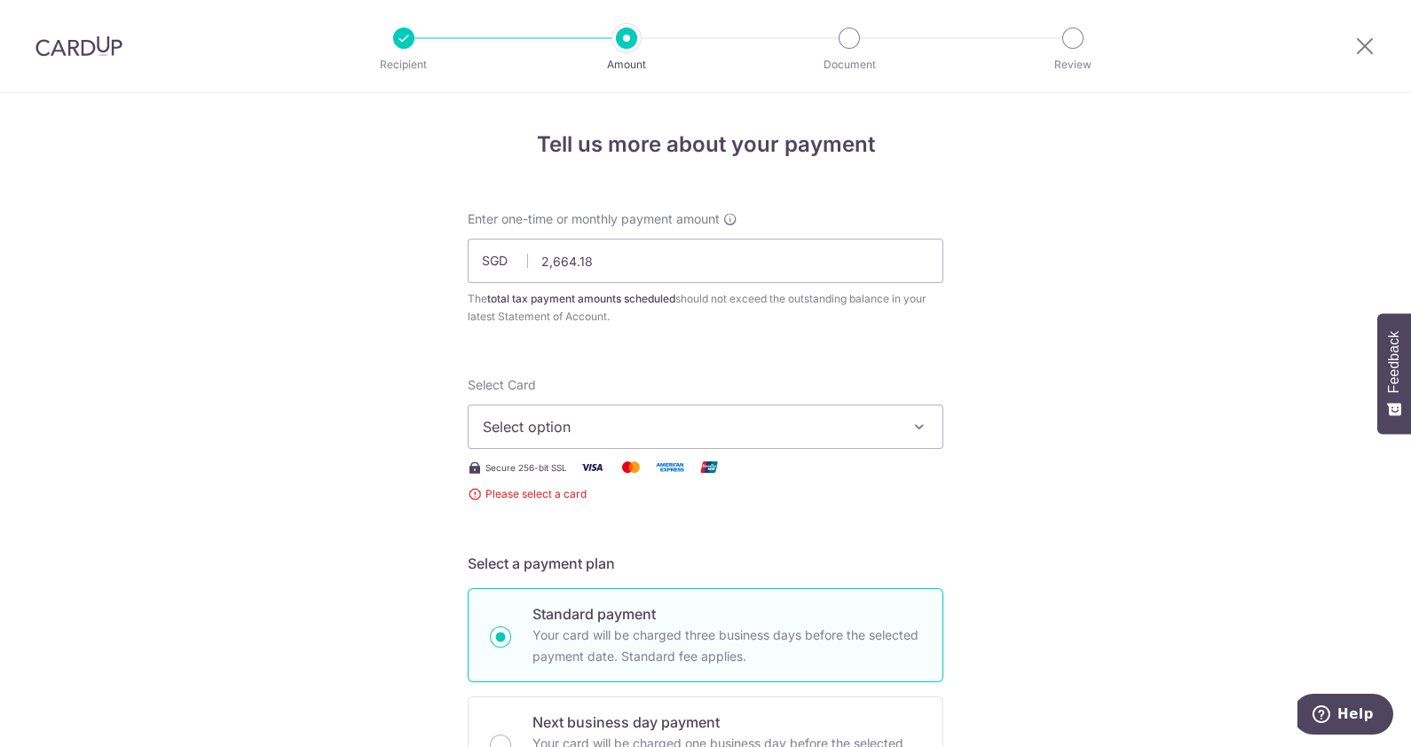
click at [752, 414] on button "Select option" at bounding box center [706, 427] width 476 height 44
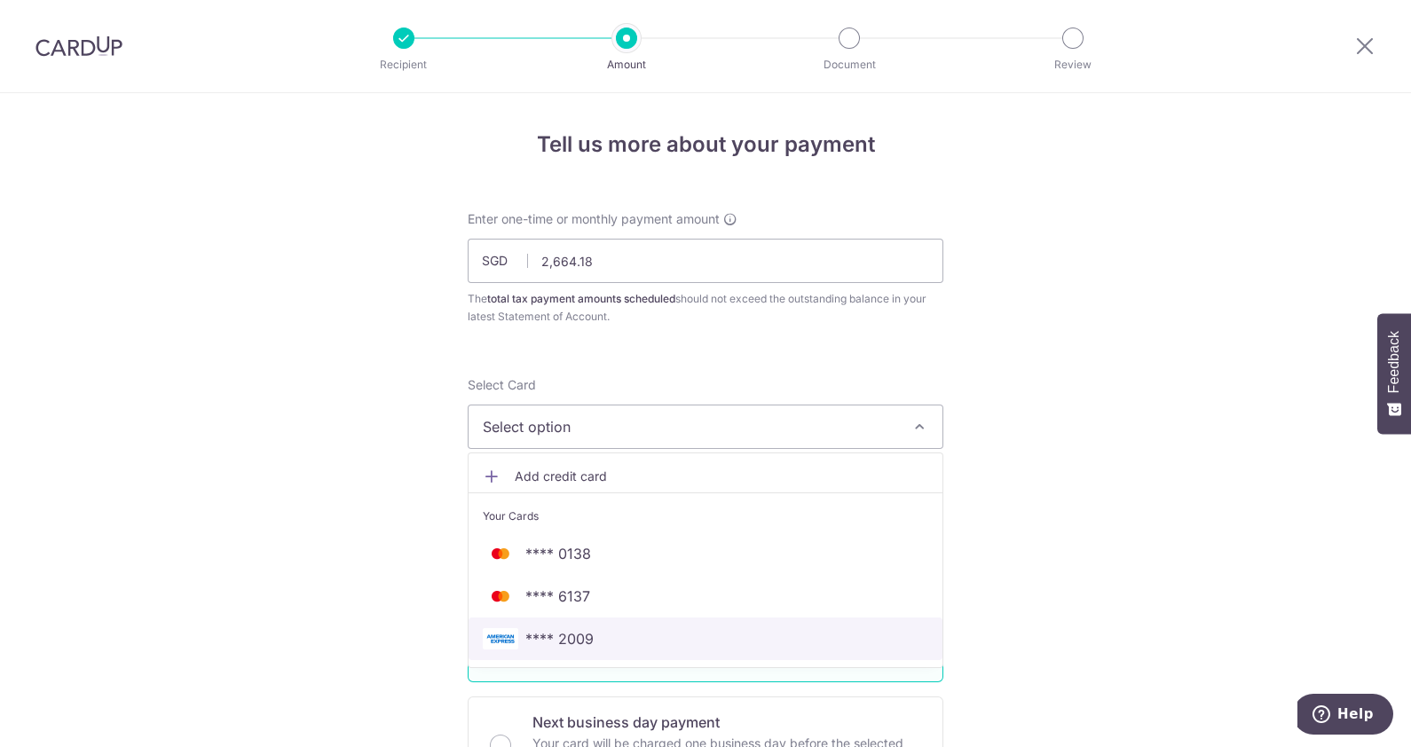
click at [655, 639] on span "**** 2009" at bounding box center [705, 638] width 445 height 21
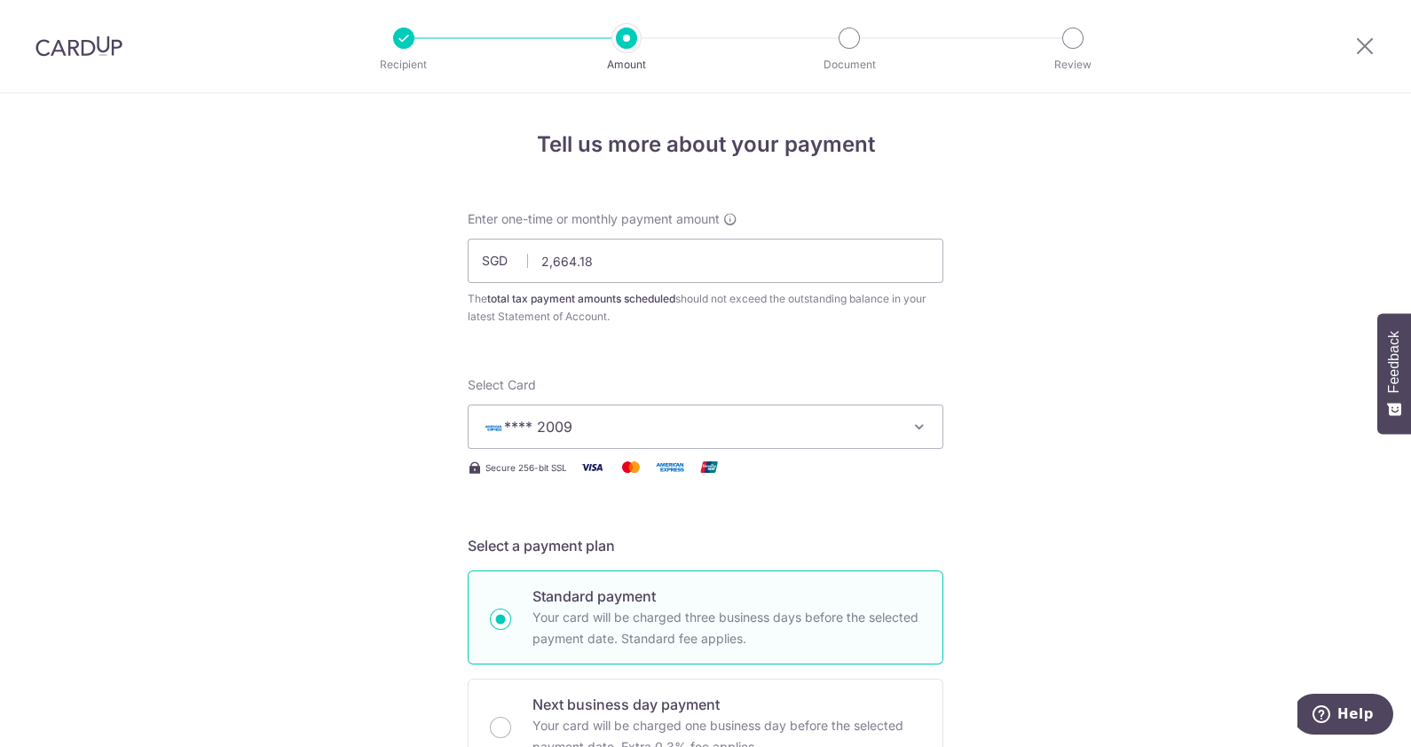
scroll to position [572, 0]
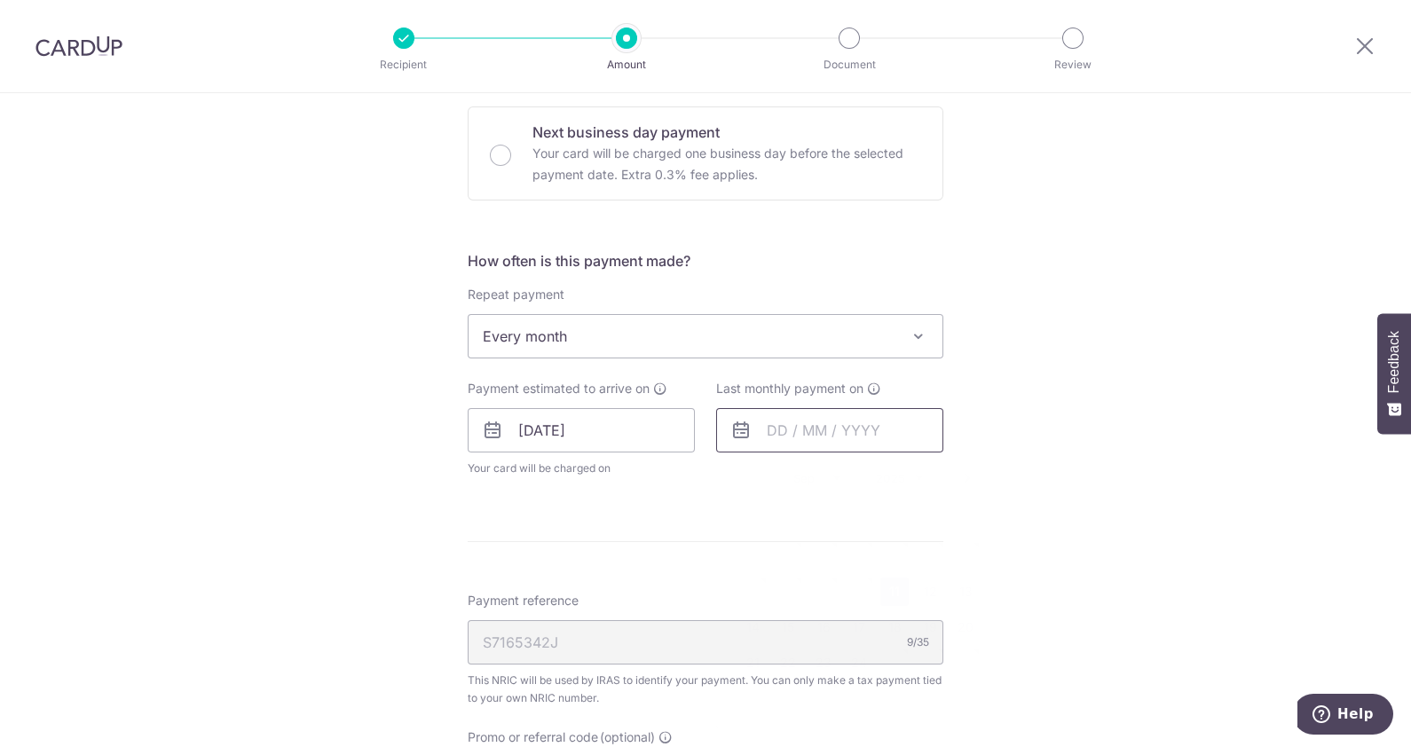
click at [814, 424] on input "text" at bounding box center [829, 430] width 227 height 44
click at [961, 477] on link "Next" at bounding box center [967, 478] width 21 height 21
click at [865, 656] on link "24" at bounding box center [859, 663] width 28 height 28
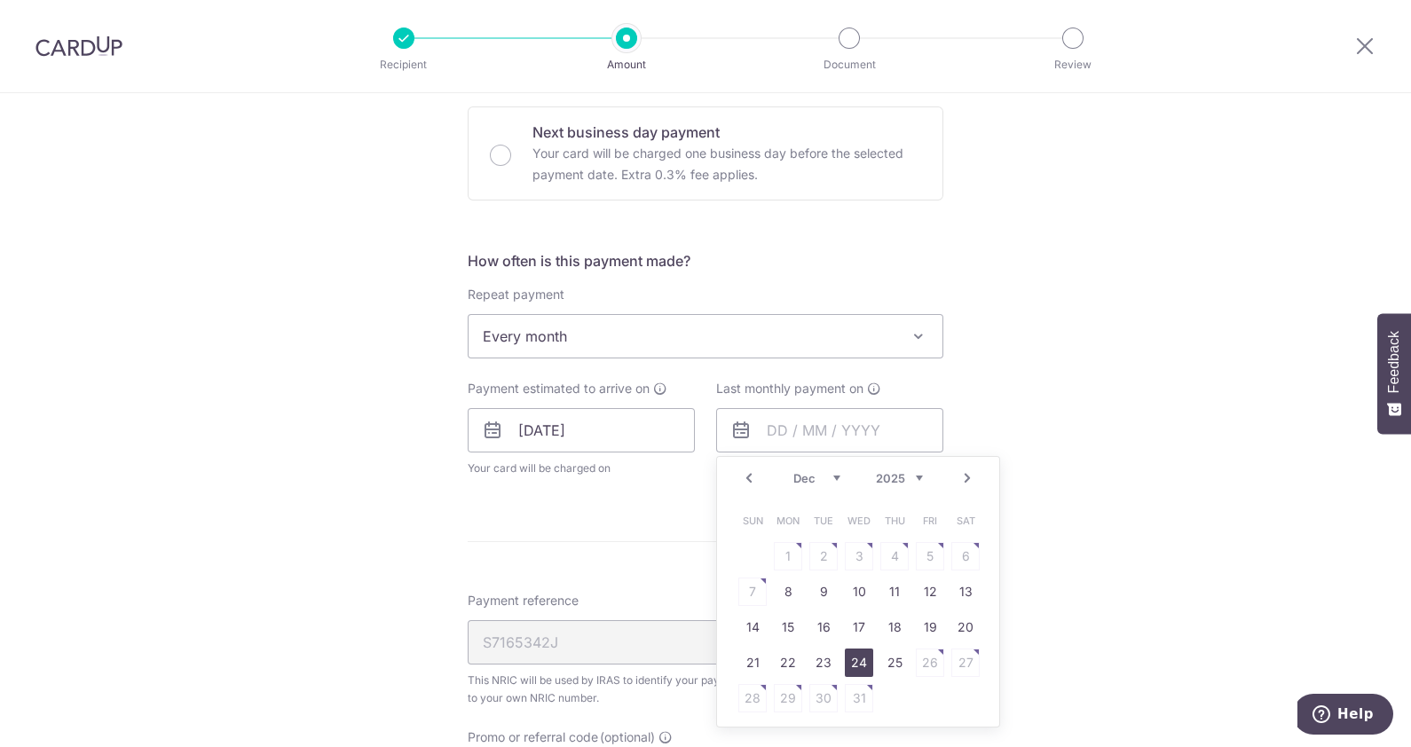
type input "[DATE]"
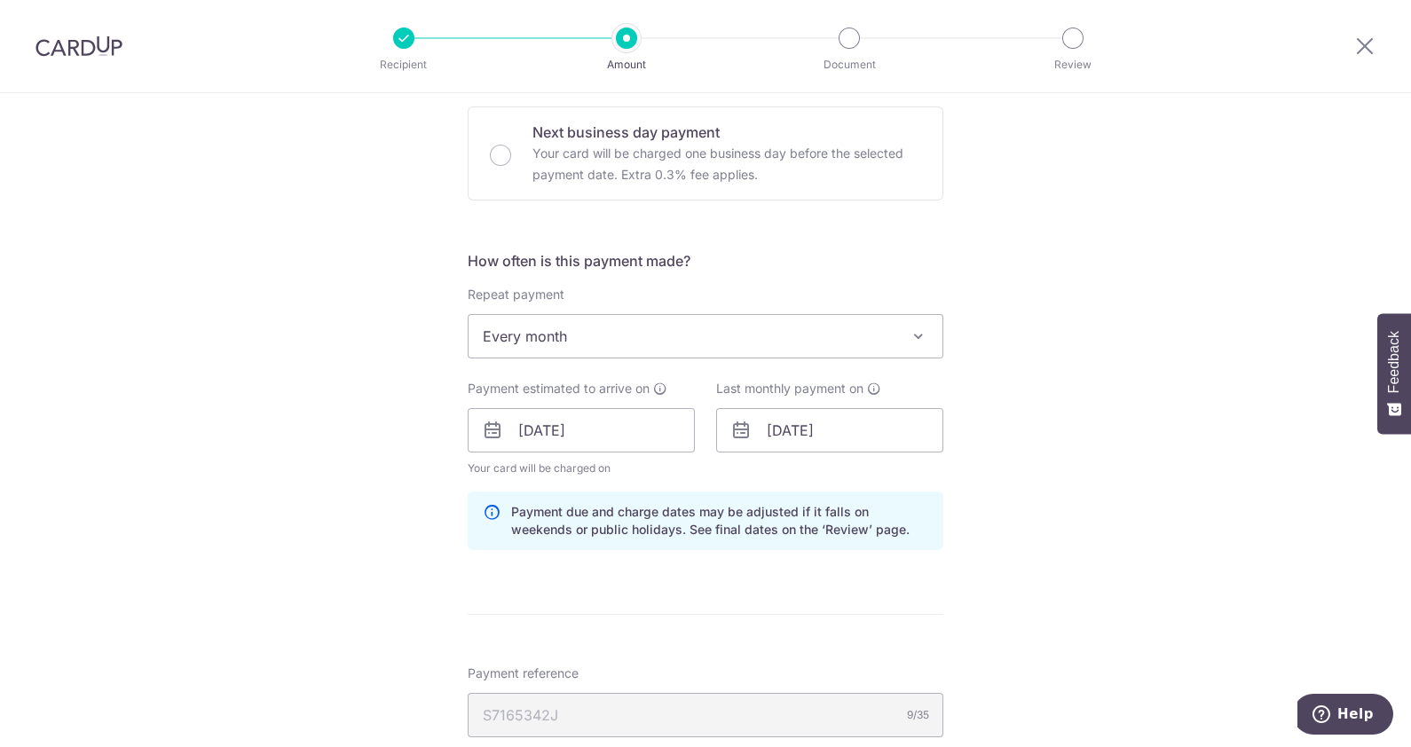
scroll to position [1145, 0]
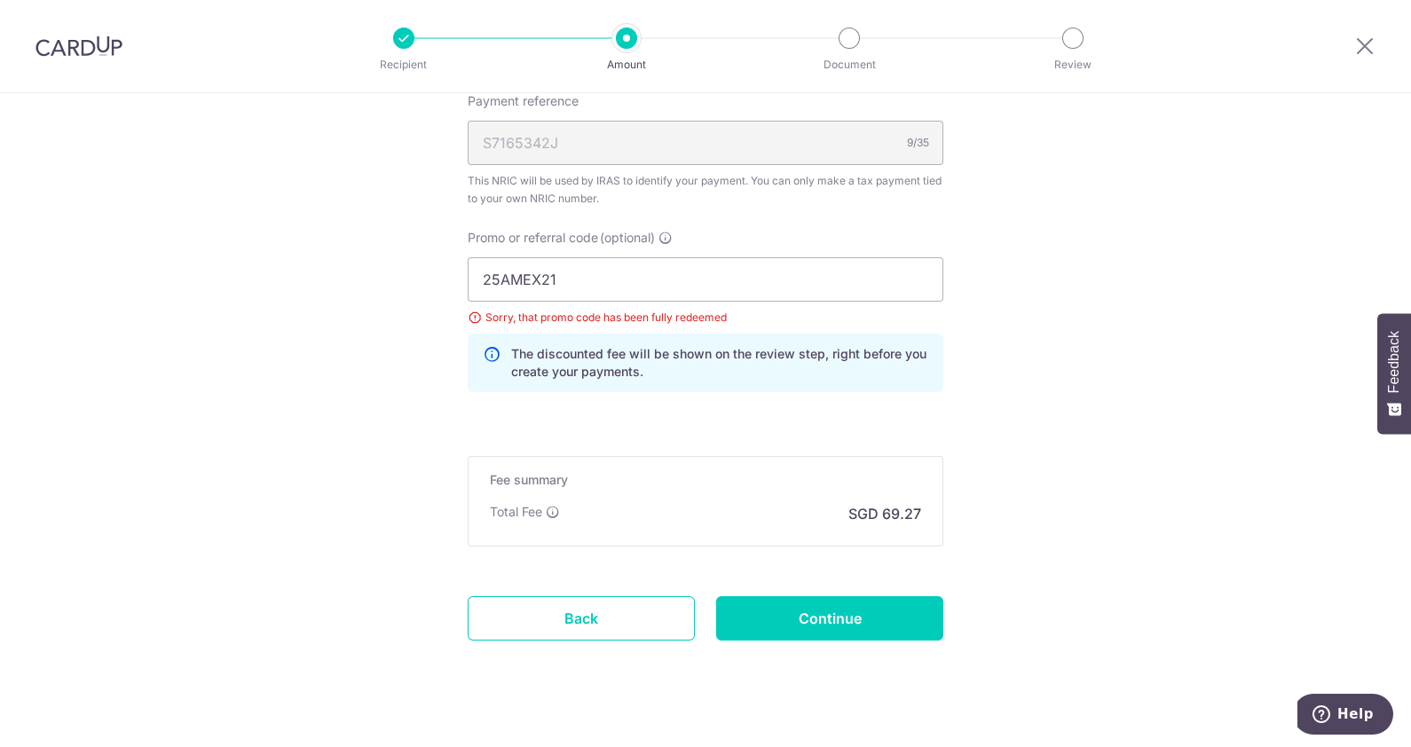
drag, startPoint x: 1398, startPoint y: 585, endPoint x: 1397, endPoint y: 487, distance: 97.6
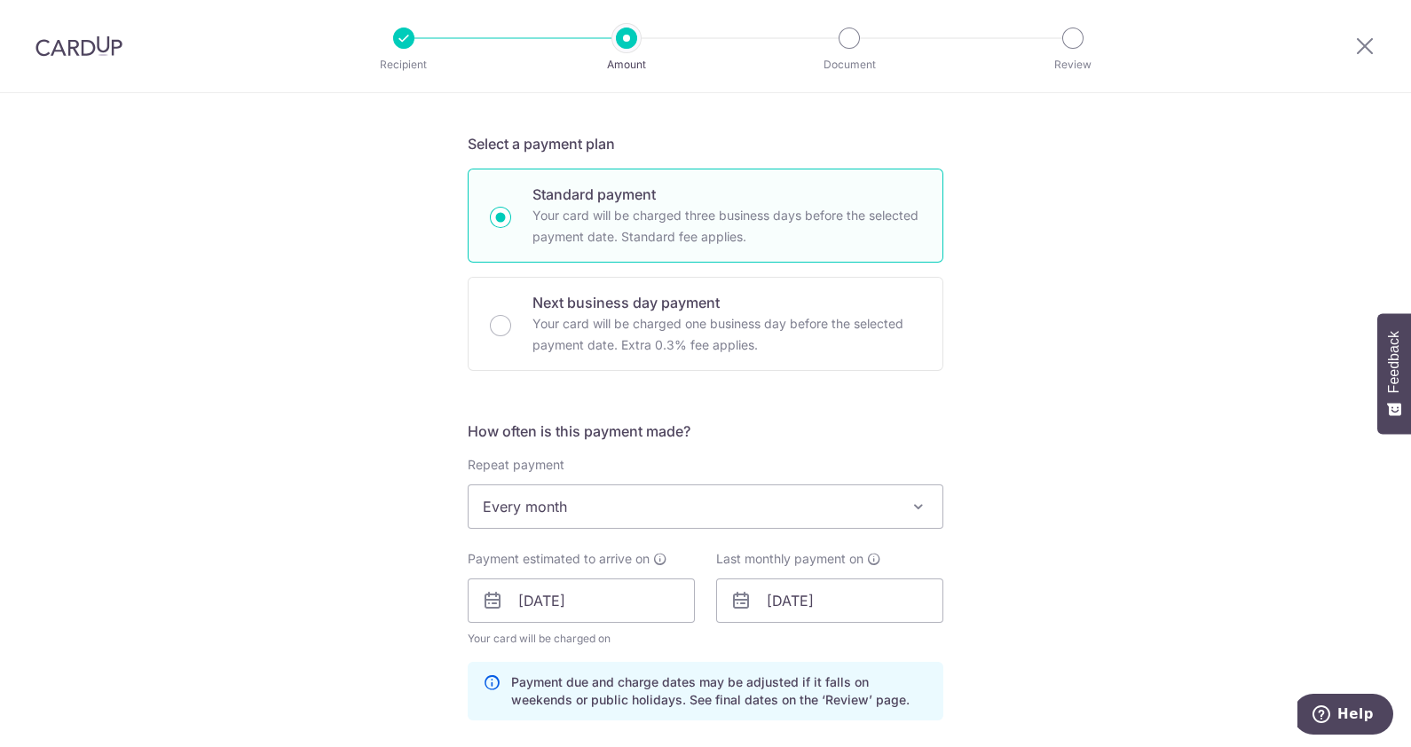
scroll to position [0, 0]
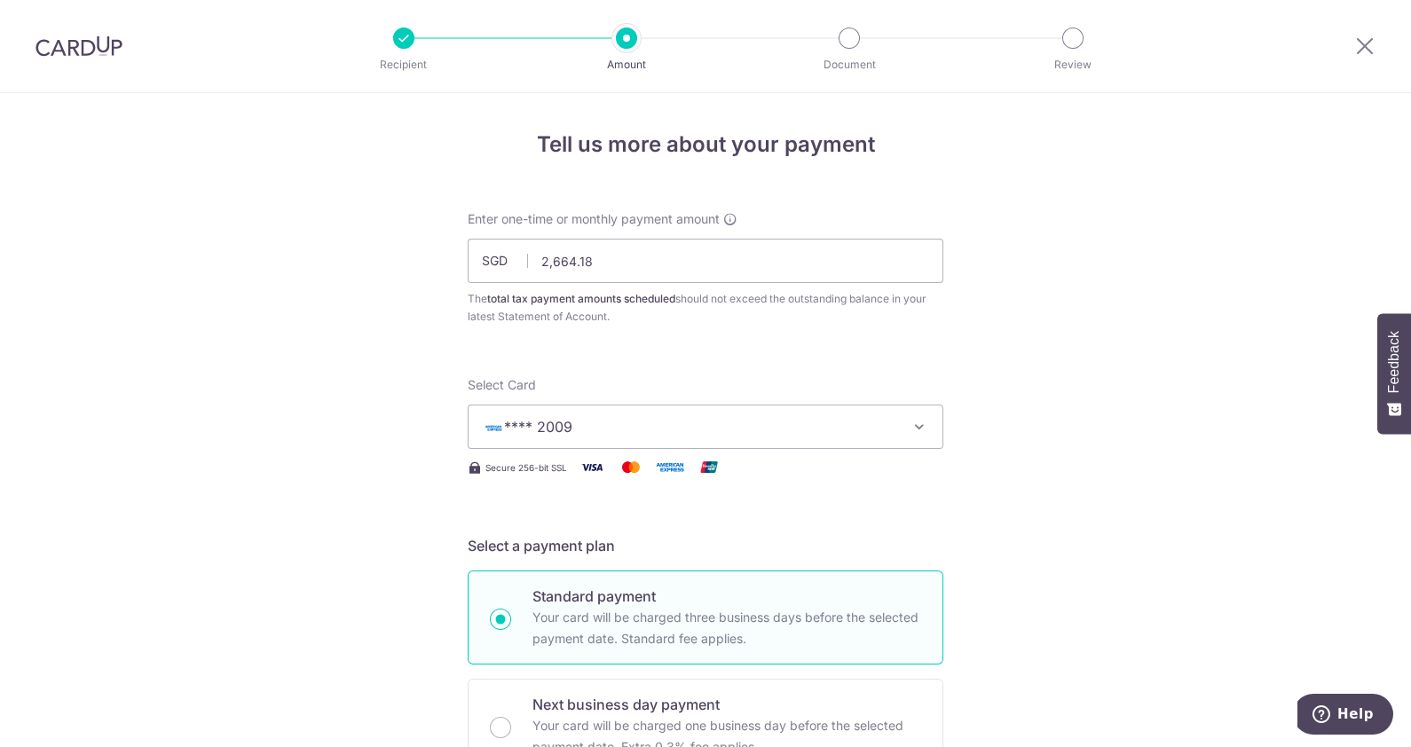
click at [657, 421] on span "**** 2009" at bounding box center [690, 426] width 414 height 21
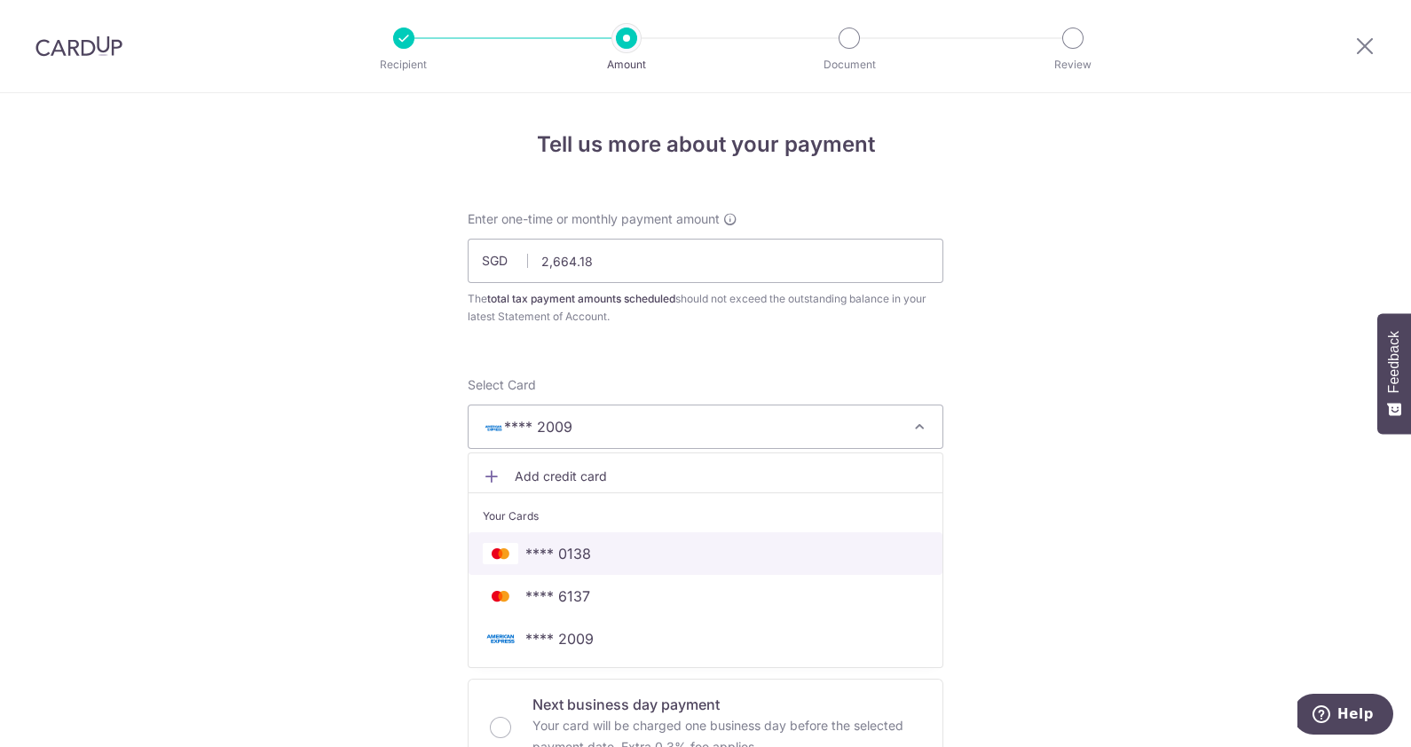
click at [679, 552] on span "**** 0138" at bounding box center [705, 553] width 445 height 21
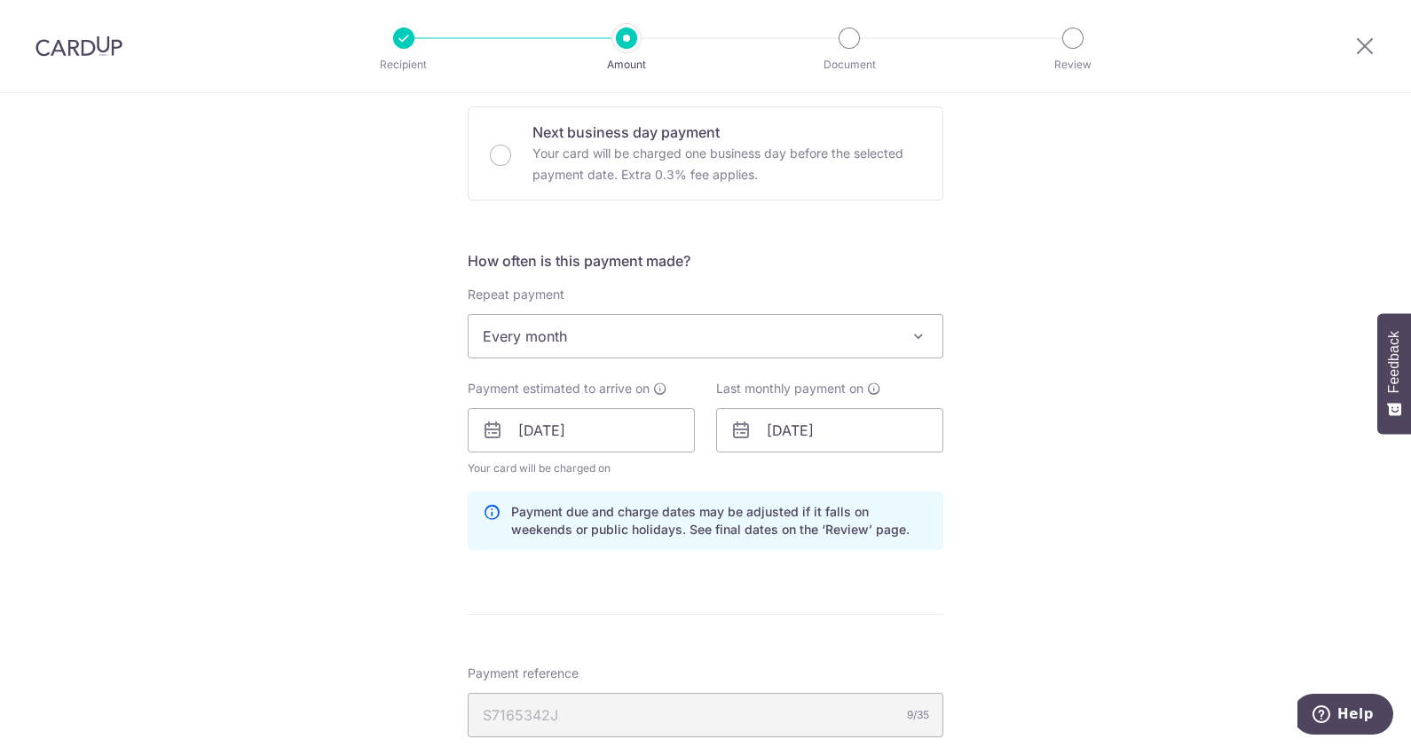
scroll to position [1145, 0]
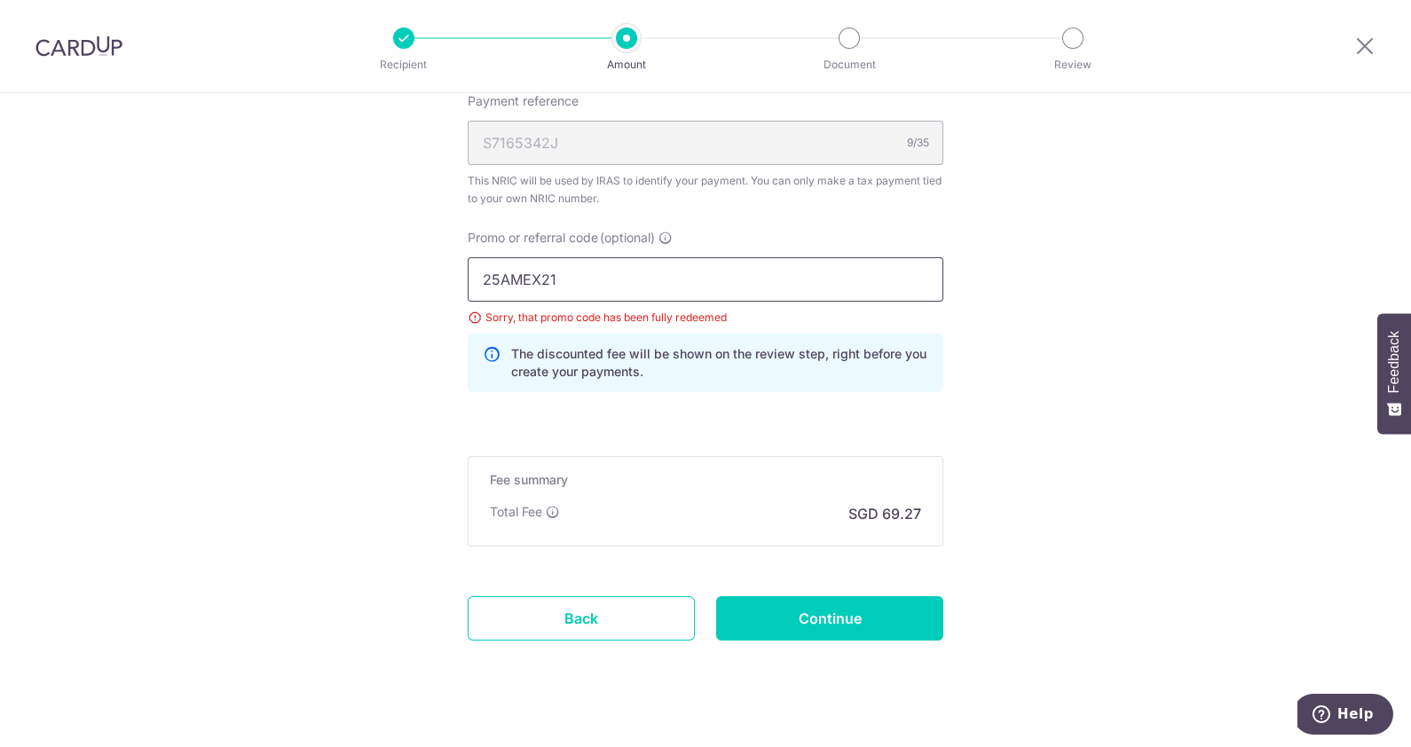
click at [585, 284] on input "25AMEX21" at bounding box center [706, 279] width 476 height 44
type input "2"
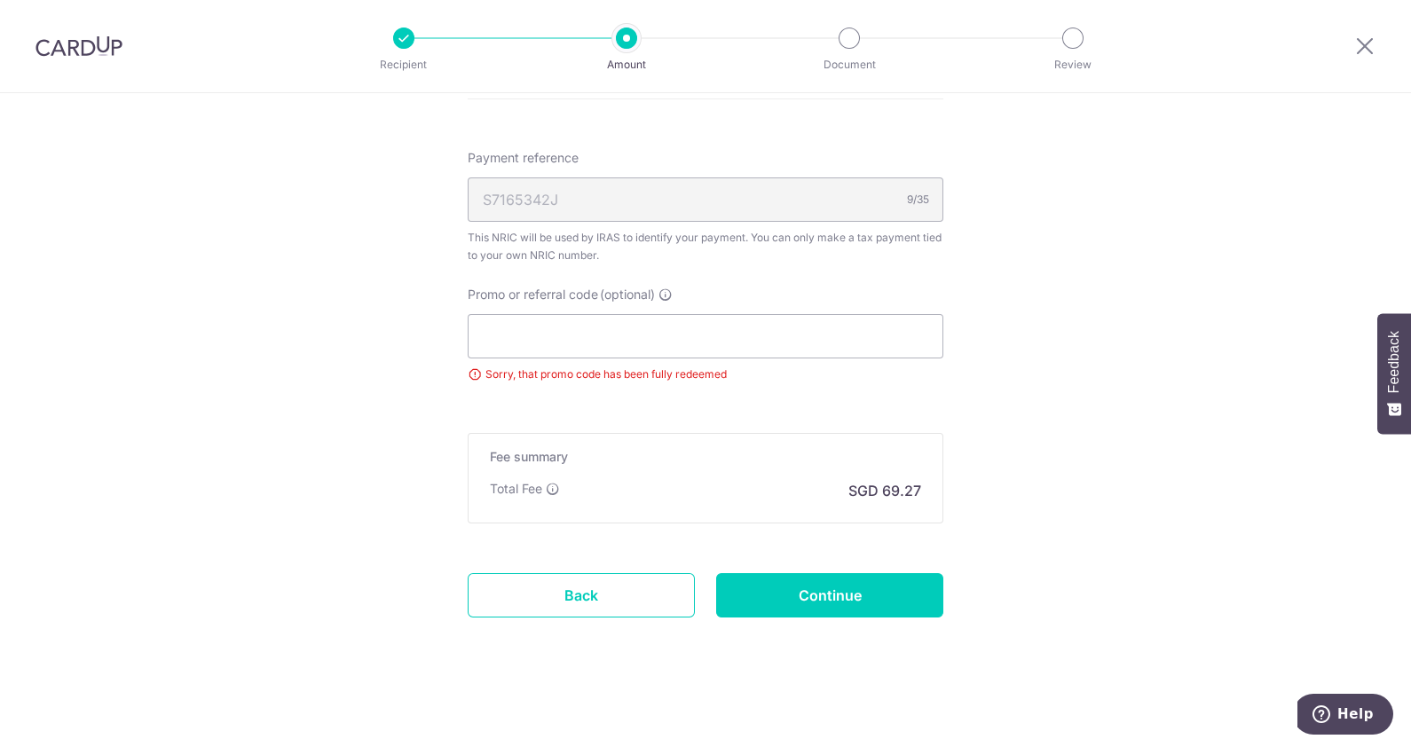
click at [810, 603] on input "Continue" at bounding box center [829, 595] width 227 height 44
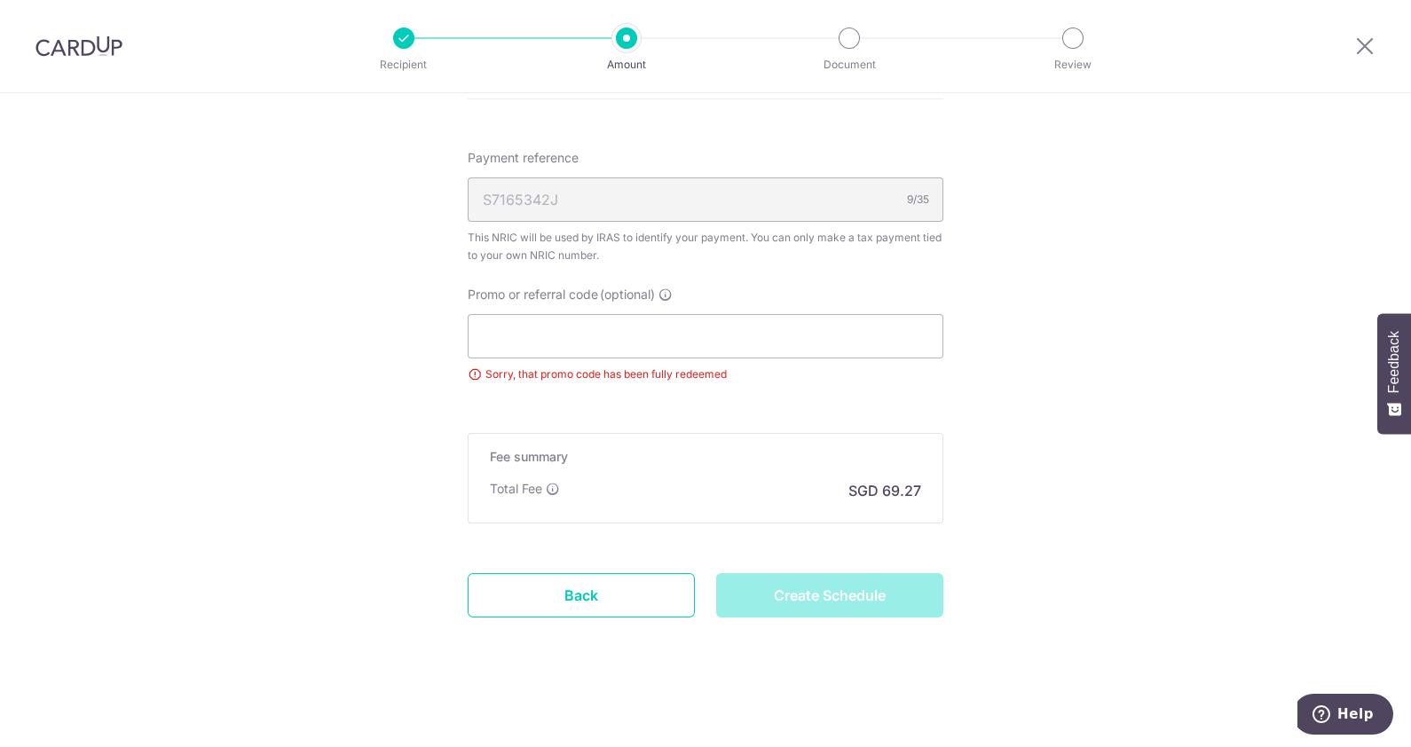
type input "Create Schedule"
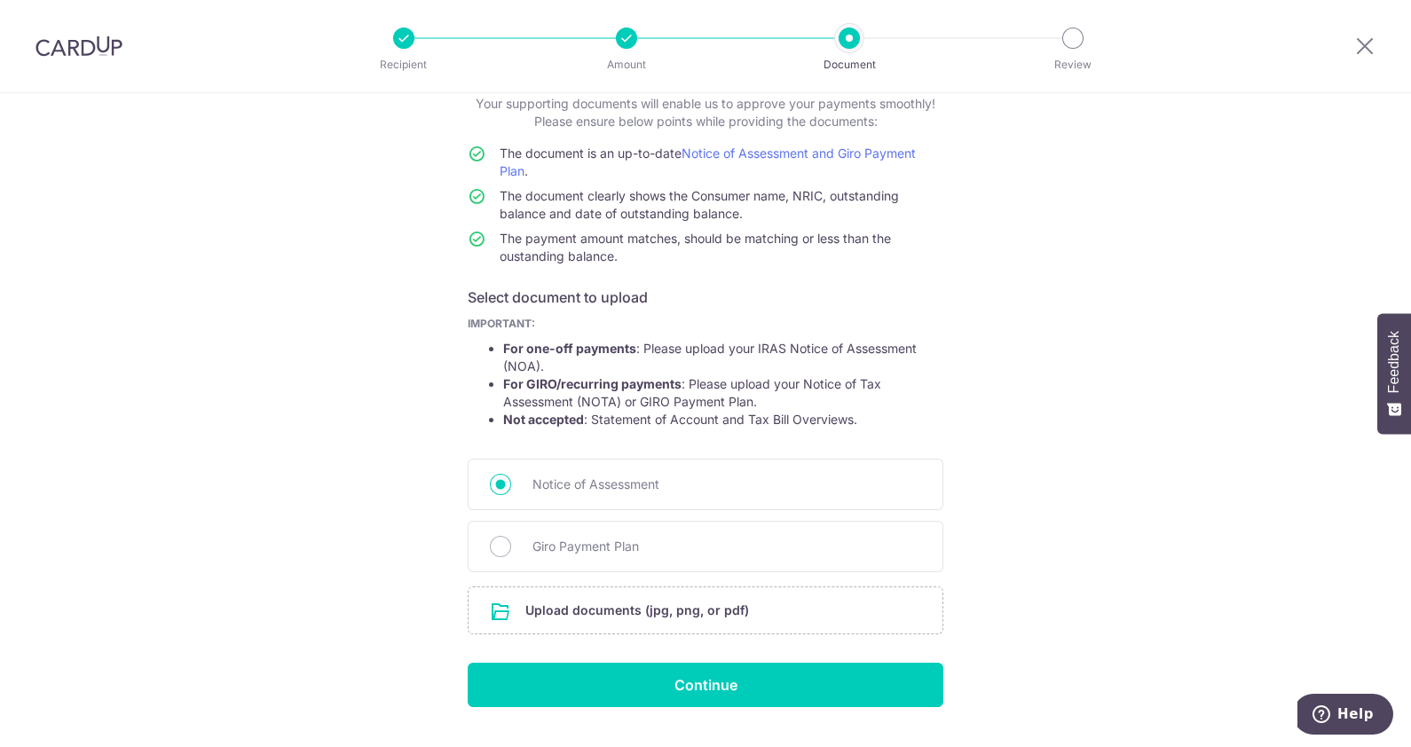
scroll to position [156, 0]
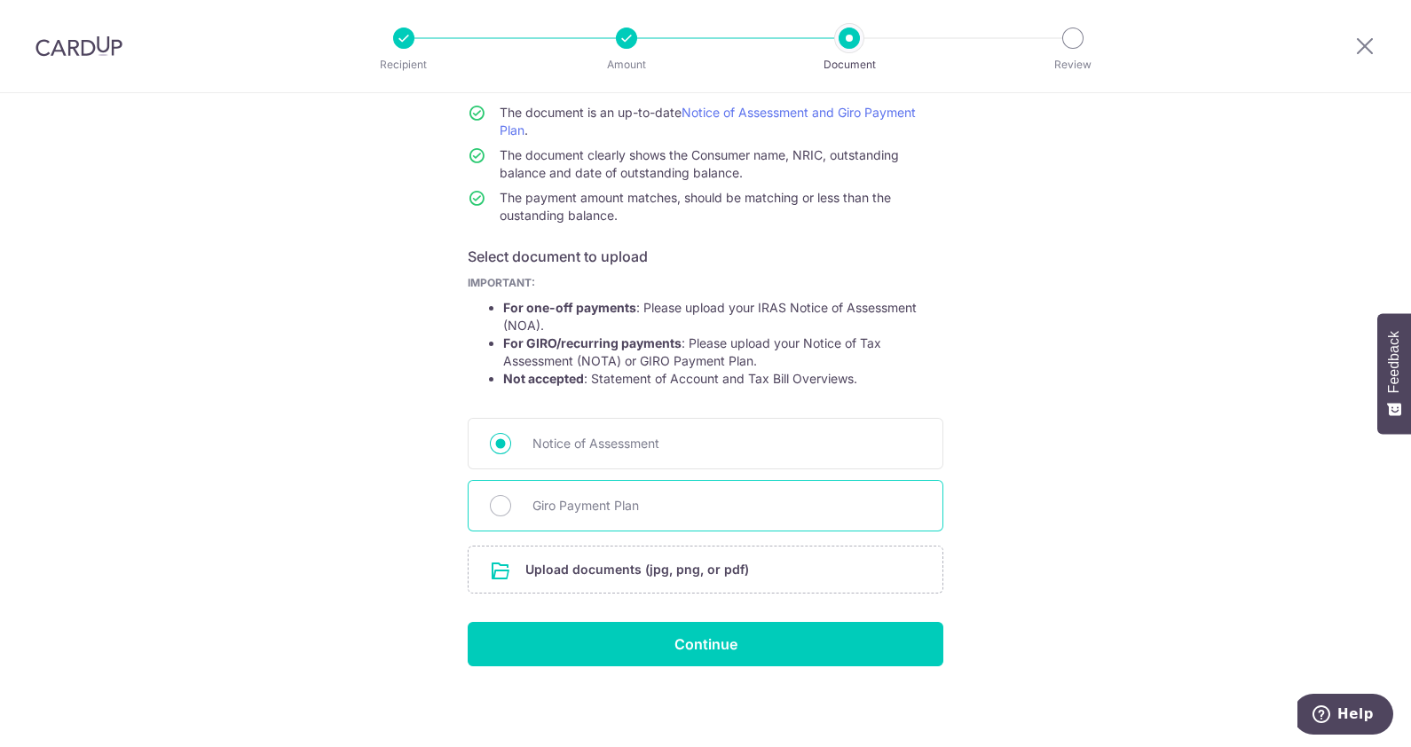
click at [536, 496] on span "Giro Payment Plan" at bounding box center [726, 505] width 389 height 21
click at [511, 496] on input "Giro Payment Plan" at bounding box center [500, 505] width 21 height 21
radio input "true"
click at [682, 559] on input "file" at bounding box center [706, 570] width 474 height 46
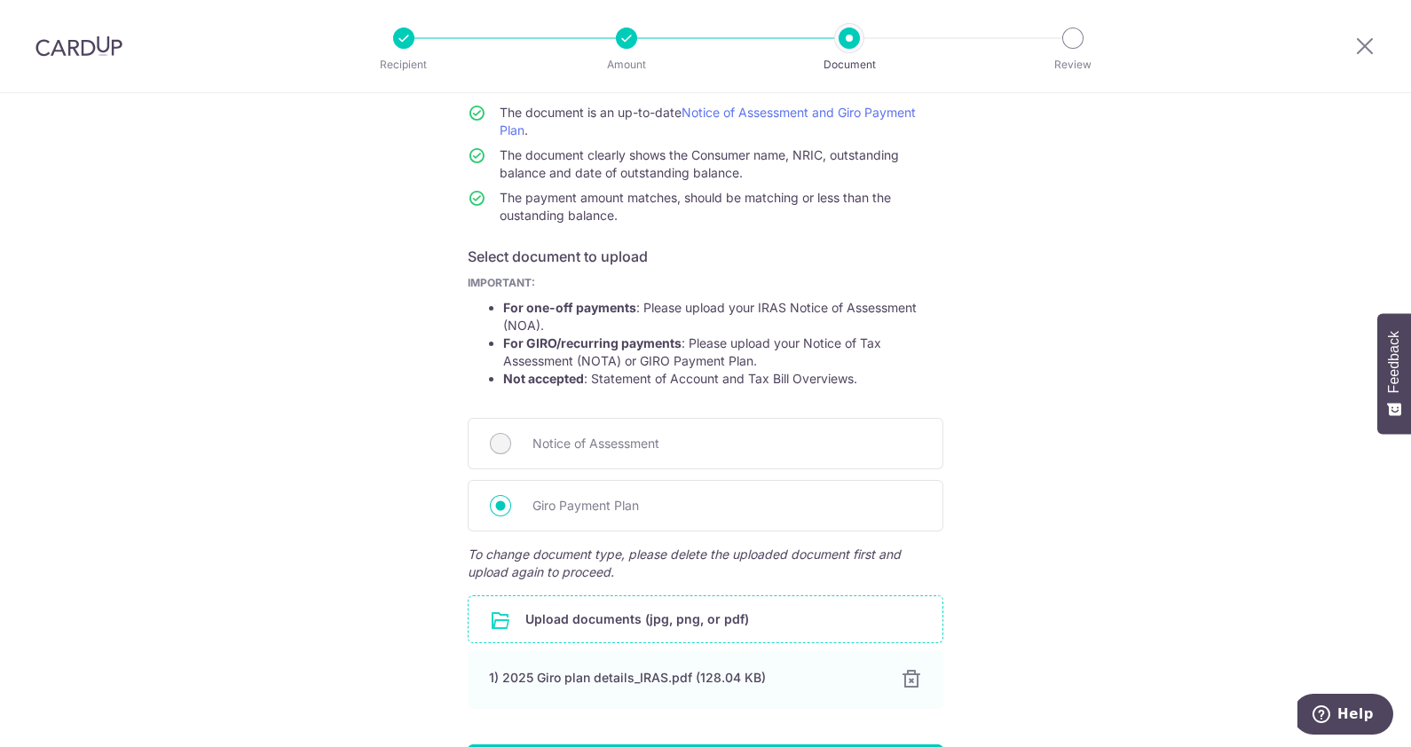
scroll to position [280, 0]
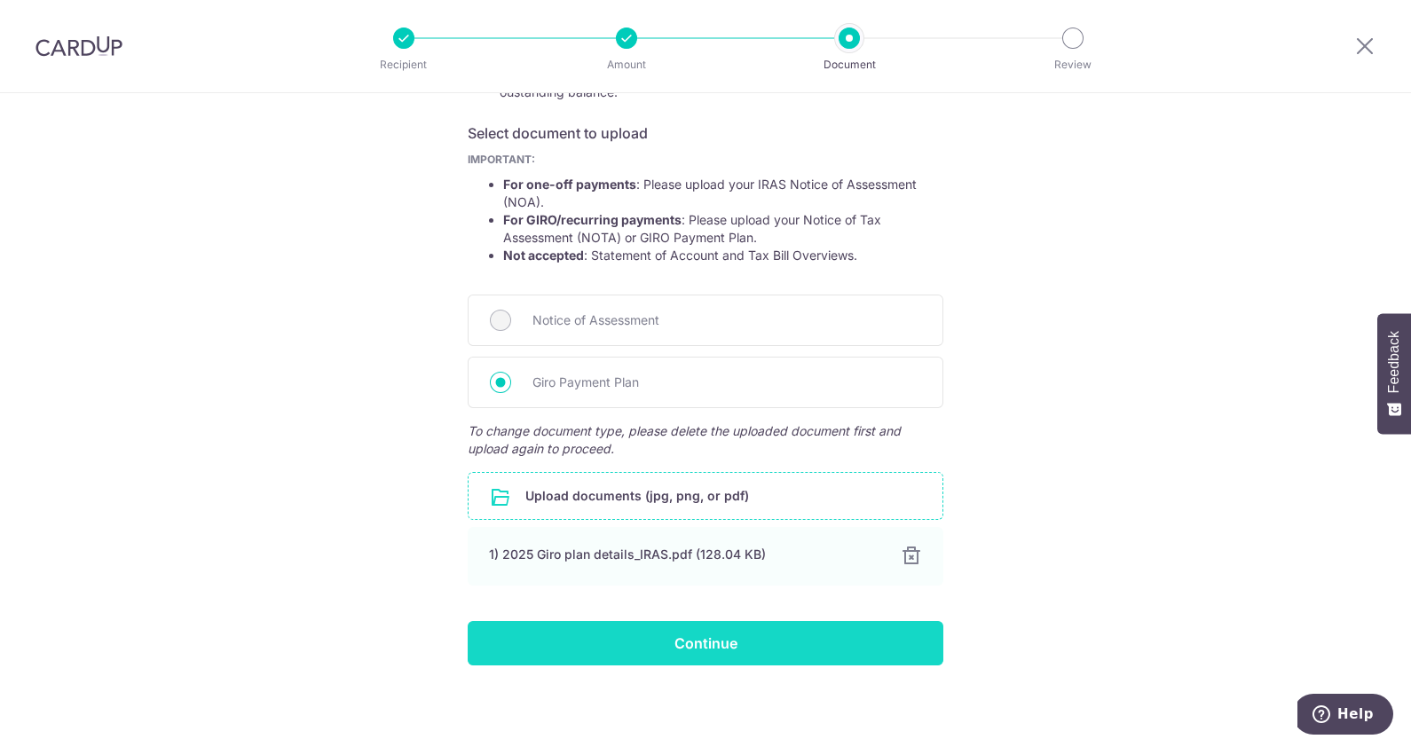
click at [797, 652] on input "Continue" at bounding box center [706, 643] width 476 height 44
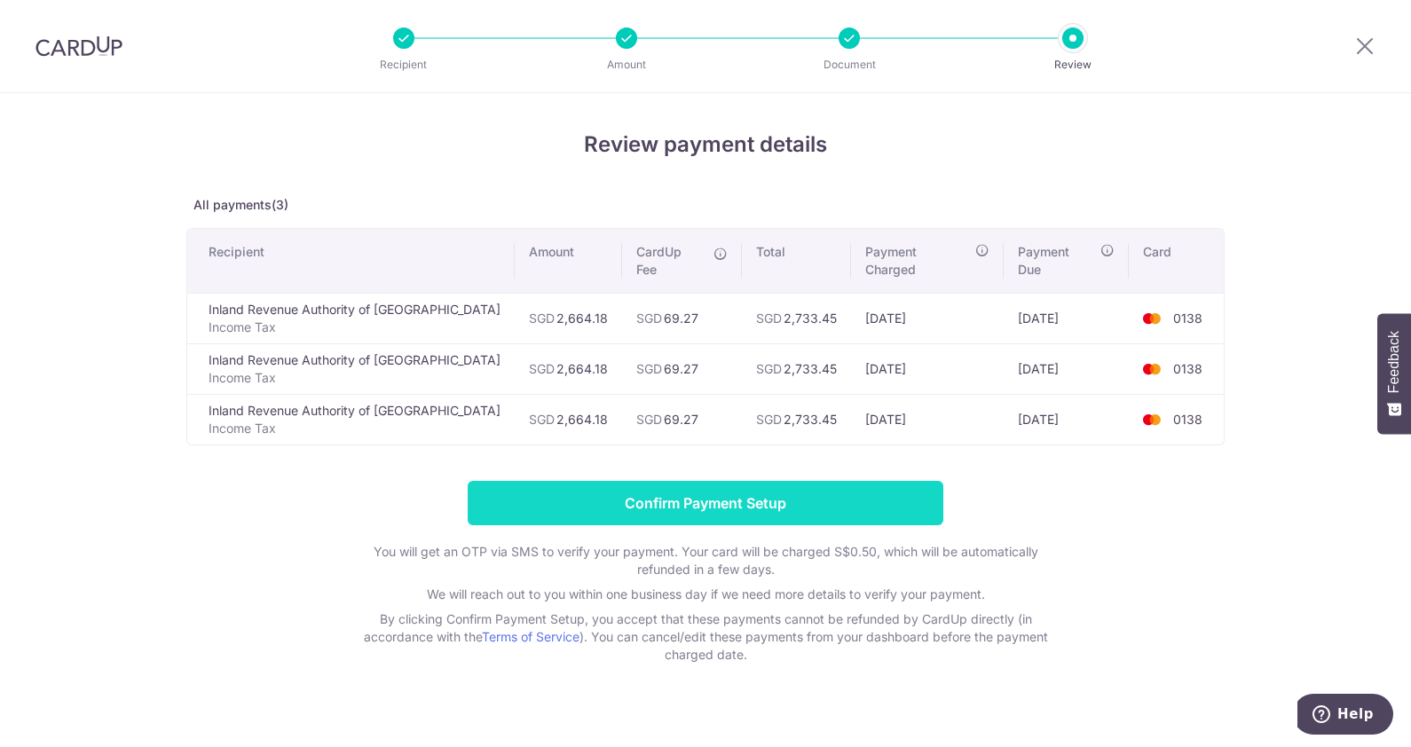
click at [849, 486] on input "Confirm Payment Setup" at bounding box center [706, 503] width 476 height 44
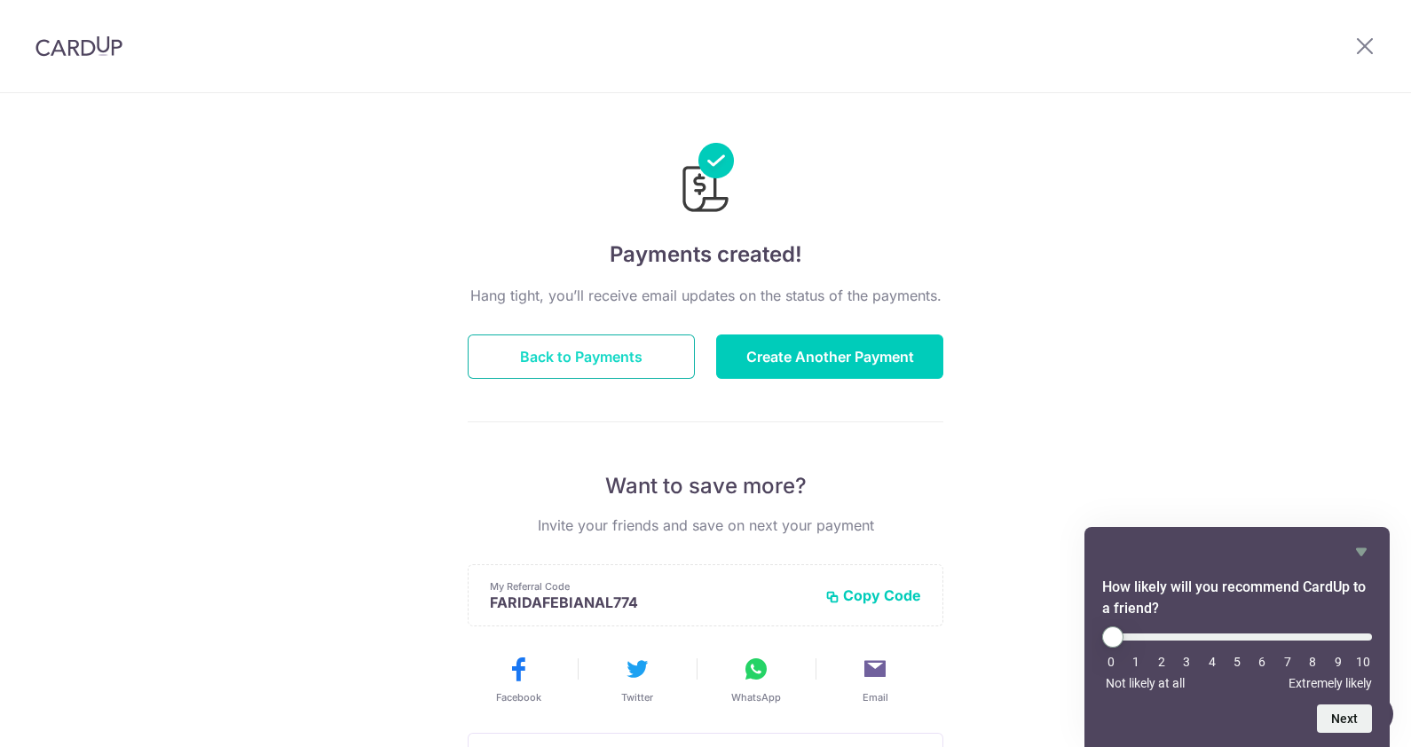
click at [528, 346] on button "Back to Payments" at bounding box center [581, 357] width 227 height 44
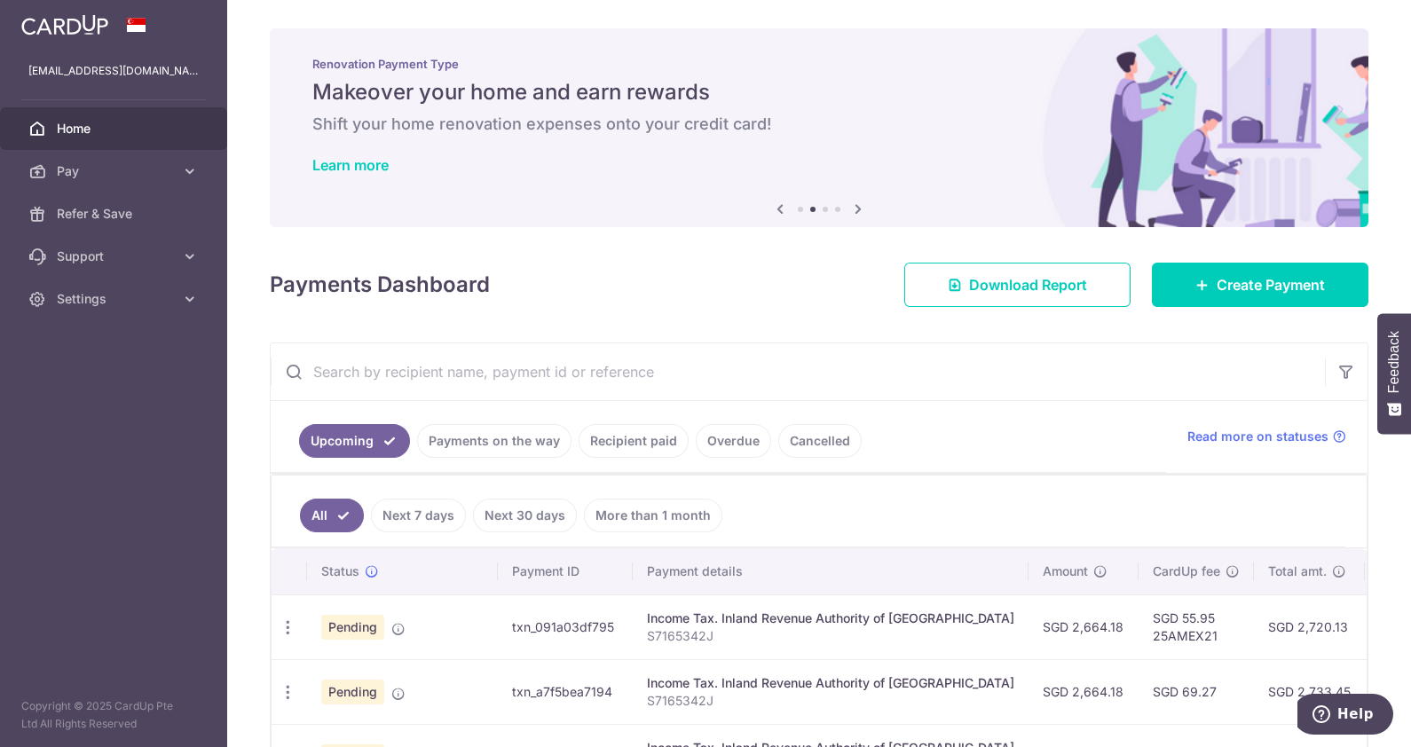
drag, startPoint x: 973, startPoint y: 625, endPoint x: 674, endPoint y: 679, distance: 303.9
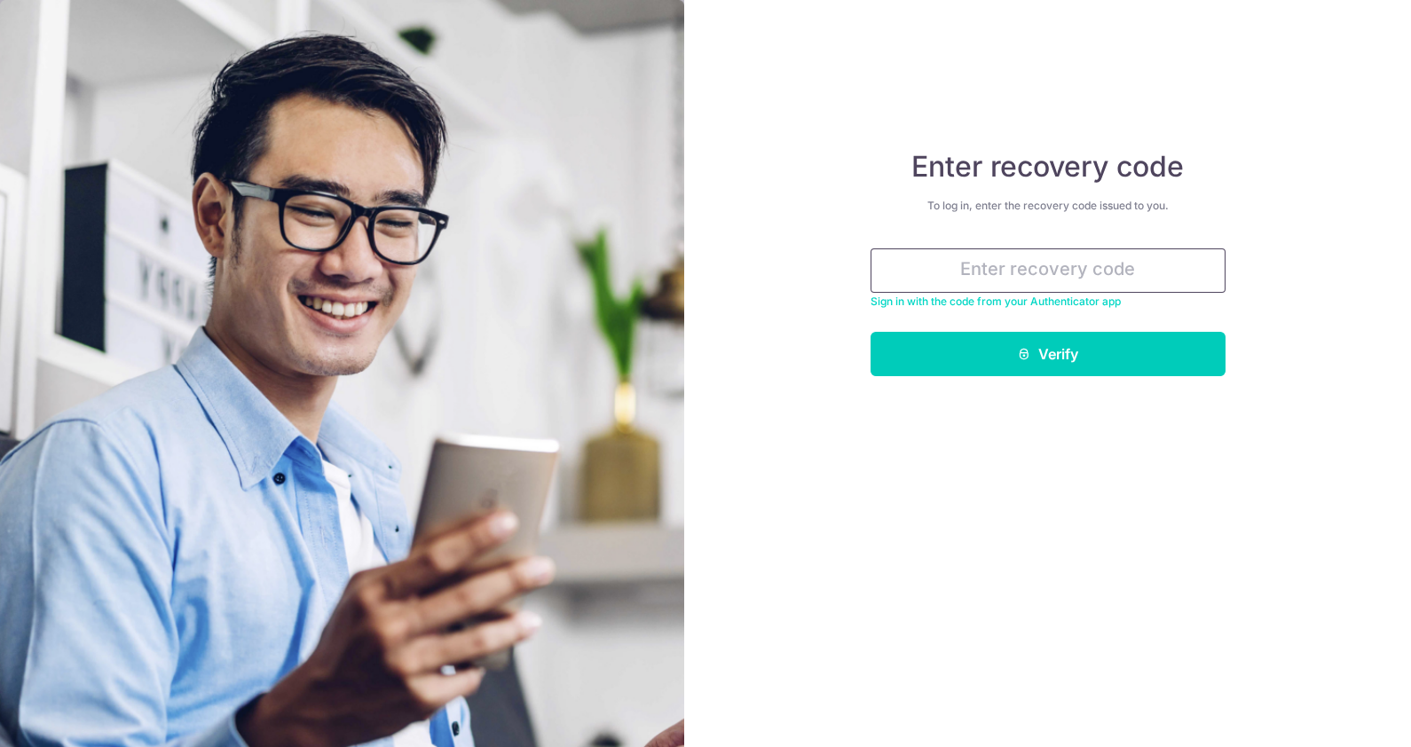
click at [1034, 273] on input "text" at bounding box center [1048, 270] width 355 height 44
paste input "adaad-4627a-3a16a"
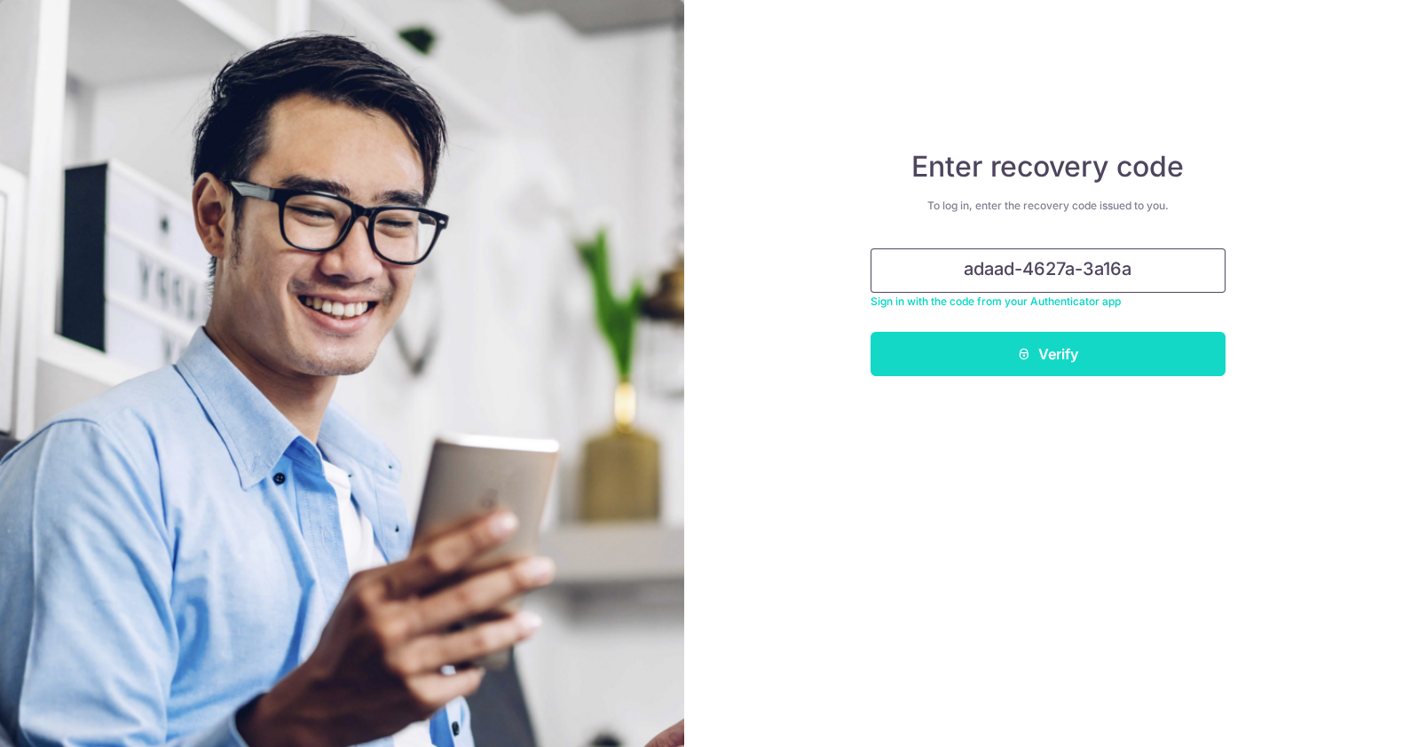
type input "adaad-4627a-3a16a"
click at [1100, 350] on button "Verify" at bounding box center [1048, 354] width 355 height 44
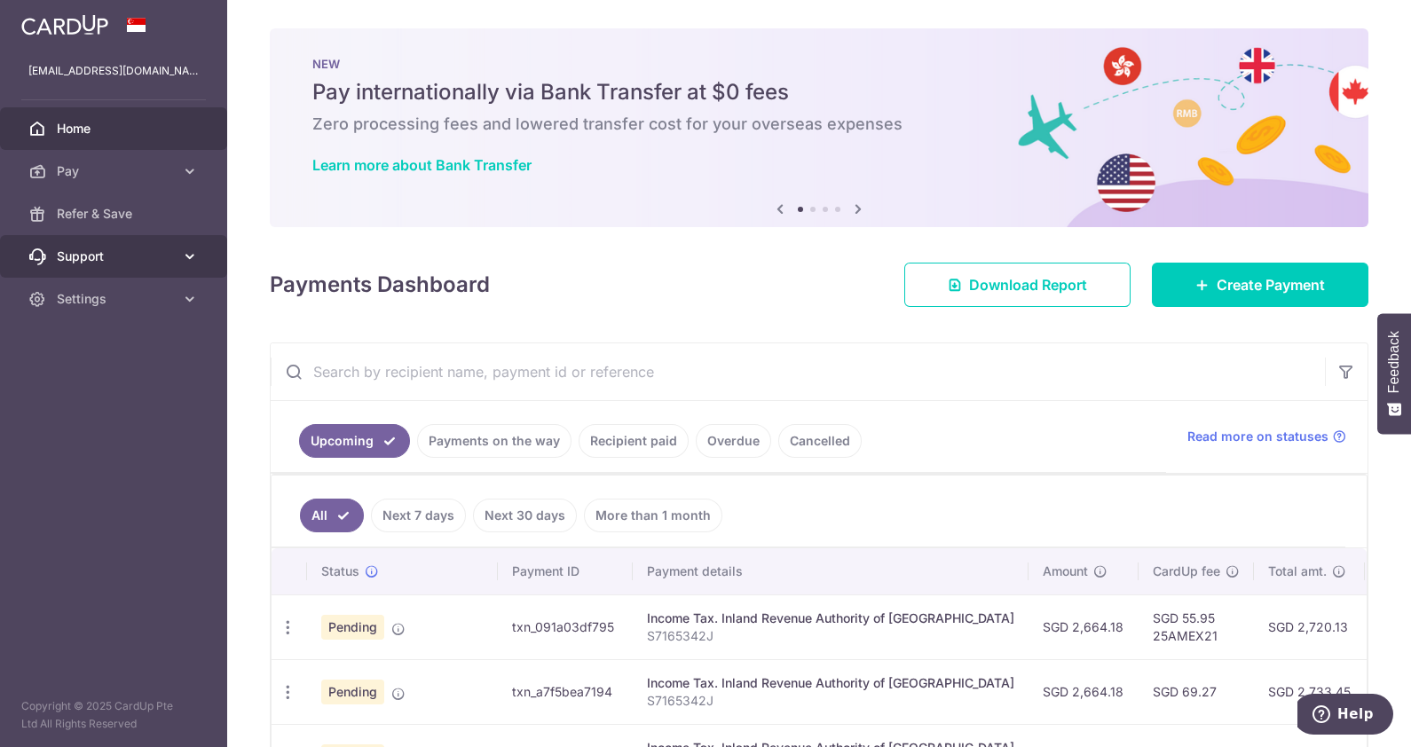
click at [98, 249] on span "Support" at bounding box center [115, 257] width 117 height 18
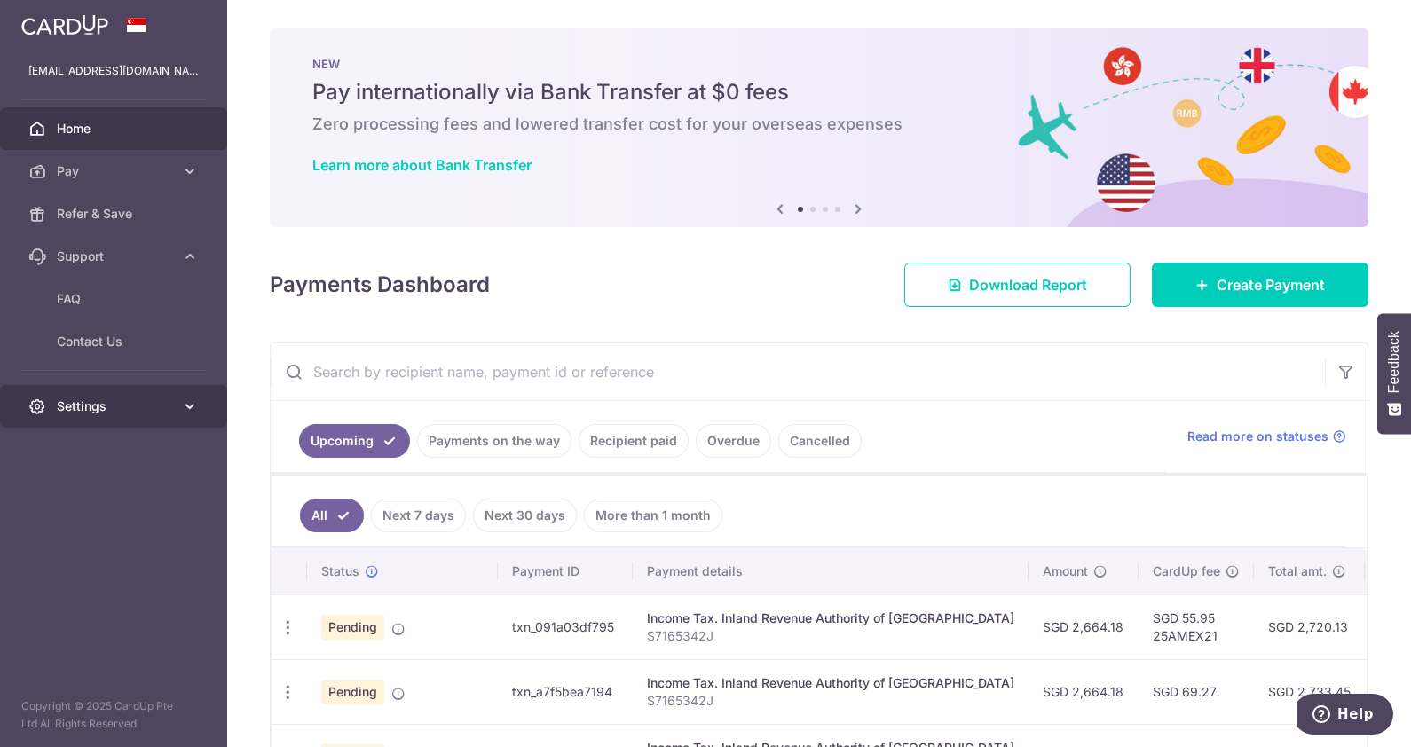
click at [73, 408] on span "Settings" at bounding box center [115, 407] width 117 height 18
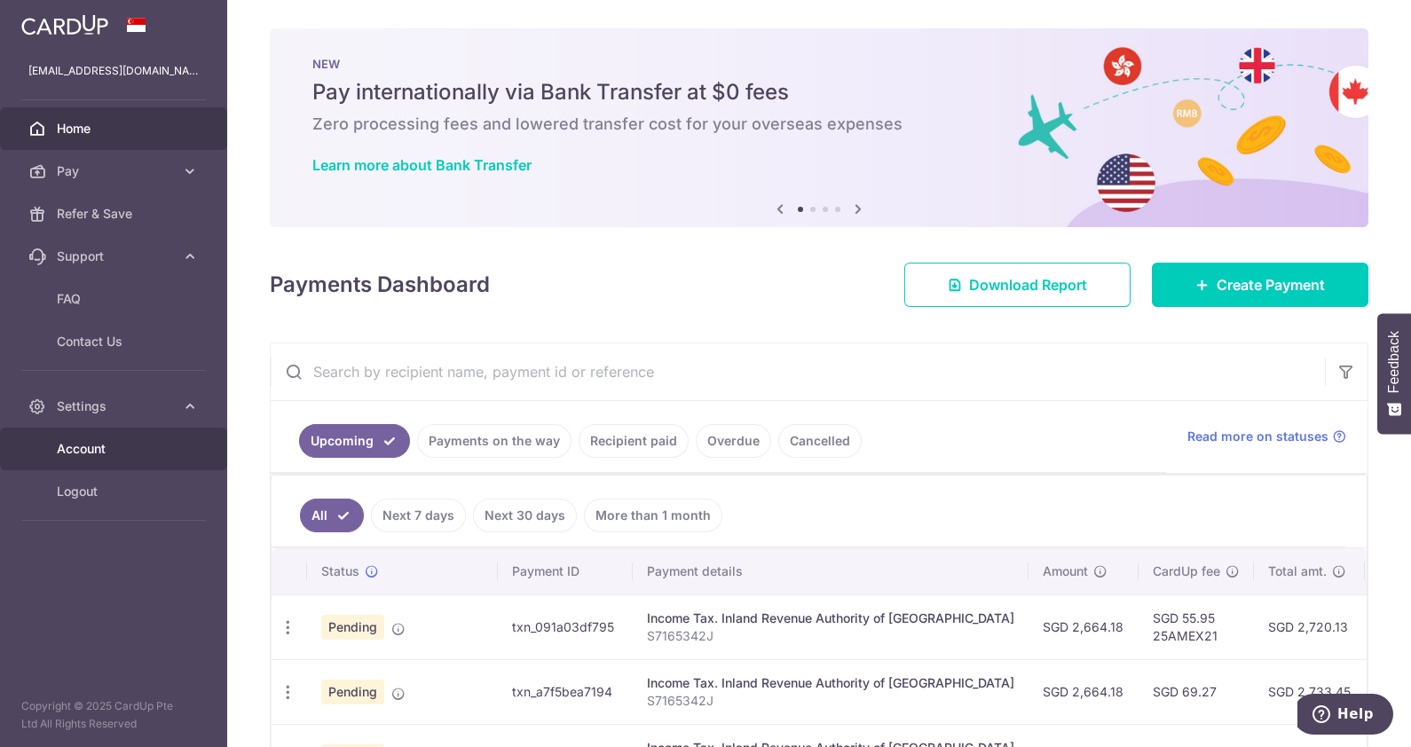
click at [81, 450] on span "Account" at bounding box center [115, 449] width 117 height 18
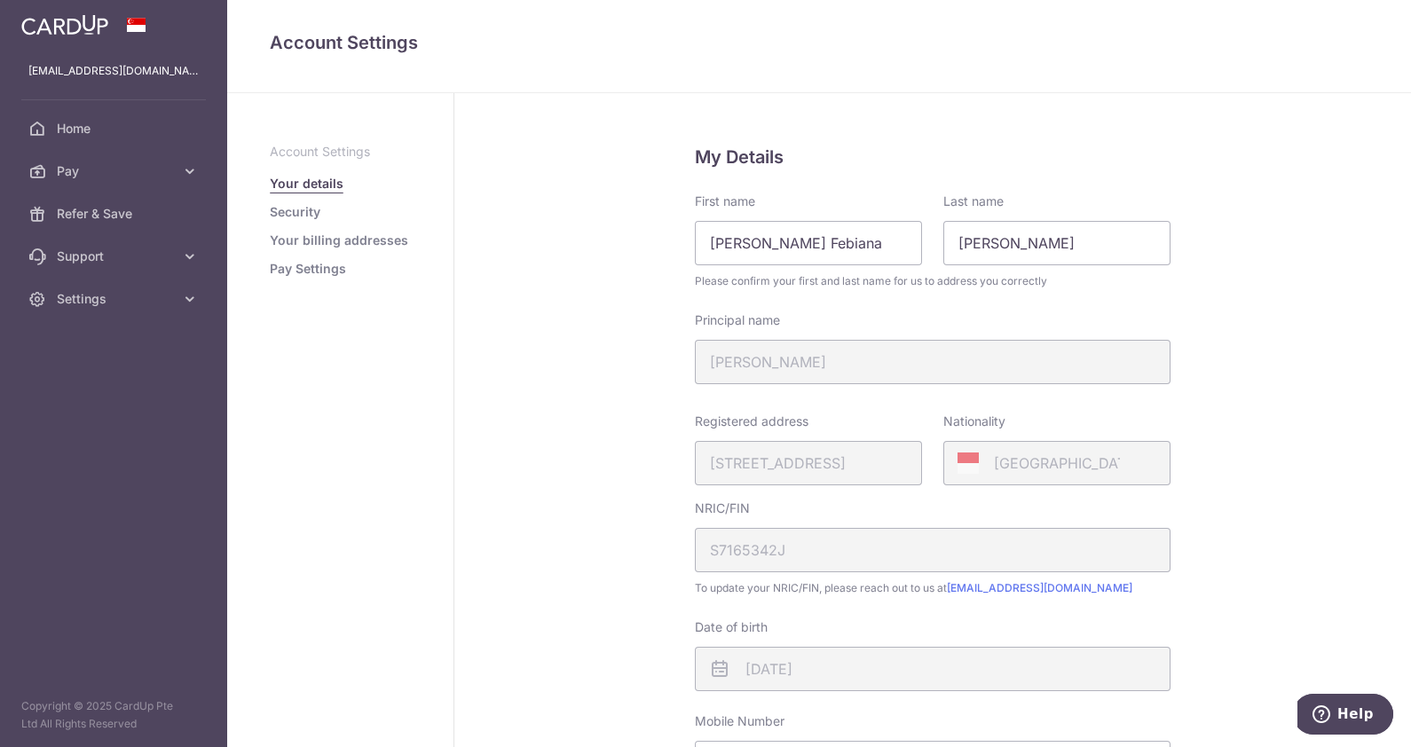
click at [302, 209] on link "Security" at bounding box center [295, 212] width 51 height 18
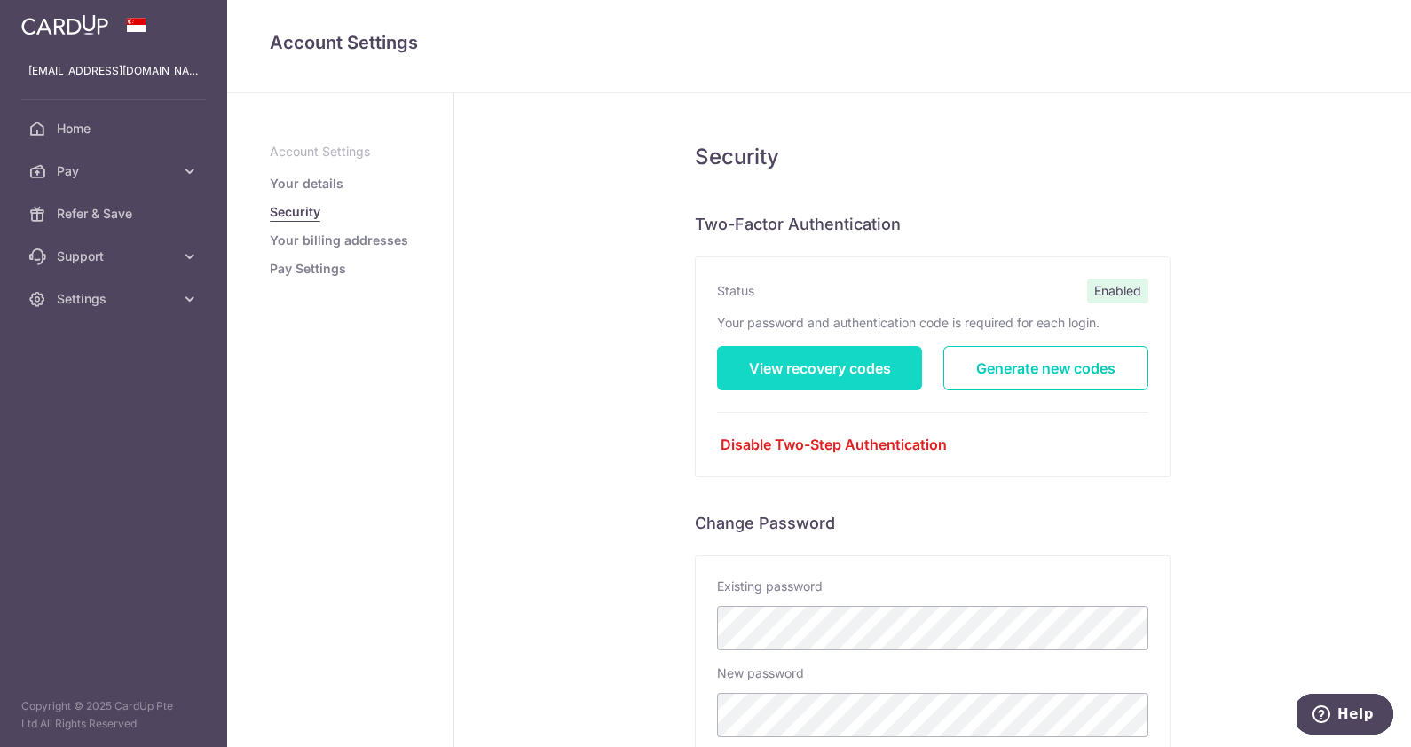
click at [796, 362] on link "View recovery codes" at bounding box center [819, 368] width 205 height 44
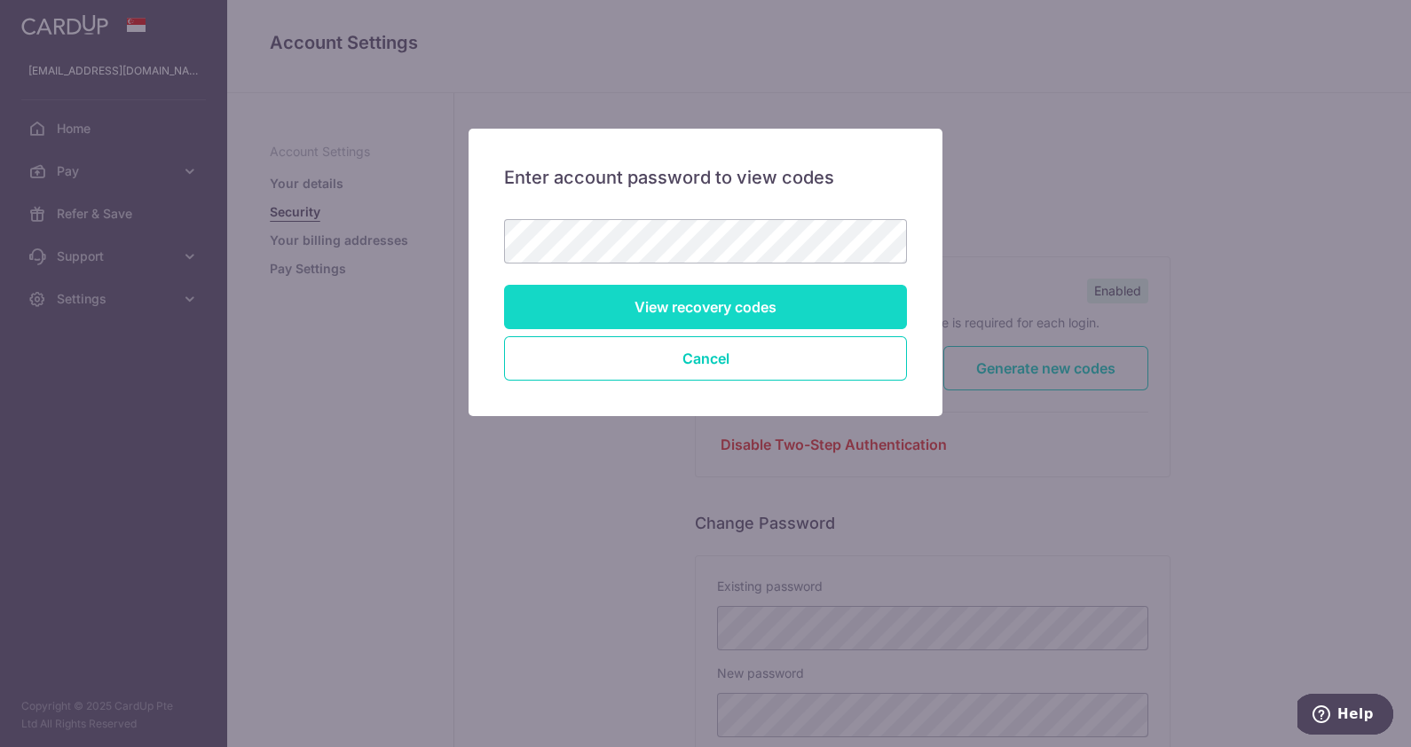
click at [745, 311] on input "View recovery codes" at bounding box center [705, 307] width 403 height 44
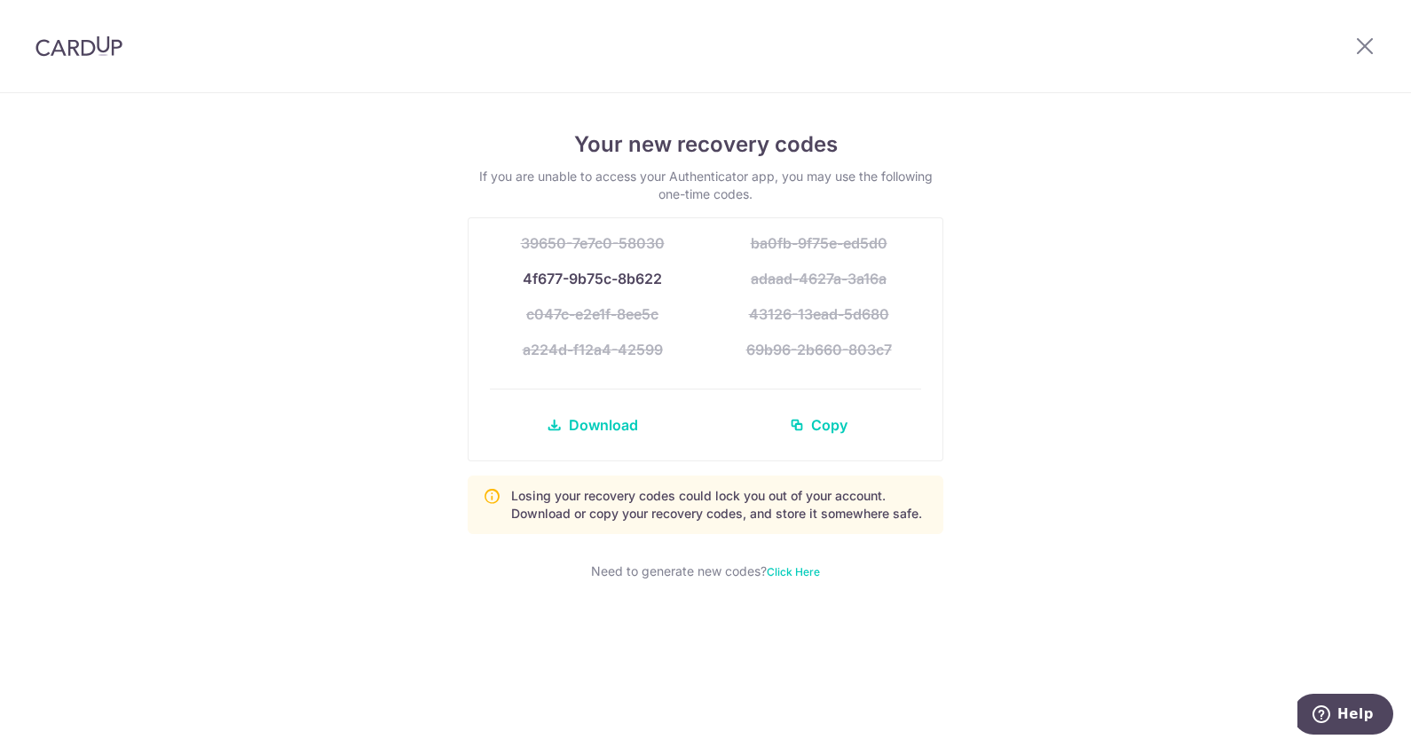
click at [798, 572] on span "Click Here" at bounding box center [793, 571] width 53 height 13
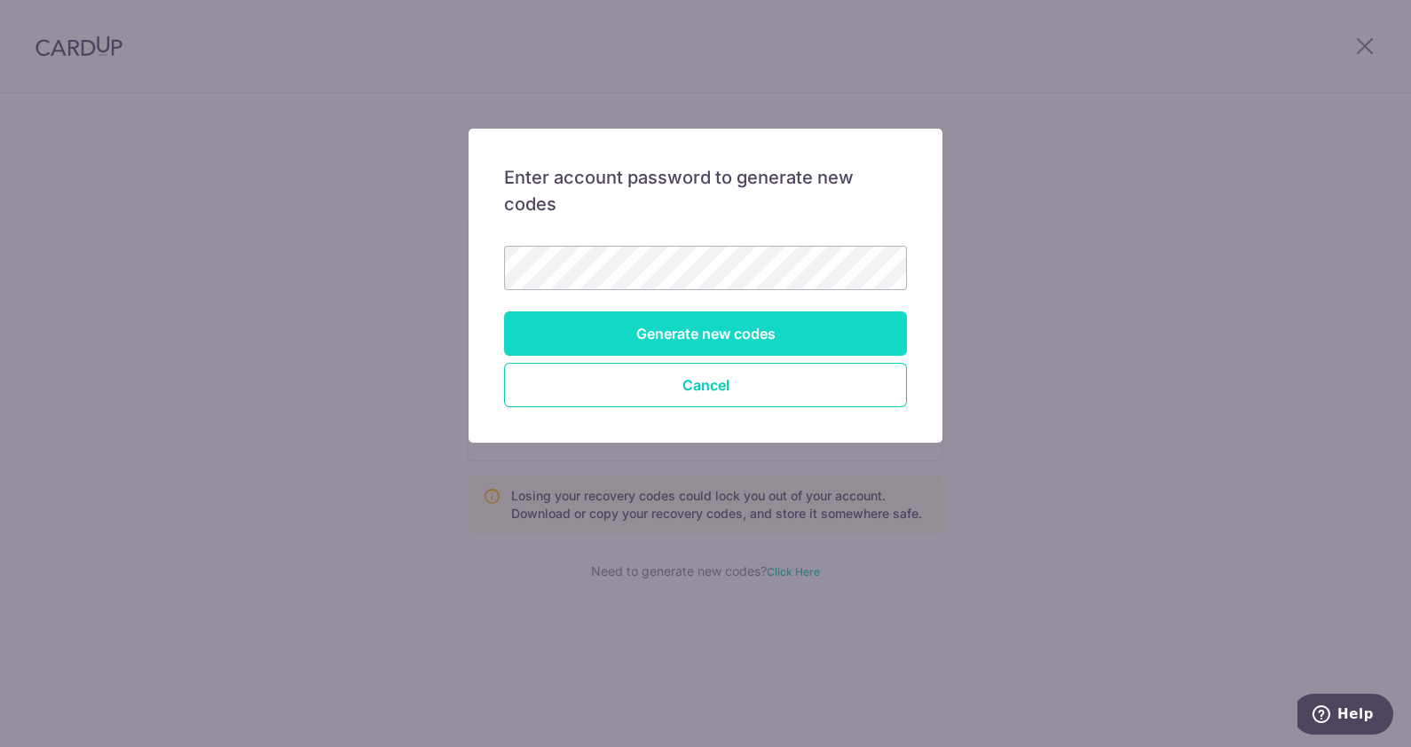
click at [703, 330] on input "Generate new codes" at bounding box center [705, 333] width 403 height 44
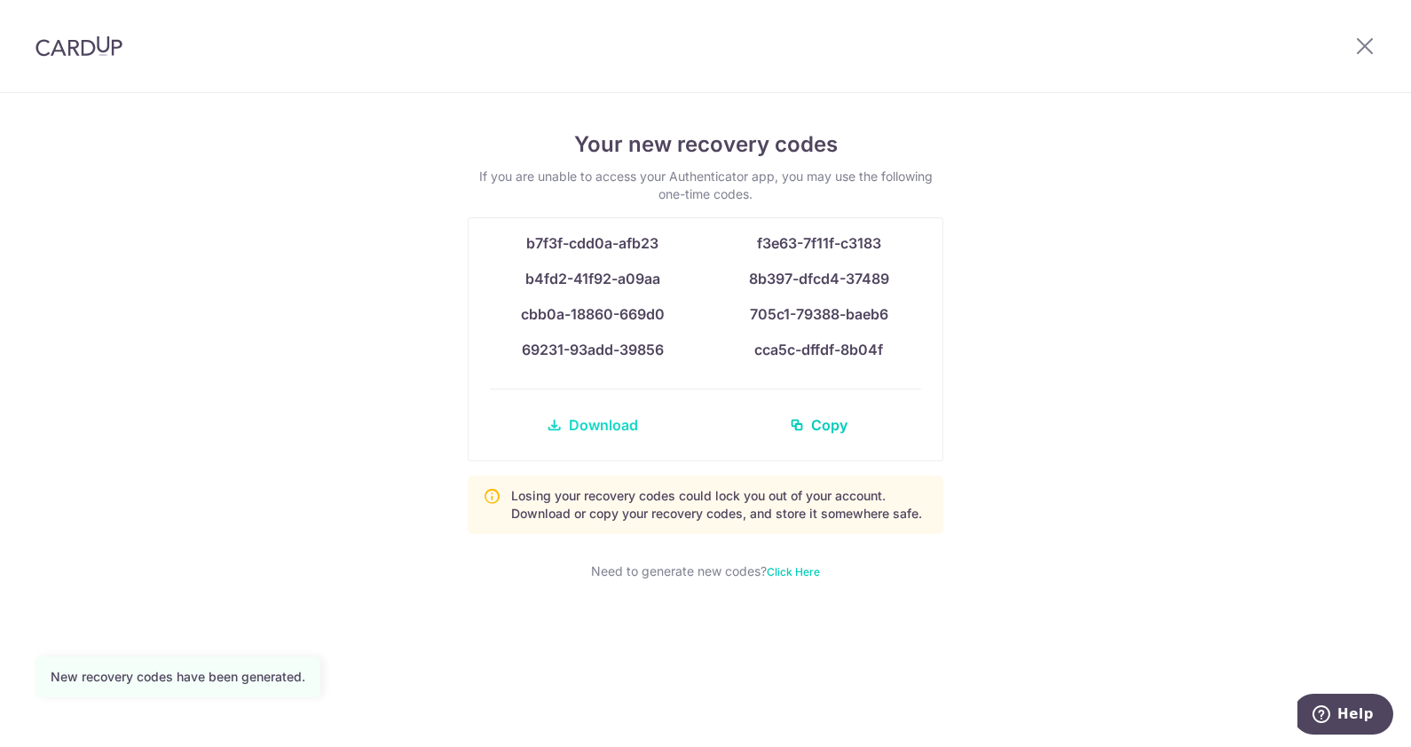
click at [624, 425] on span "Download" at bounding box center [603, 424] width 69 height 21
click at [93, 44] on img at bounding box center [78, 45] width 87 height 21
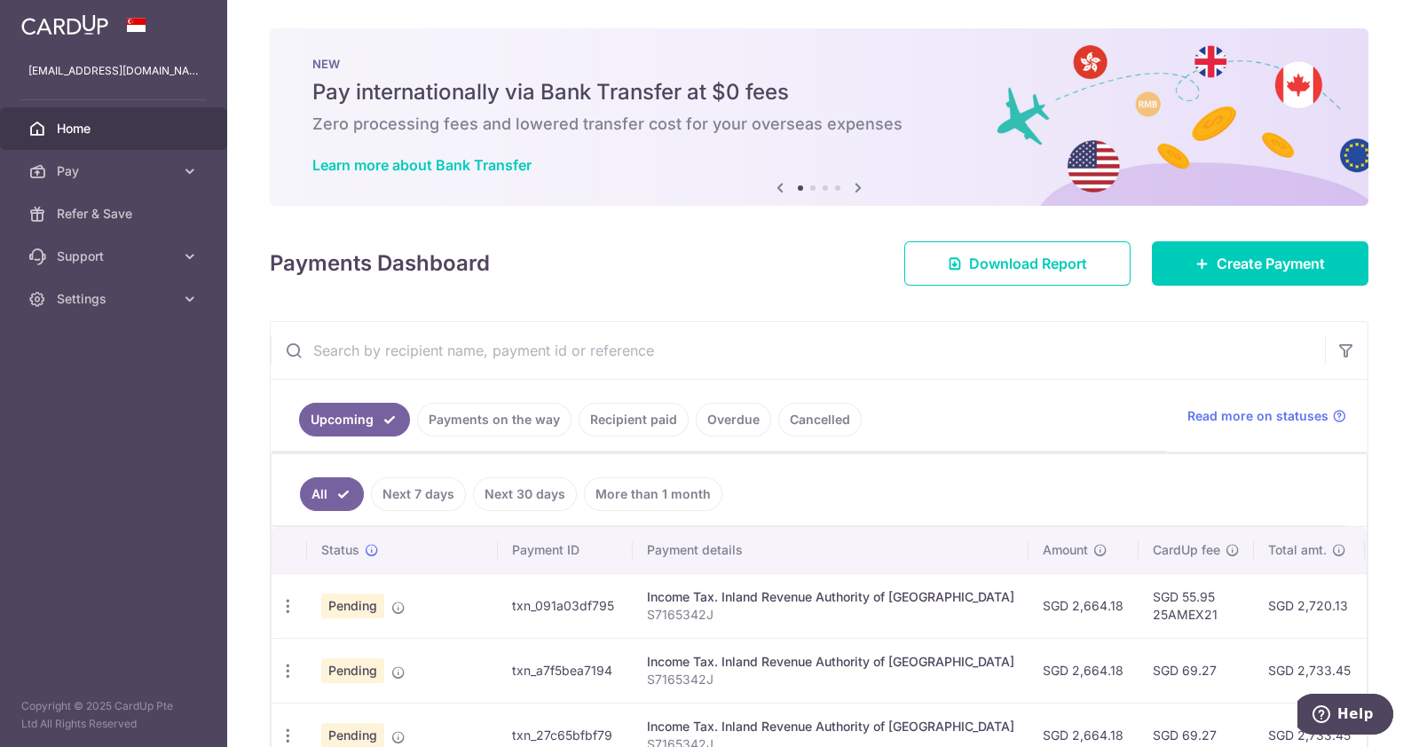
click at [98, 121] on span "Home" at bounding box center [115, 129] width 117 height 18
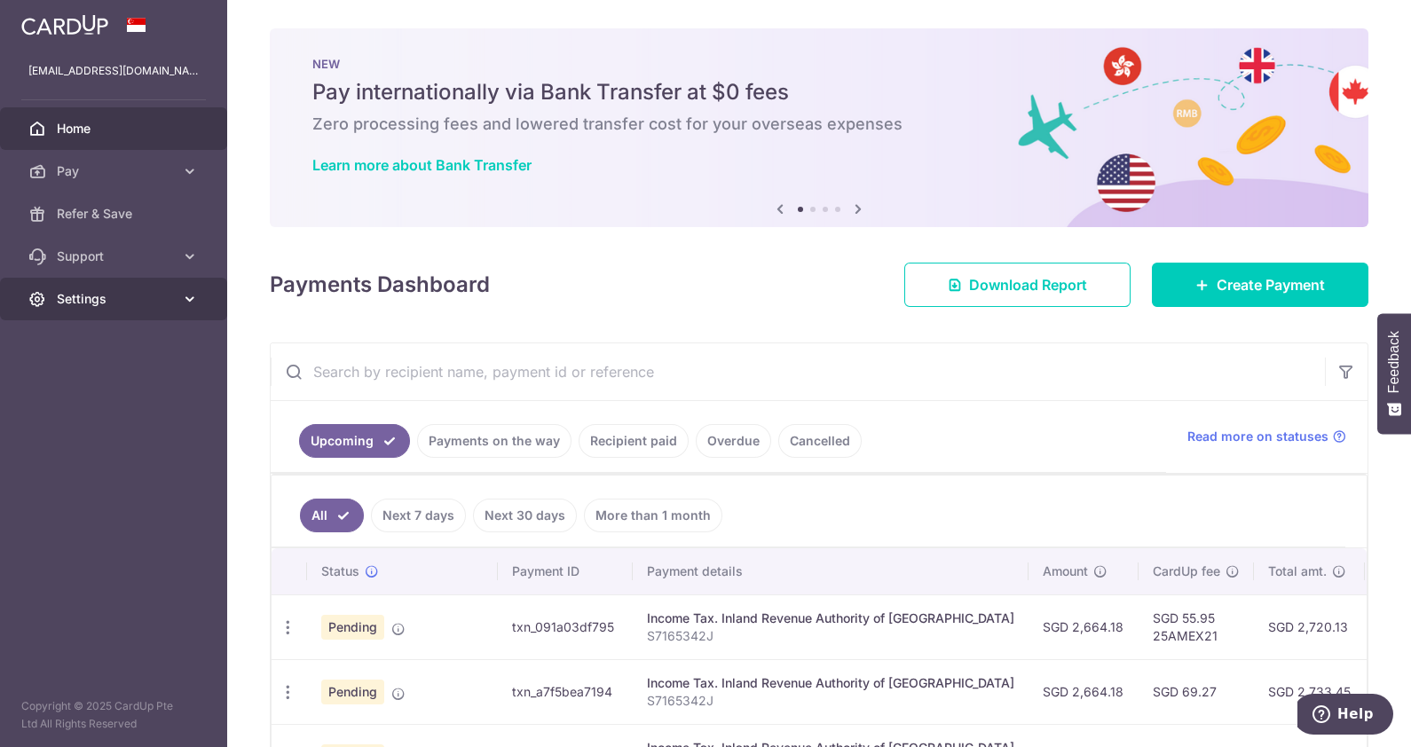
click at [93, 294] on span "Settings" at bounding box center [115, 299] width 117 height 18
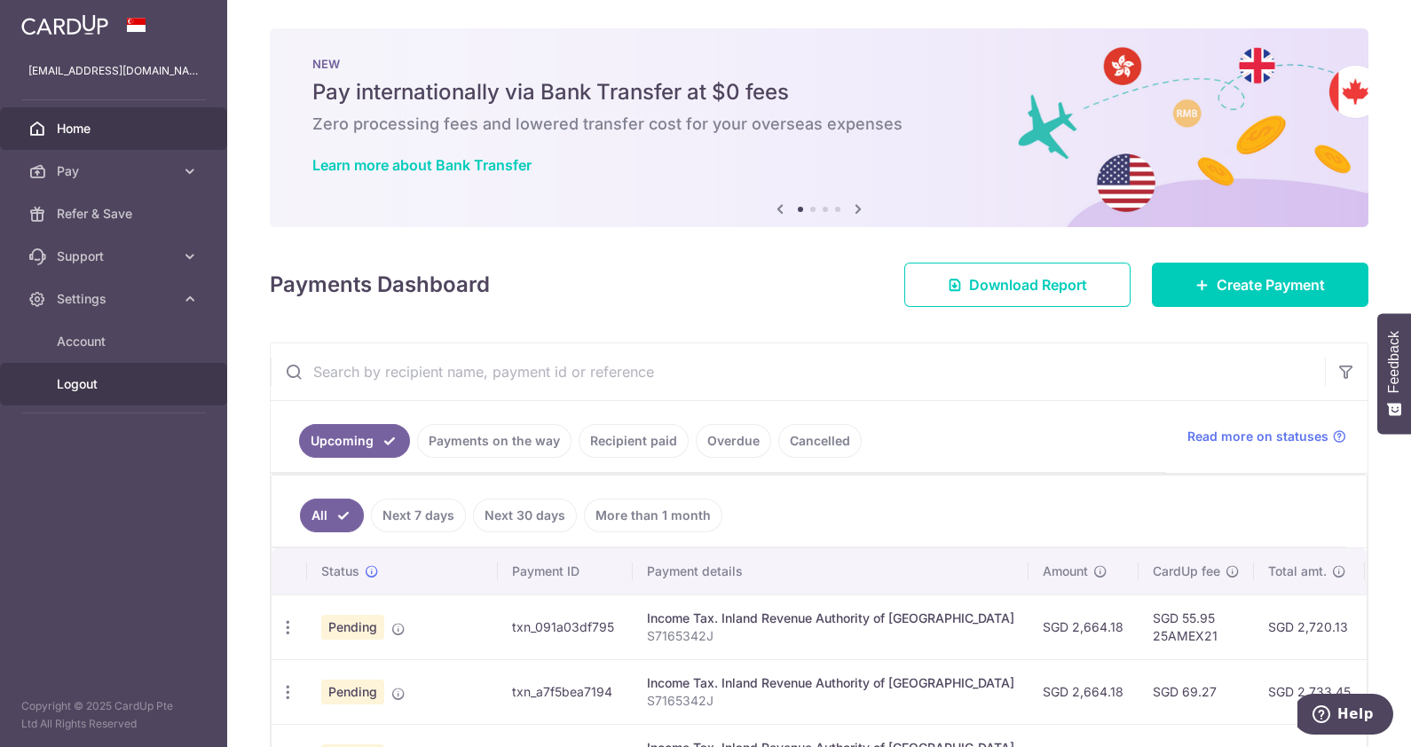
click at [88, 383] on span "Logout" at bounding box center [115, 384] width 117 height 18
